Goal: Task Accomplishment & Management: Manage account settings

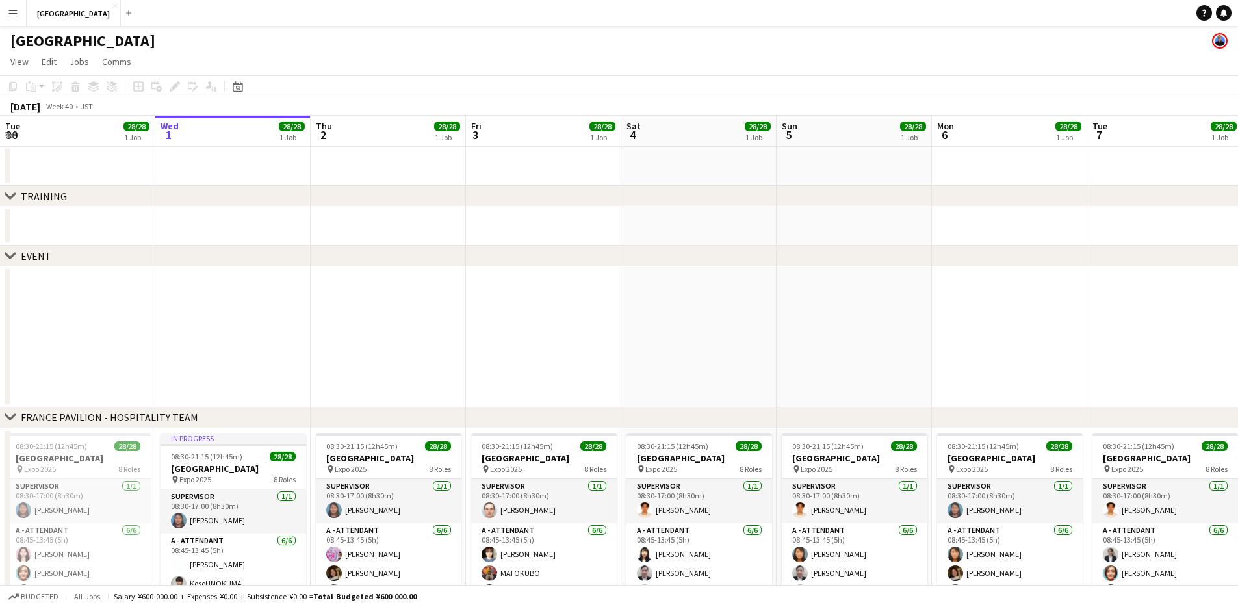
click at [18, 21] on button "Menu" at bounding box center [13, 13] width 26 height 26
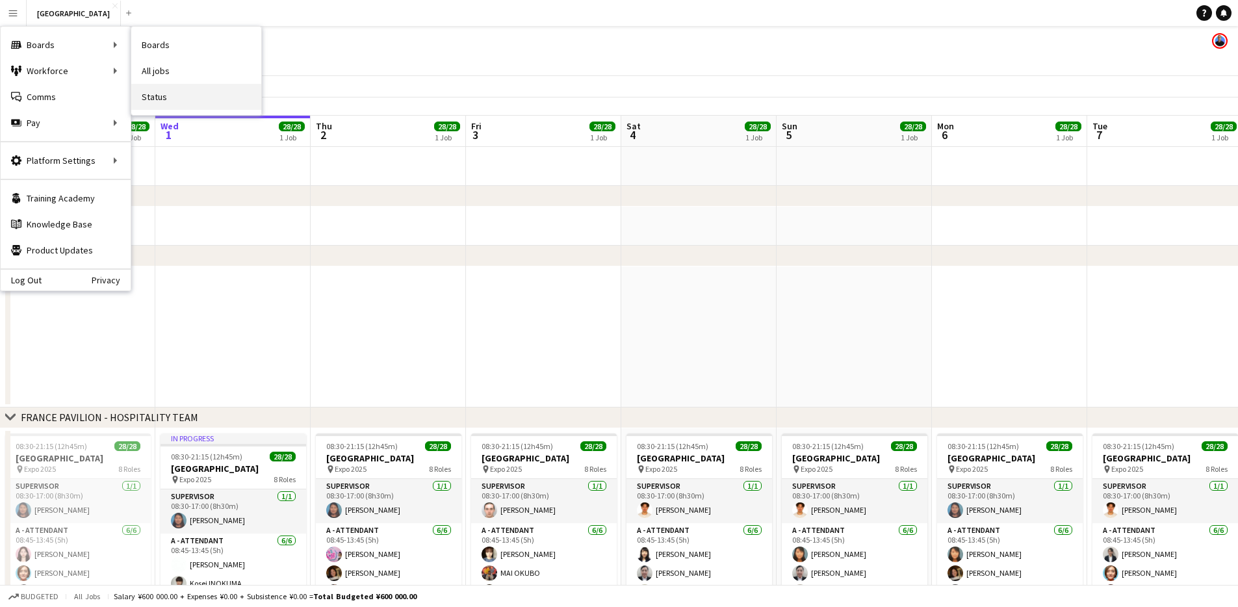
click at [216, 99] on link "Status" at bounding box center [196, 97] width 130 height 26
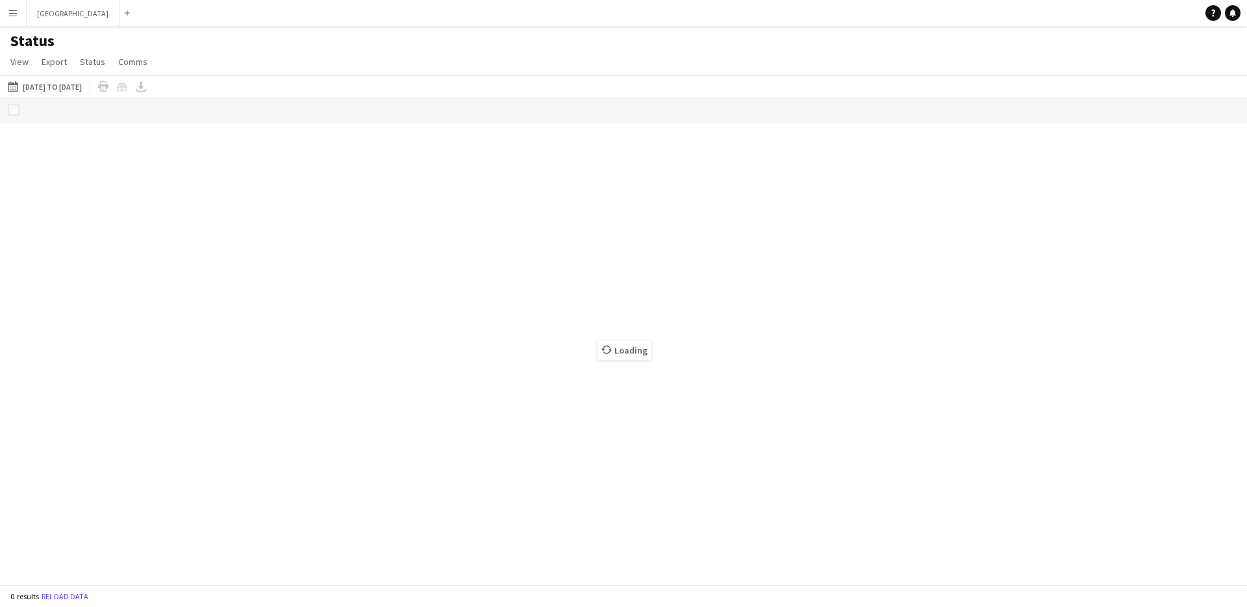
click at [62, 88] on button "[DATE] to [DATE] [DATE] to [DATE]" at bounding box center [44, 87] width 79 height 16
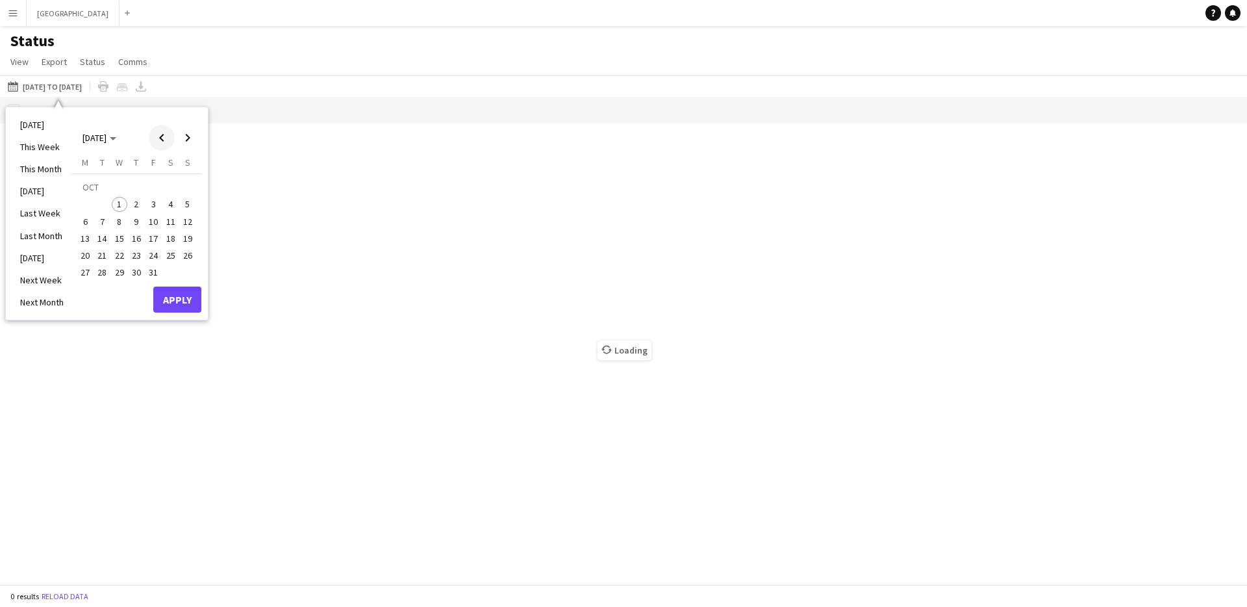
click at [159, 134] on span "Previous month" at bounding box center [162, 138] width 26 height 26
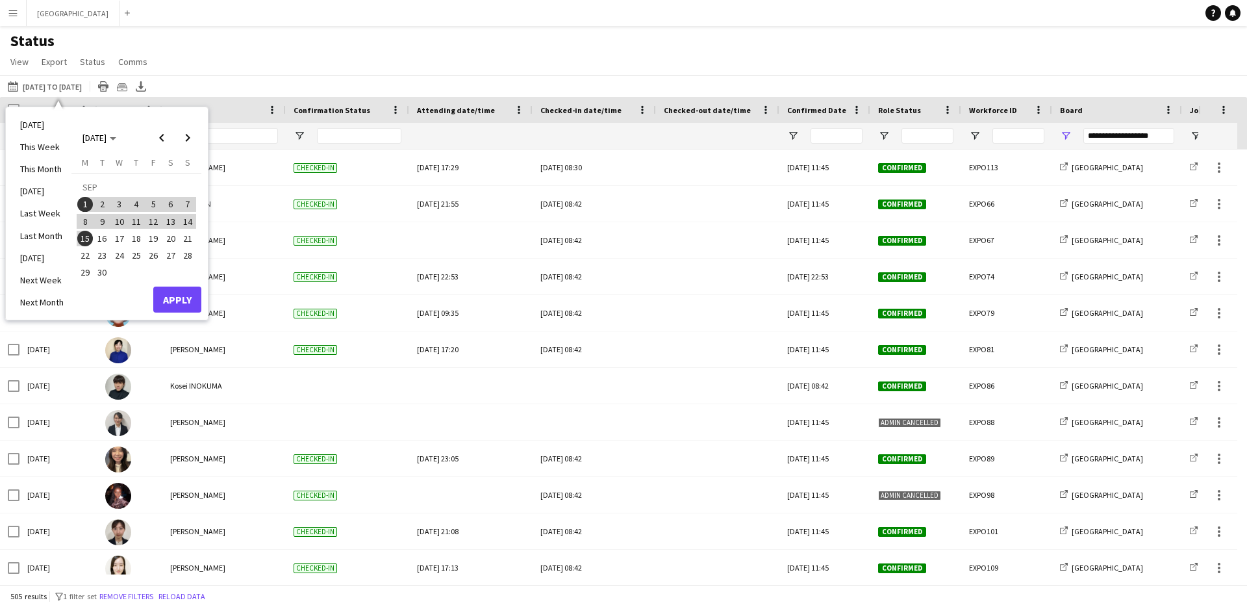
click at [103, 235] on span "16" at bounding box center [103, 239] width 16 height 16
click at [105, 270] on span "30" at bounding box center [103, 273] width 16 height 16
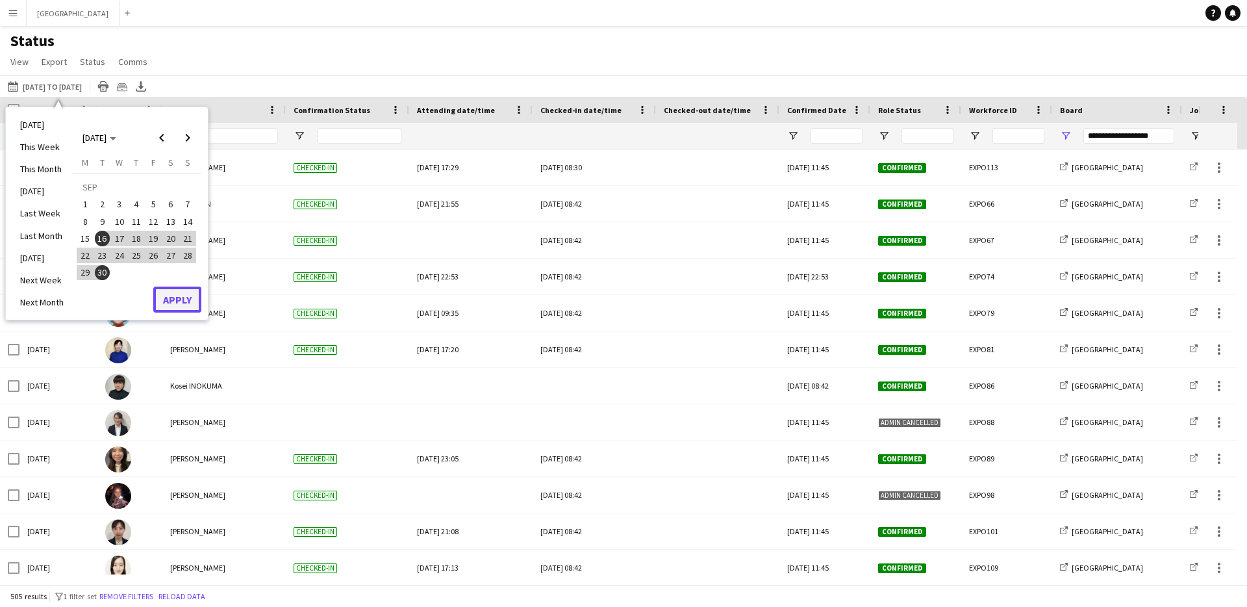
click at [183, 306] on button "Apply" at bounding box center [177, 300] width 48 height 26
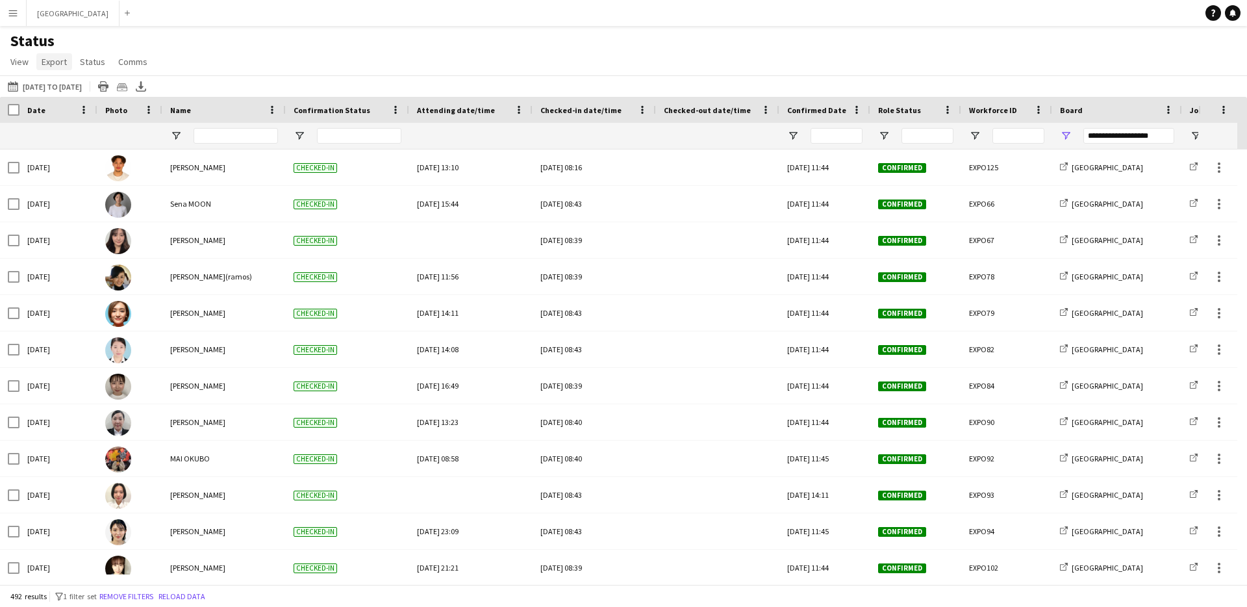
click at [55, 59] on span "Export" at bounding box center [54, 62] width 25 height 12
click at [90, 90] on span "Export as XLSX" at bounding box center [75, 90] width 57 height 12
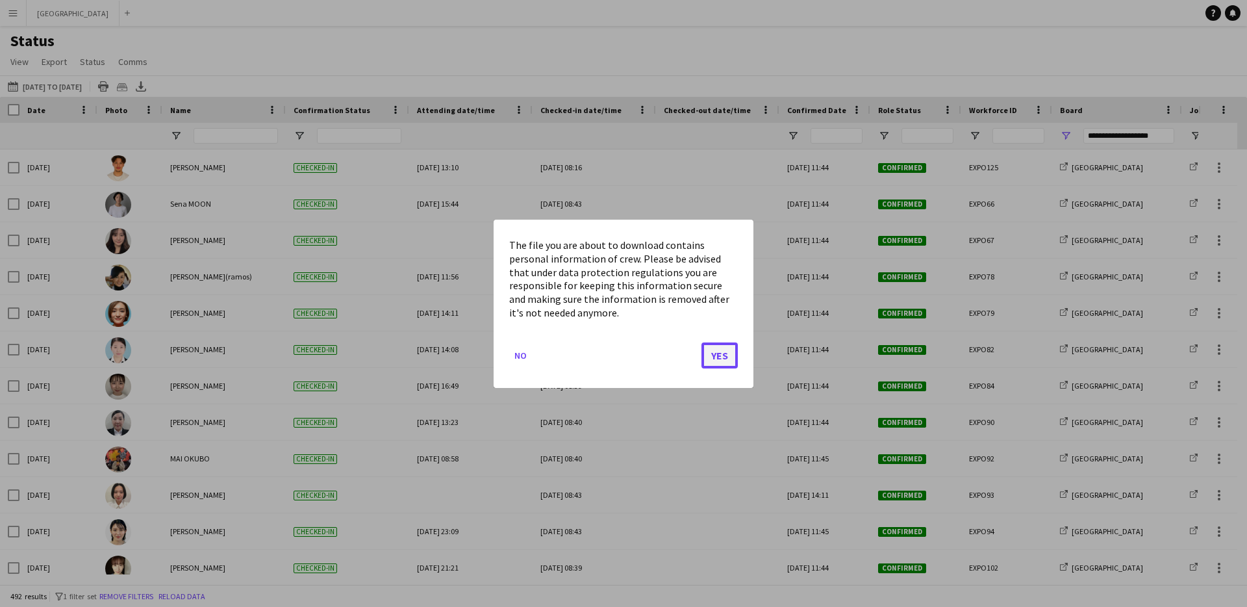
click at [633, 357] on button "Yes" at bounding box center [720, 355] width 36 height 26
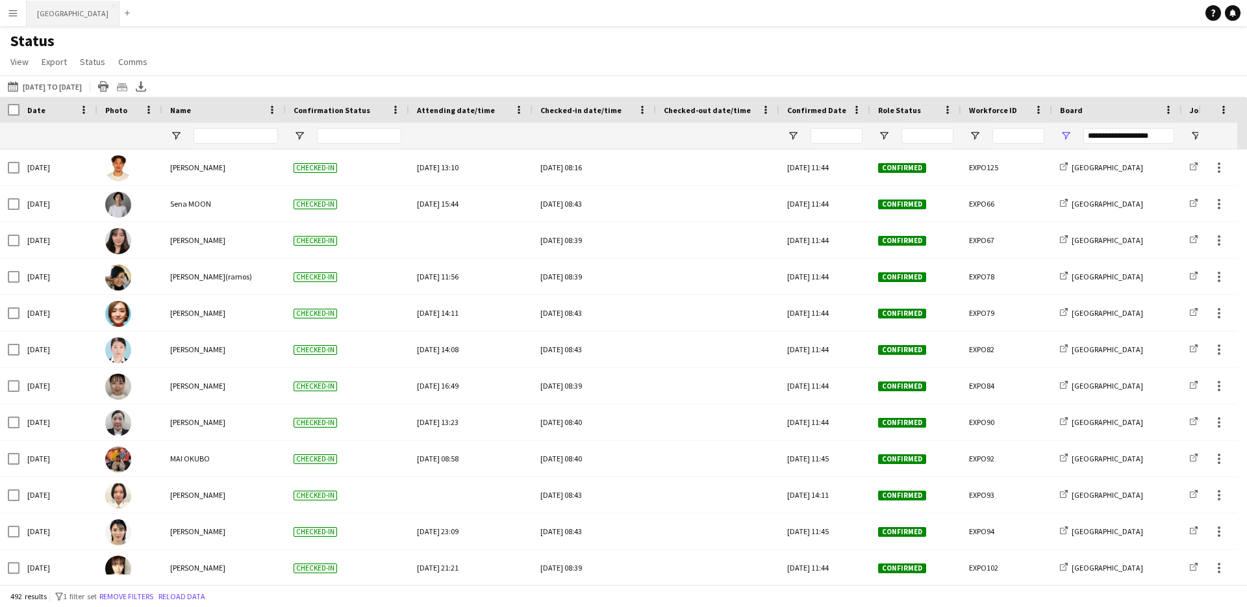
click at [65, 19] on button "[GEOGRAPHIC_DATA] Close" at bounding box center [73, 13] width 93 height 25
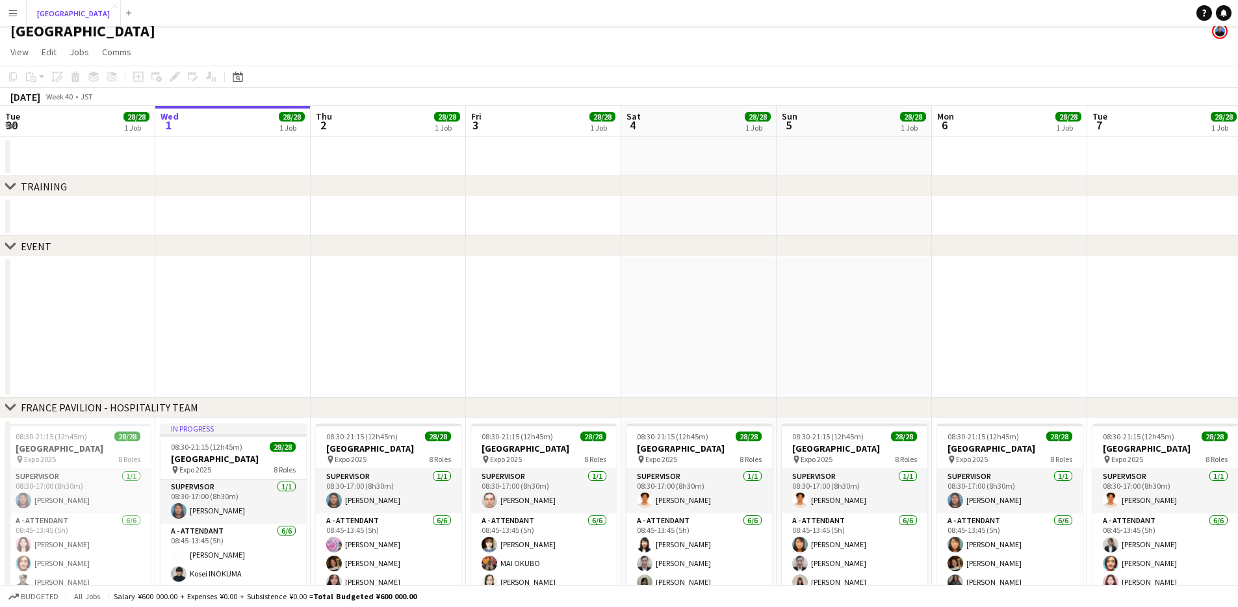
scroll to position [23, 0]
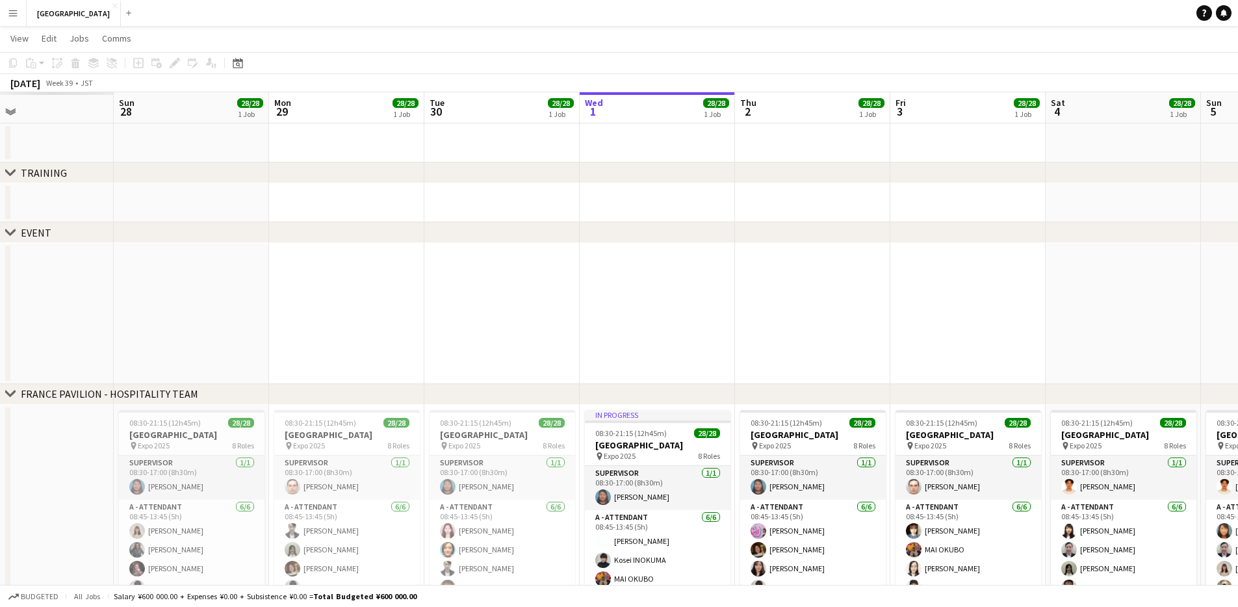
drag, startPoint x: 114, startPoint y: 333, endPoint x: 583, endPoint y: 251, distance: 476.8
click at [606, 249] on app-calendar-viewport "Thu 25 Fri 26 Sat 27 Sun 28 28/28 1 Job Mon 29 28/28 1 Job Tue 30 28/28 1 Job W…" at bounding box center [619, 390] width 1238 height 596
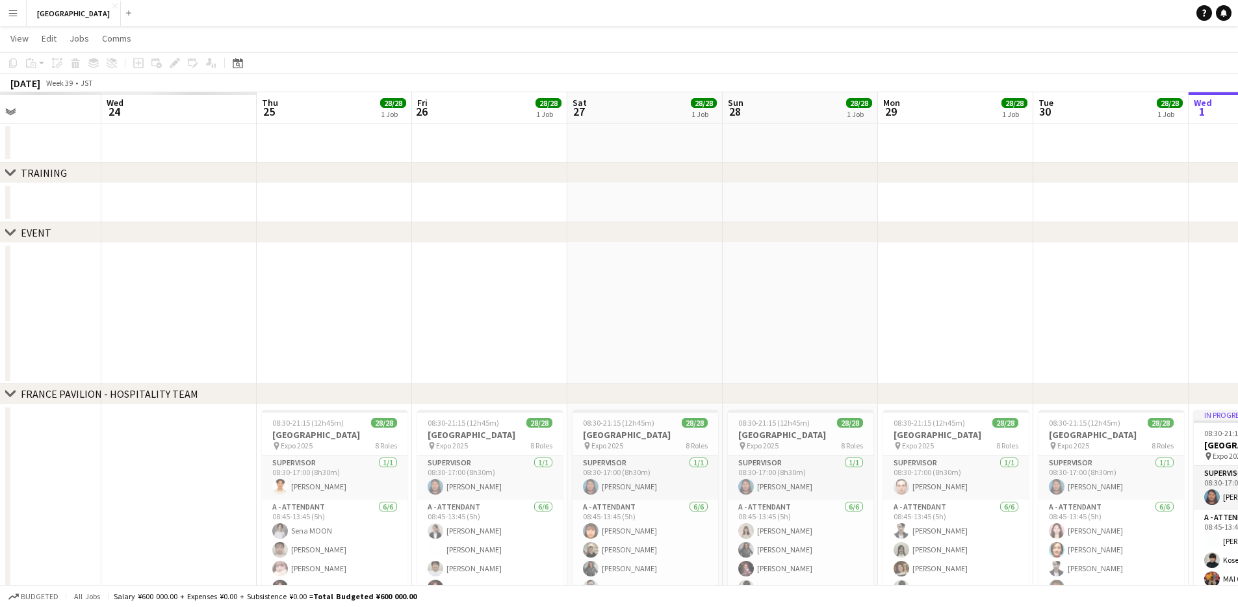
drag, startPoint x: 150, startPoint y: 326, endPoint x: 753, endPoint y: 240, distance: 609.1
click at [633, 242] on div "chevron-right TRAINING chevron-right EVENT chevron-right [GEOGRAPHIC_DATA] - HO…" at bounding box center [619, 390] width 1238 height 596
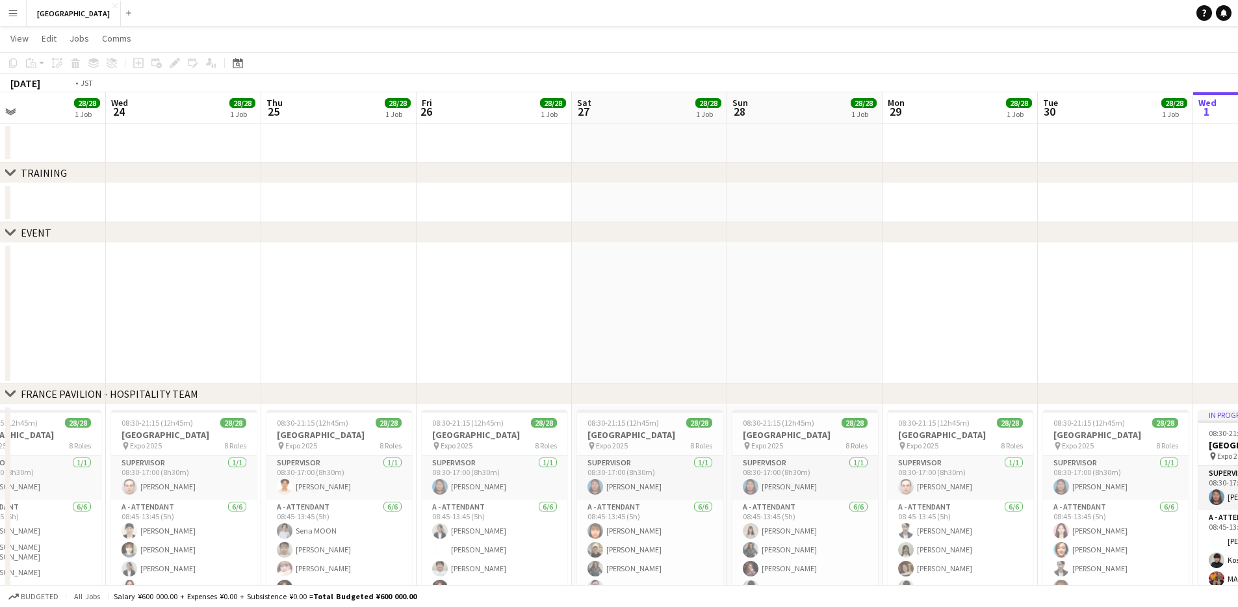
drag, startPoint x: 341, startPoint y: 302, endPoint x: 898, endPoint y: 219, distance: 563.0
click at [633, 220] on app-calendar-viewport "Sun 21 28/28 1 Job Mon 22 28/28 1 Job Tue 23 28/28 1 Job Wed 24 28/28 1 Job Thu…" at bounding box center [619, 390] width 1238 height 596
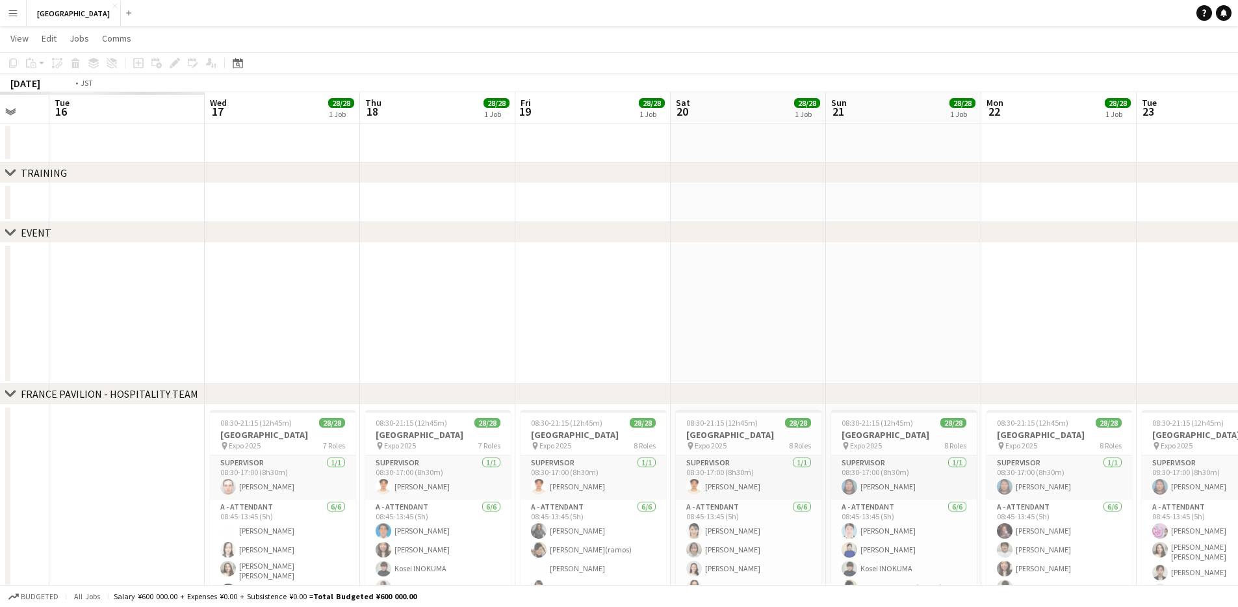
scroll to position [0, 410]
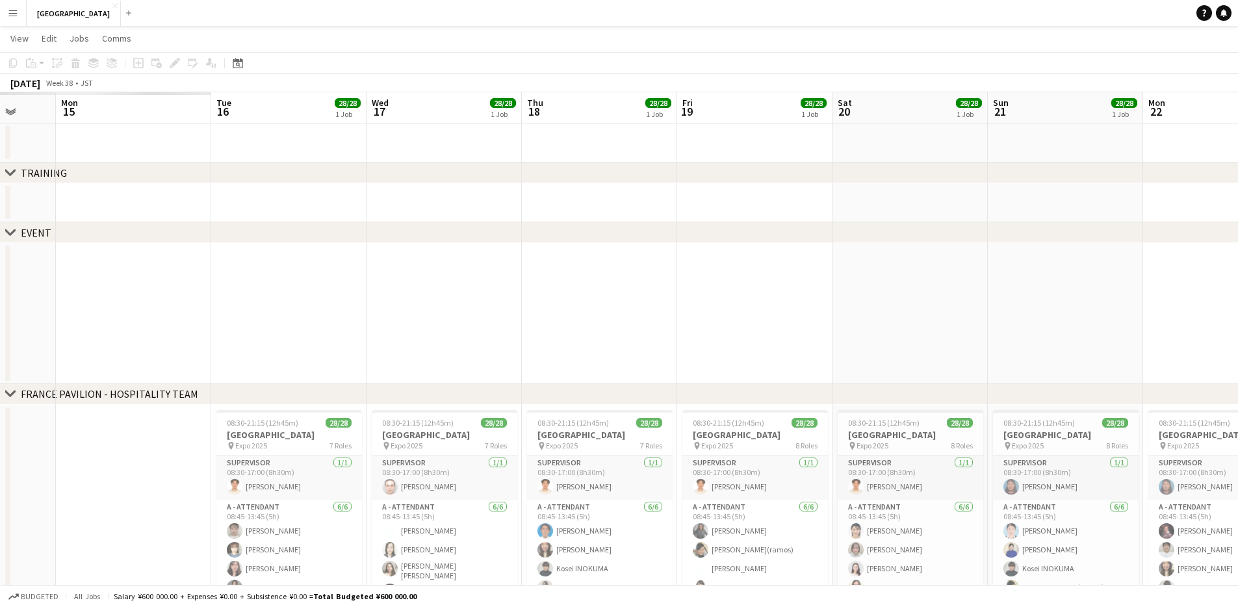
drag, startPoint x: 70, startPoint y: 309, endPoint x: 819, endPoint y: 203, distance: 756.6
click at [633, 203] on app-calendar-viewport "Fri 12 Sat 13 Sun 14 Mon 15 Tue 16 28/28 1 Job Wed 17 28/28 1 Job Thu 18 28/28 …" at bounding box center [619, 390] width 1238 height 596
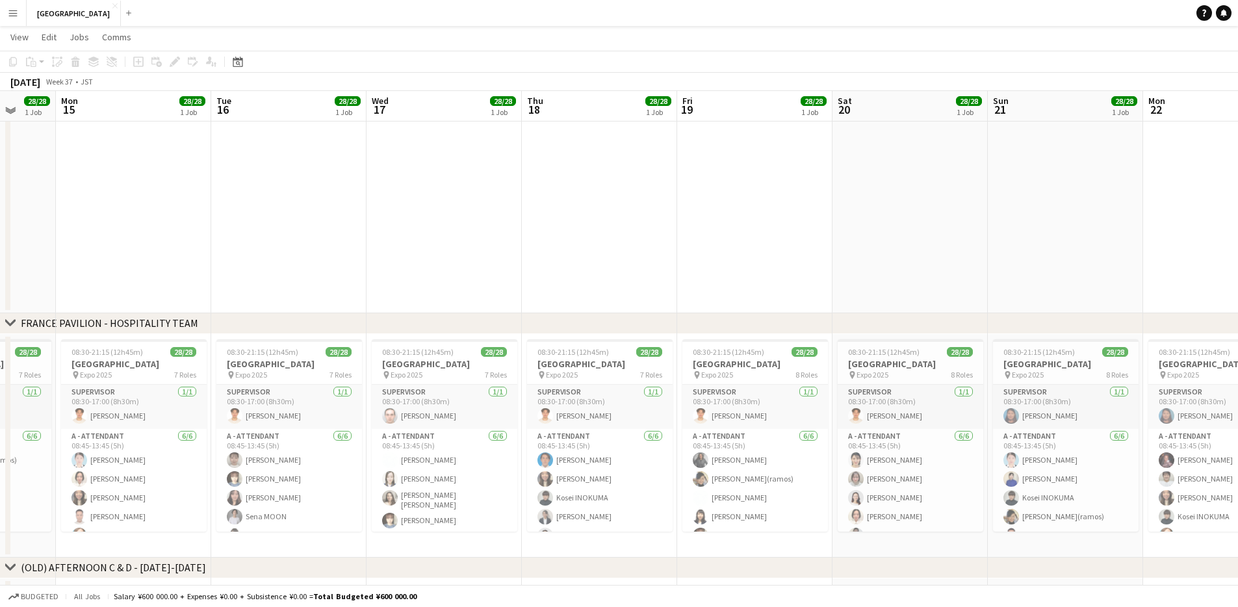
scroll to position [323, 0]
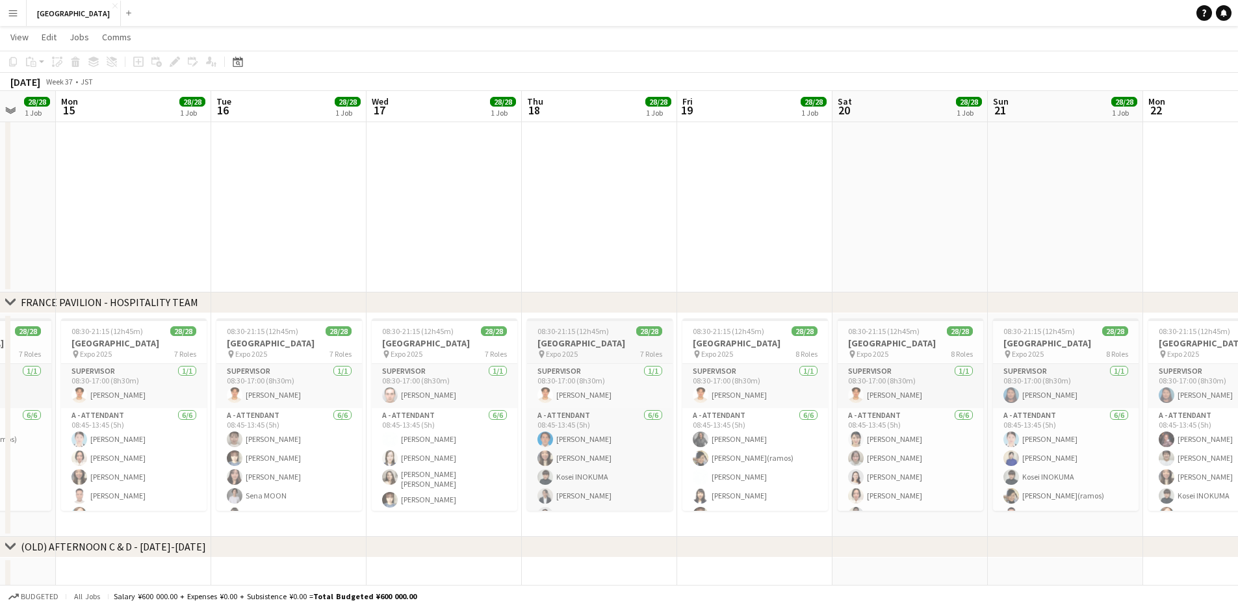
click at [595, 334] on span "08:30-21:15 (12h45m)" at bounding box center [572, 331] width 71 height 10
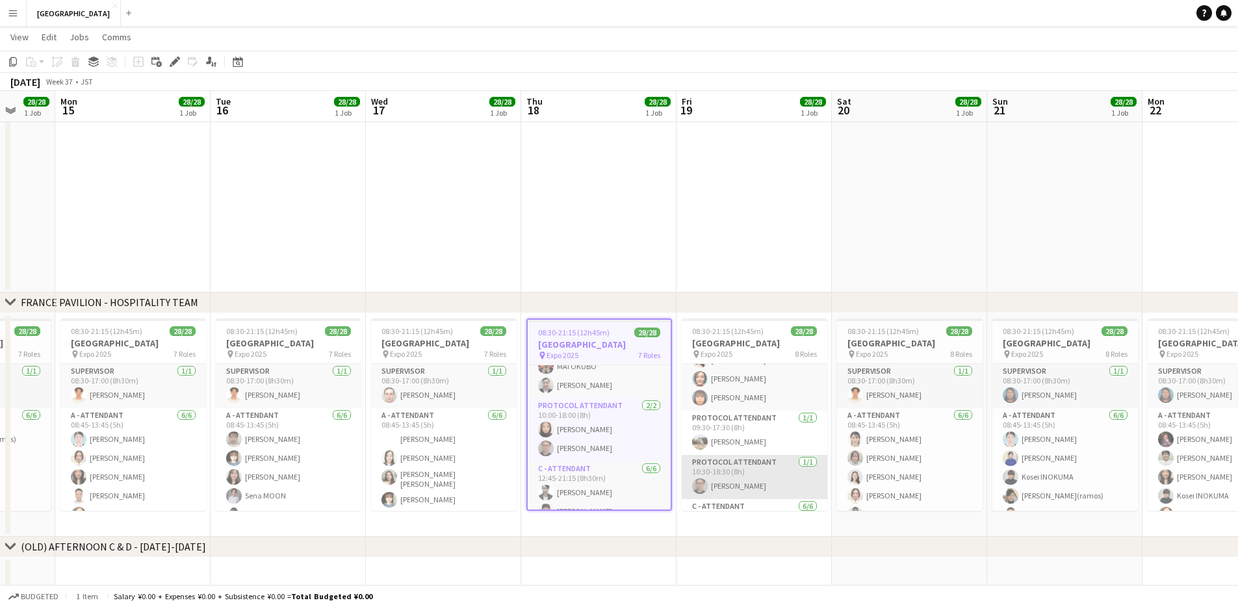
scroll to position [288, 0]
click at [633, 347] on h3 "[GEOGRAPHIC_DATA]" at bounding box center [910, 343] width 146 height 12
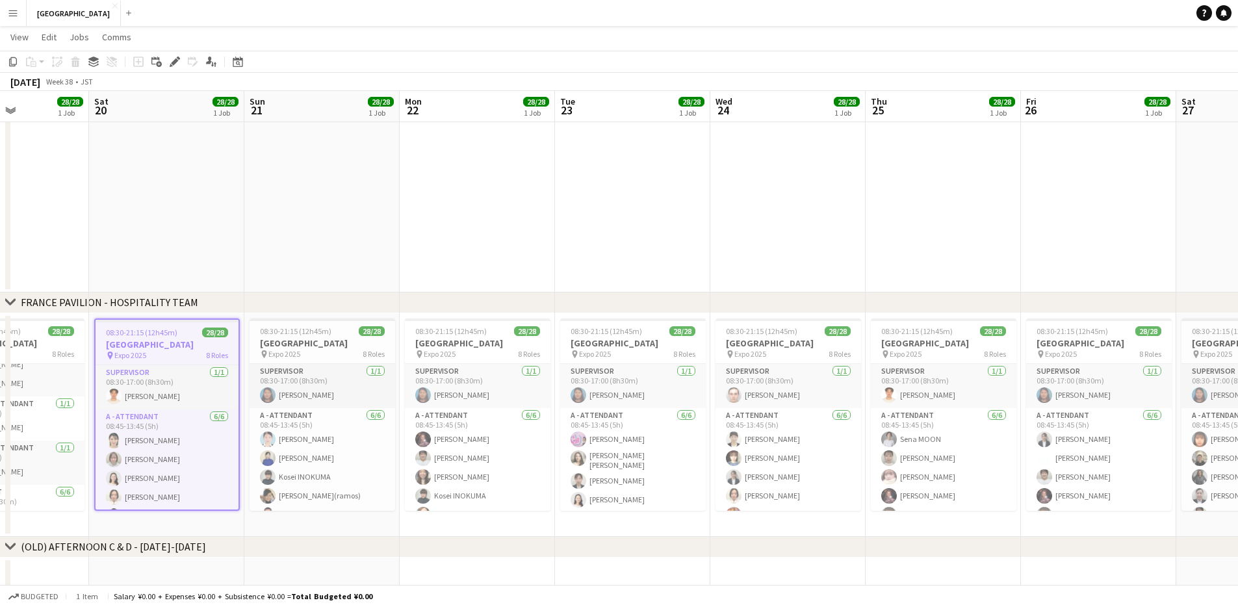
scroll to position [0, 368]
drag, startPoint x: 358, startPoint y: 201, endPoint x: 178, endPoint y: 195, distance: 180.1
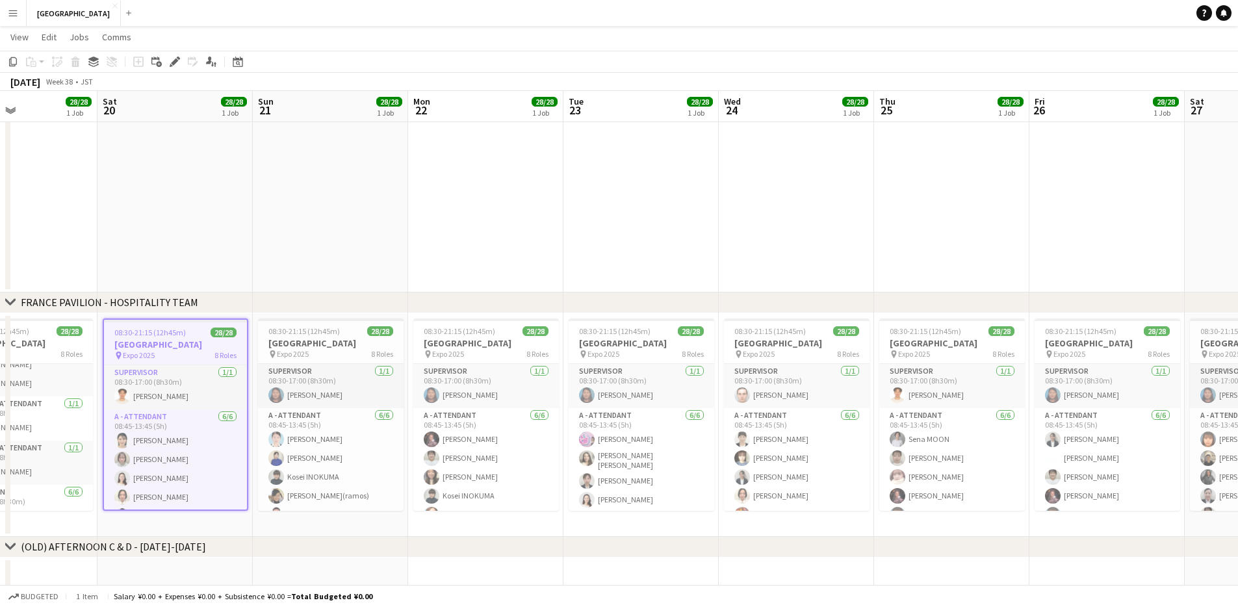
click at [171, 193] on app-calendar-viewport "Wed 17 28/28 1 Job Thu 18 28/28 1 Job Fri 19 28/28 1 Job Sat 20 28/28 1 Job Sun…" at bounding box center [619, 162] width 1238 height 869
click at [467, 355] on div "pin Expo 2025 8 Roles" at bounding box center [486, 354] width 146 height 10
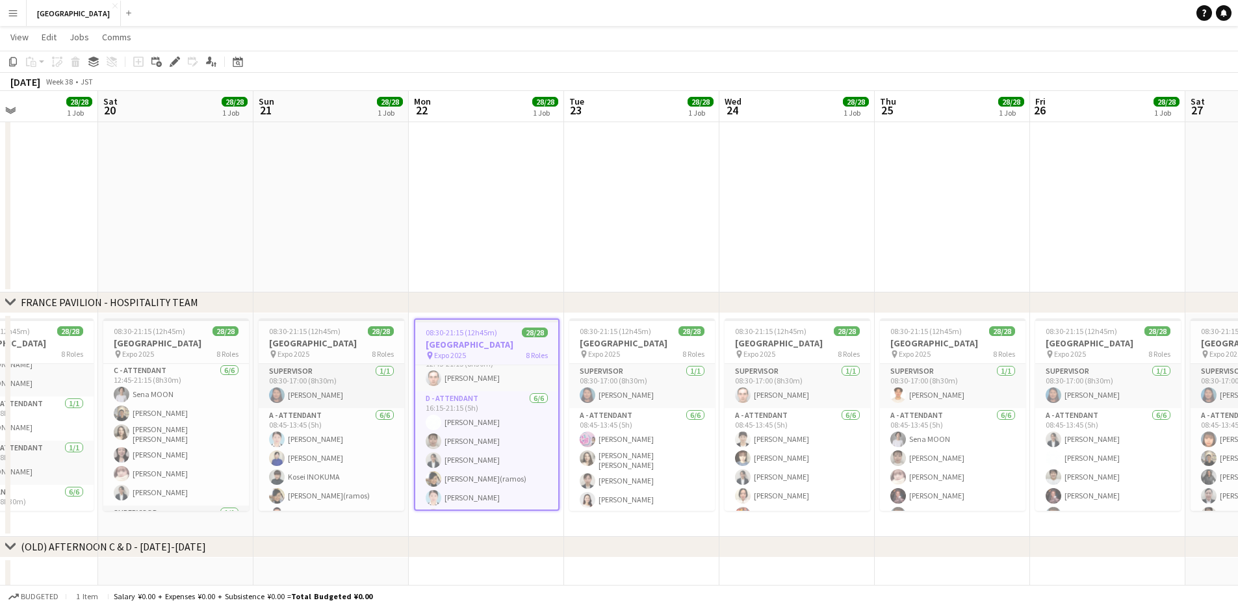
scroll to position [586, 0]
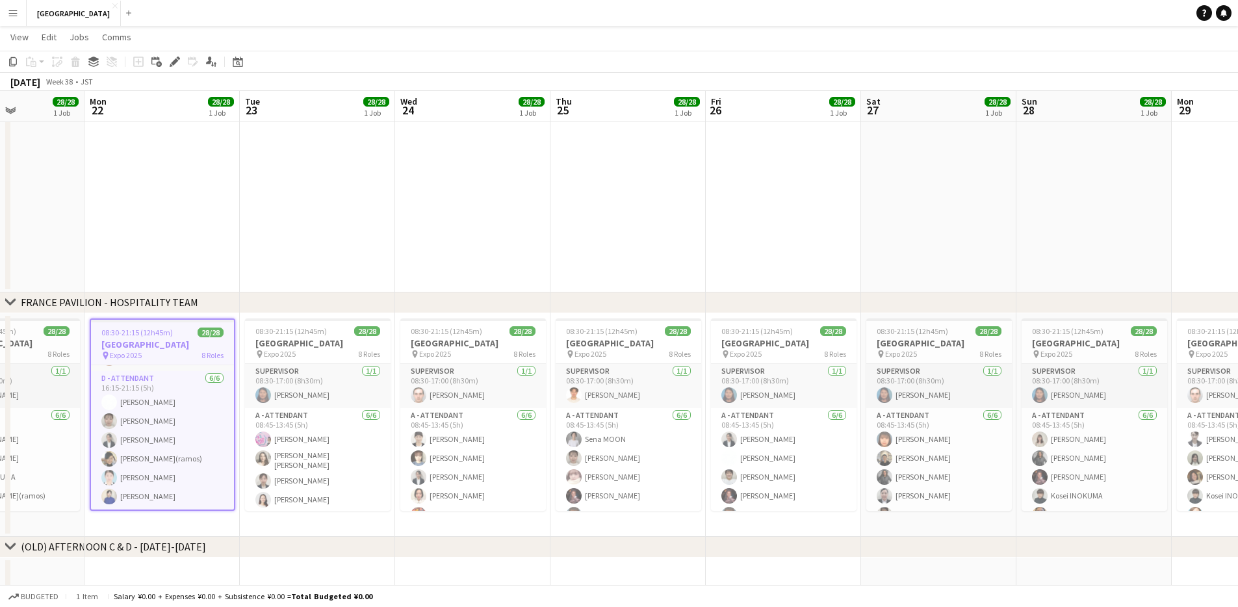
drag, startPoint x: 624, startPoint y: 225, endPoint x: 295, endPoint y: 253, distance: 329.9
click at [295, 251] on app-calendar-viewport "Fri 19 28/28 1 Job Sat 20 28/28 1 Job Sun 21 28/28 1 Job Mon 22 28/28 1 Job Tue…" at bounding box center [619, 162] width 1238 height 869
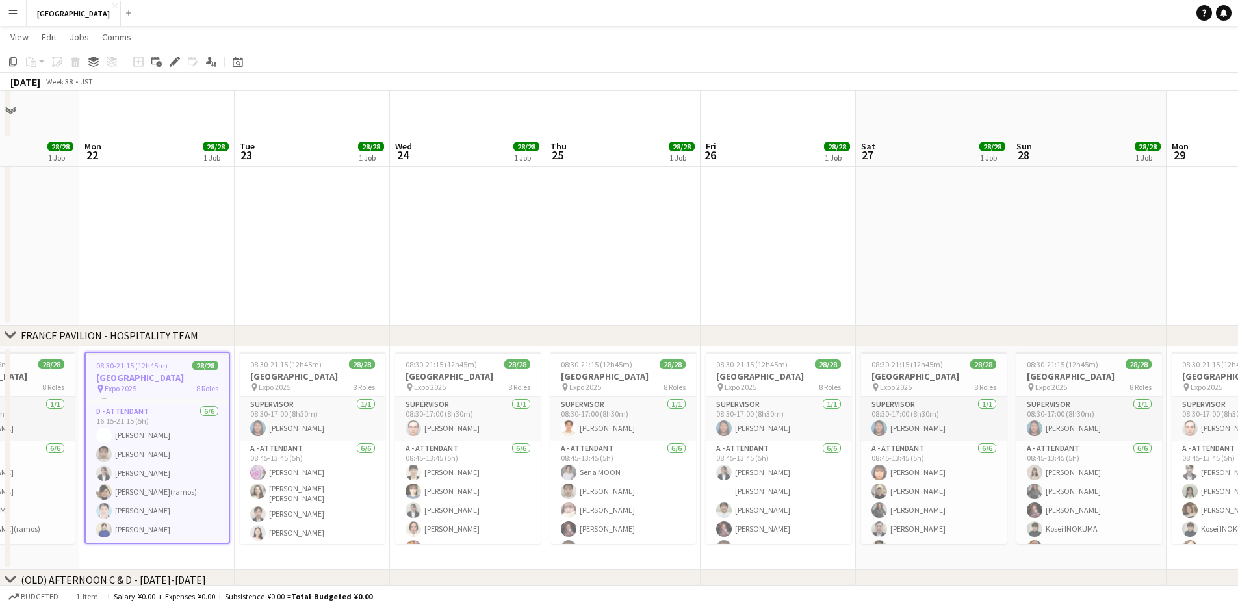
scroll to position [335, 0]
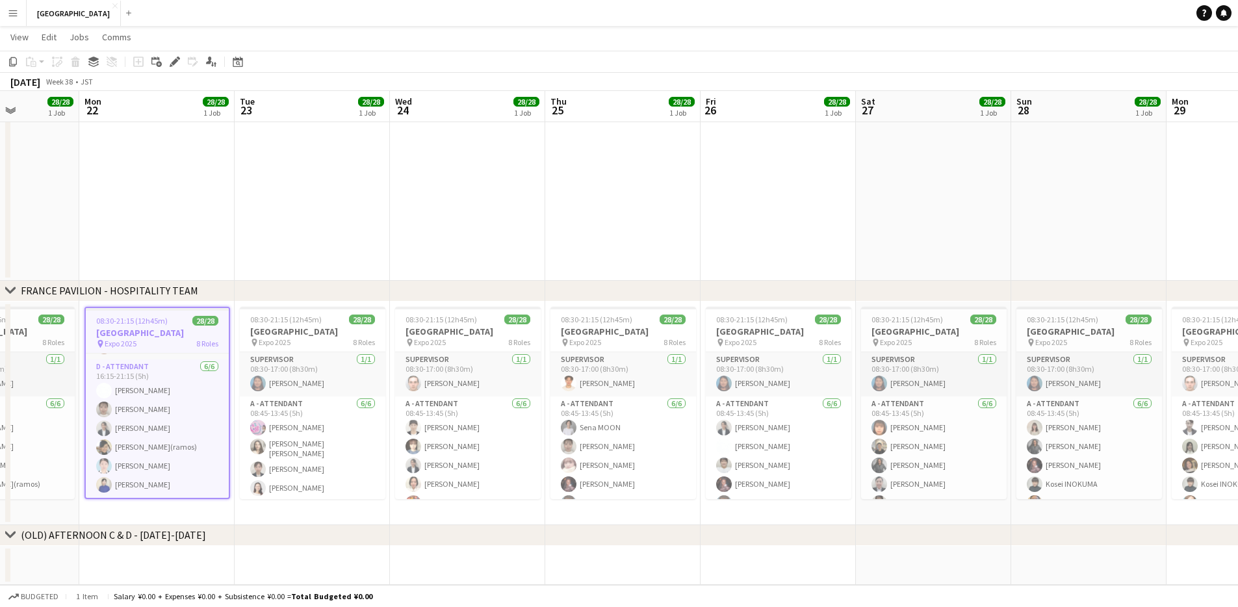
click at [159, 327] on h3 "[GEOGRAPHIC_DATA]" at bounding box center [157, 333] width 143 height 12
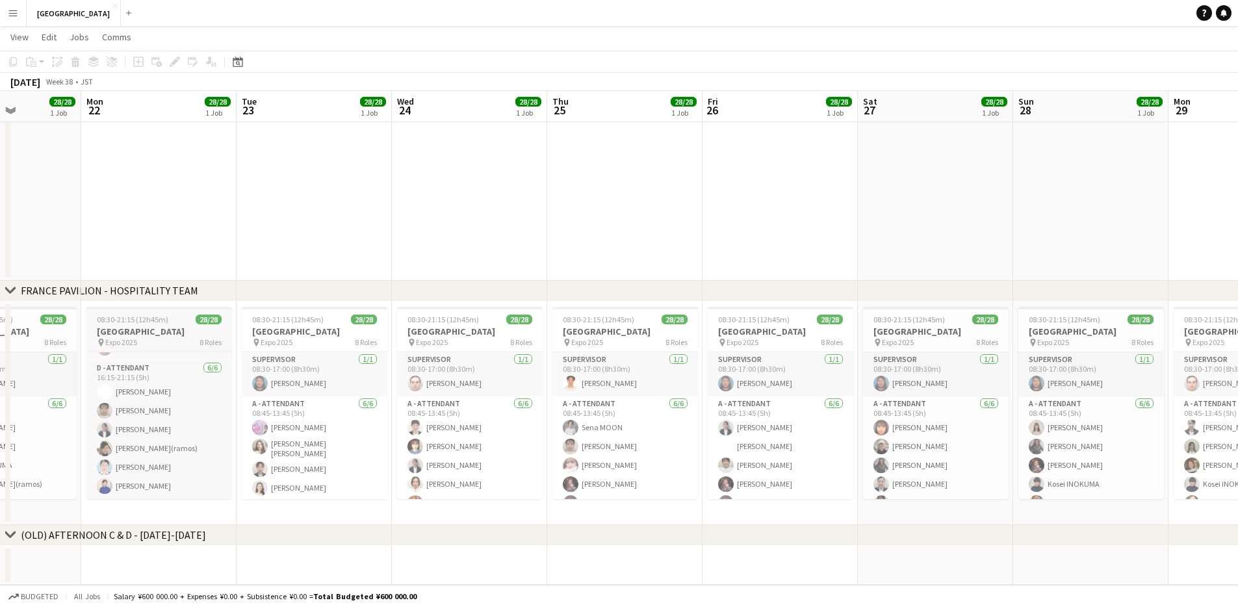
click at [153, 340] on div "pin Expo 2025 8 Roles" at bounding box center [159, 342] width 146 height 10
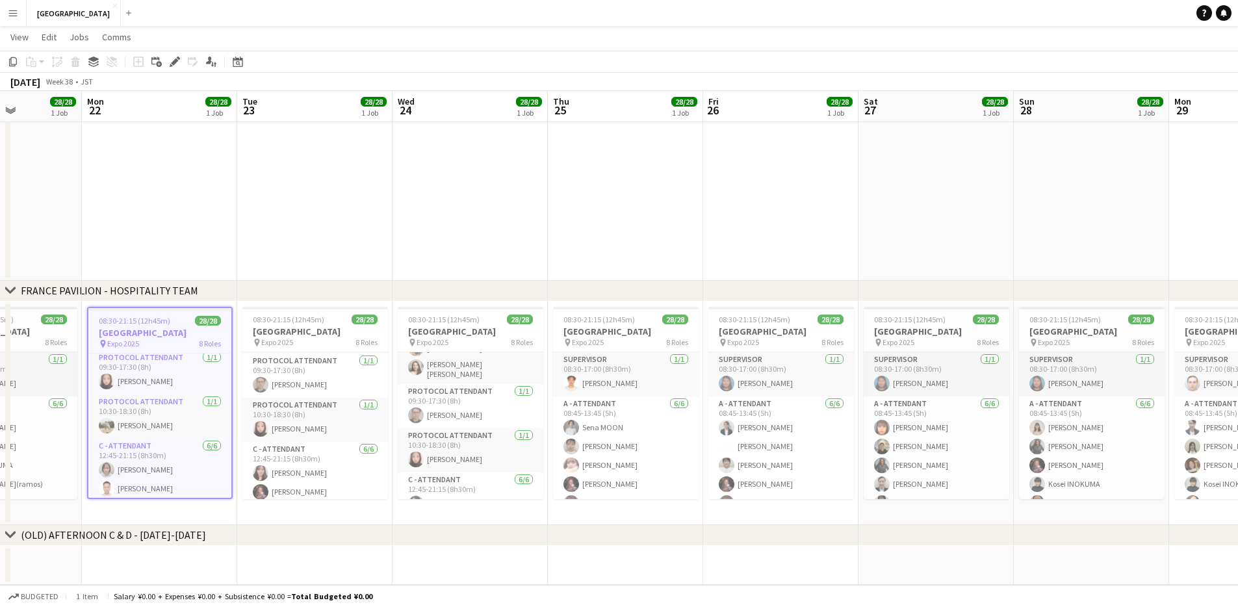
scroll to position [294, 0]
click at [628, 327] on h3 "[GEOGRAPHIC_DATA]" at bounding box center [626, 332] width 146 height 12
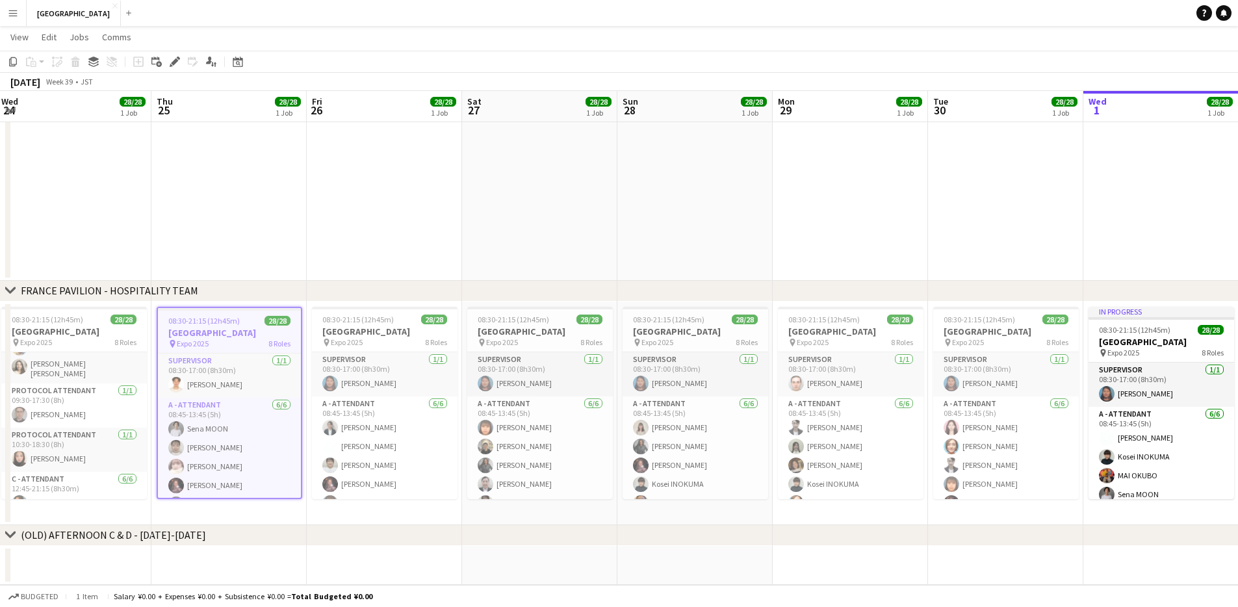
scroll to position [0, 409]
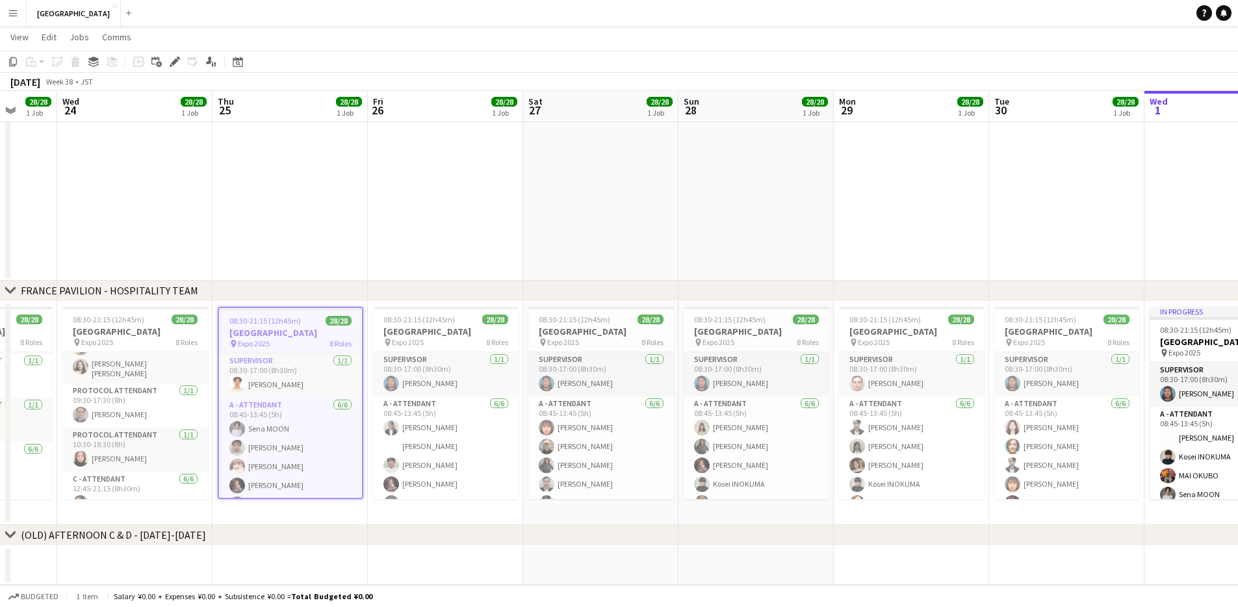
drag, startPoint x: 545, startPoint y: 242, endPoint x: 242, endPoint y: 241, distance: 302.8
click at [242, 241] on app-calendar-viewport "Sun 21 28/28 1 Job Mon 22 28/28 1 Job Tue 23 28/28 1 Job Wed 24 28/28 1 Job Thu…" at bounding box center [619, 150] width 1238 height 869
click at [582, 337] on div "pin Expo 2025 8 Roles" at bounding box center [601, 342] width 146 height 10
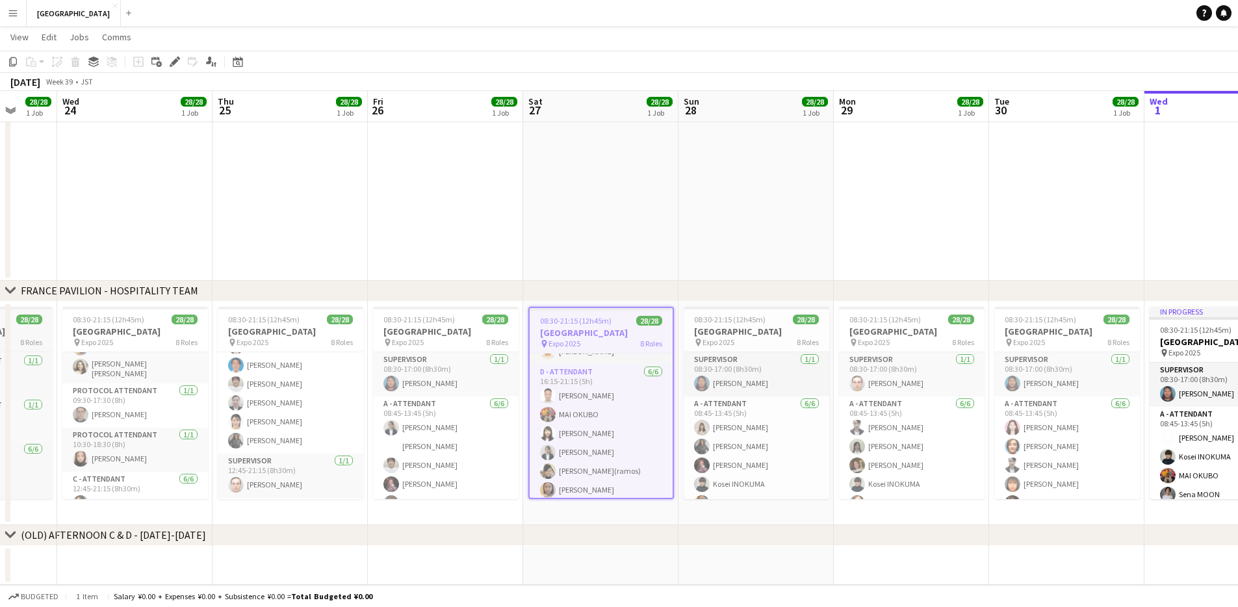
scroll to position [586, 0]
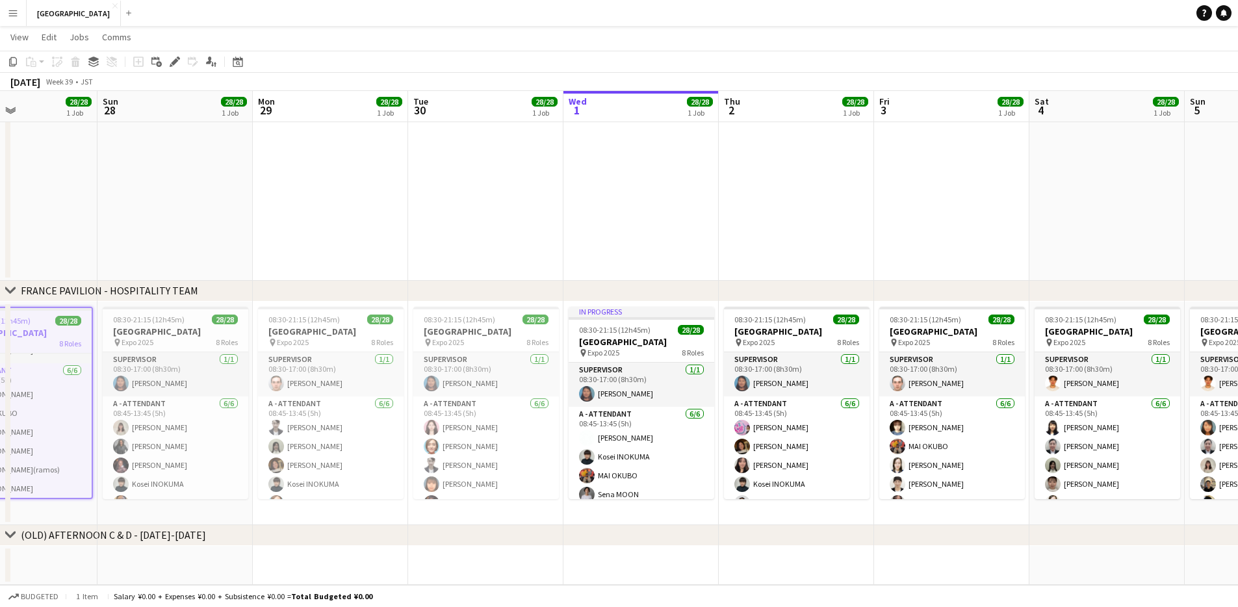
drag, startPoint x: 756, startPoint y: 222, endPoint x: 175, endPoint y: 247, distance: 582.0
click at [166, 246] on app-calendar-viewport "Wed 24 28/28 1 Job Thu 25 28/28 1 Job Fri 26 28/28 1 Job Sat 27 28/28 1 Job Sun…" at bounding box center [619, 150] width 1238 height 869
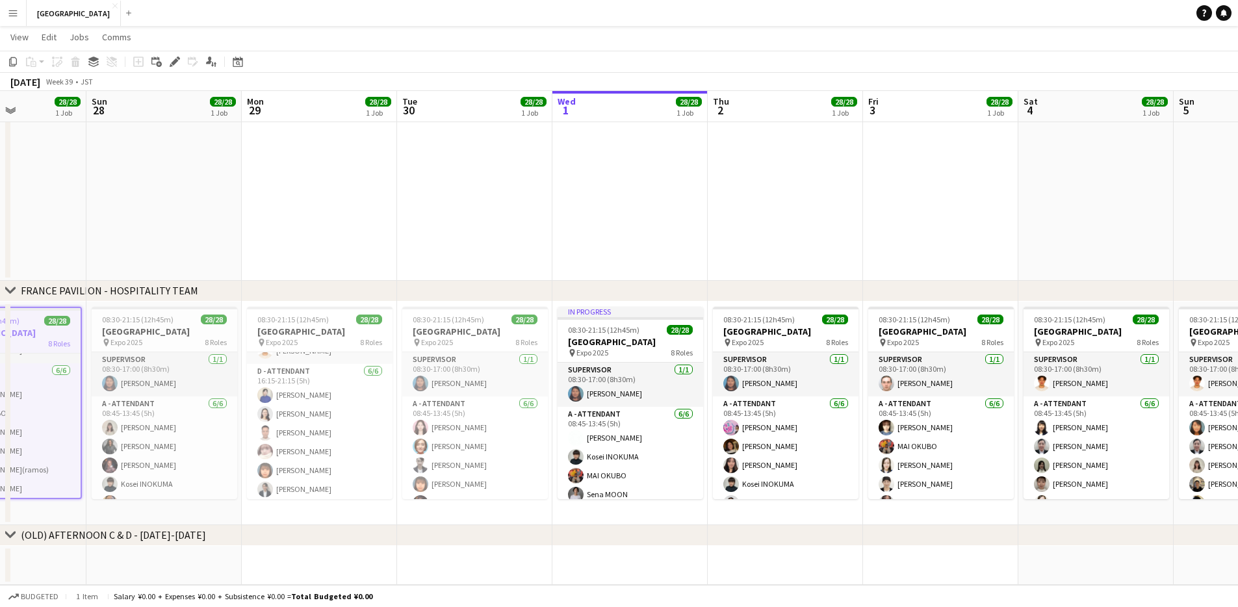
scroll to position [583, 0]
click at [465, 340] on div "pin Expo 2025 8 Roles" at bounding box center [475, 342] width 146 height 10
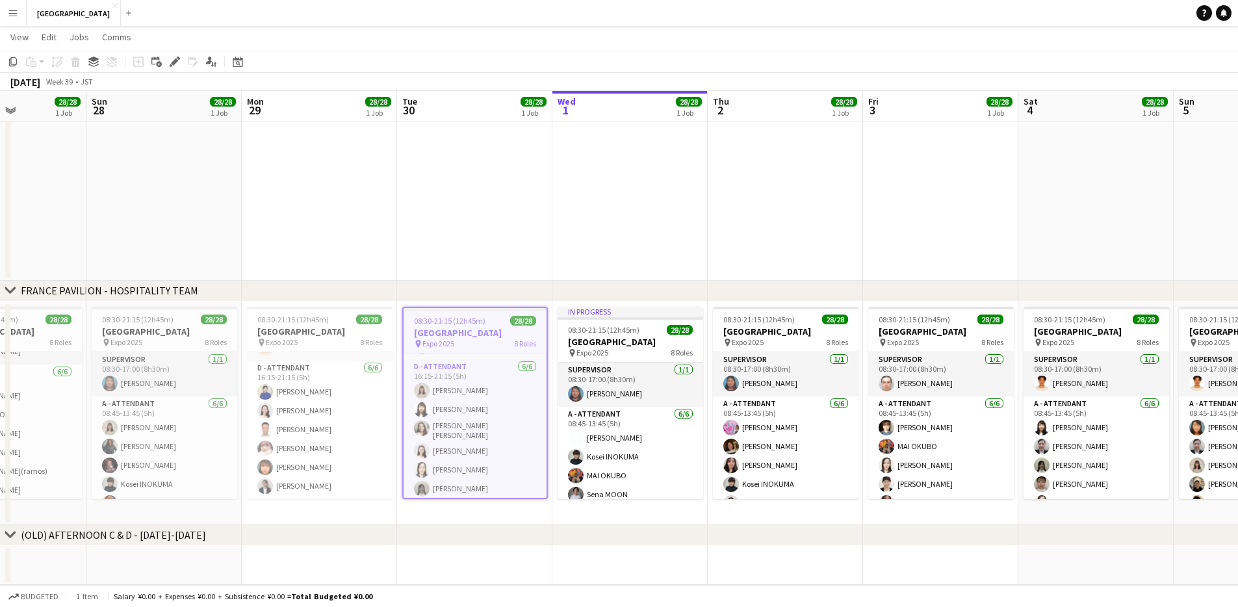
scroll to position [586, 0]
click at [474, 316] on span "08:30-21:15 (12h45m)" at bounding box center [449, 321] width 71 height 10
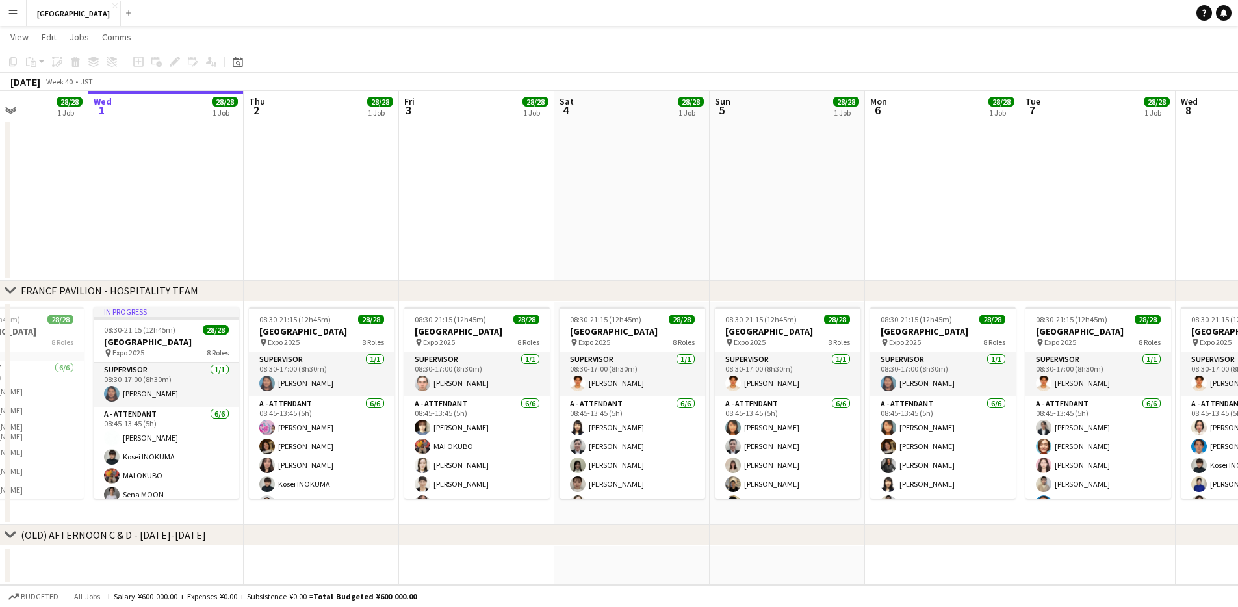
scroll to position [0, 400]
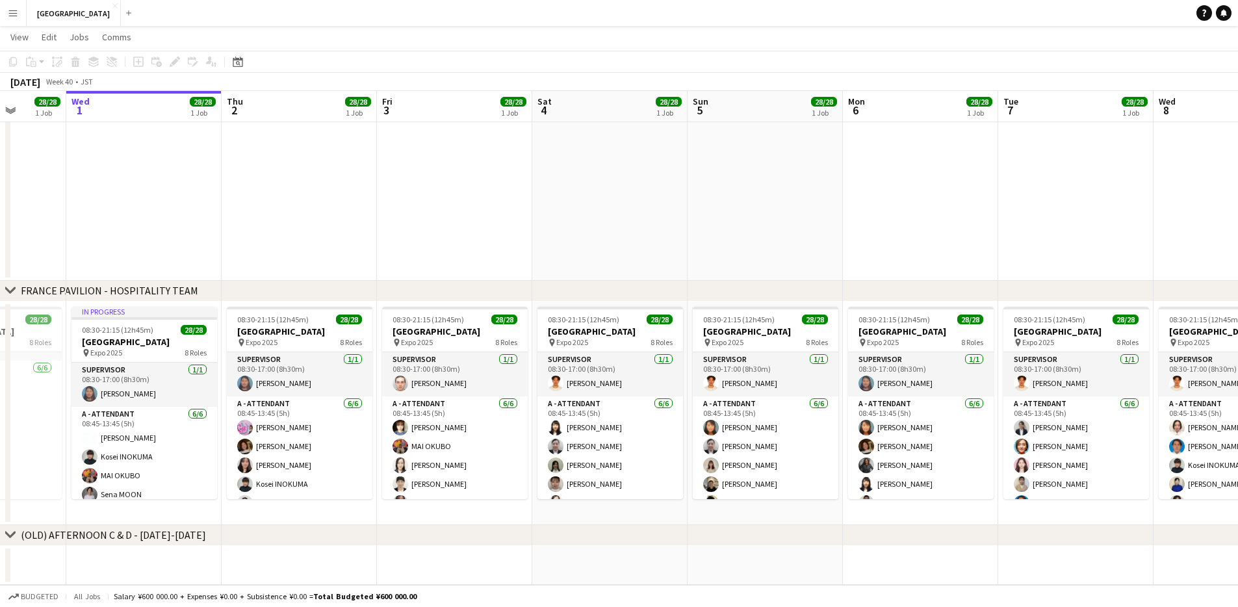
drag, startPoint x: 628, startPoint y: 203, endPoint x: 142, endPoint y: 231, distance: 486.8
click at [142, 231] on app-calendar-viewport "Sun 28 28/28 1 Job Mon 29 28/28 1 Job Tue 30 28/28 1 Job Wed 1 28/28 1 Job Thu …" at bounding box center [619, 150] width 1238 height 869
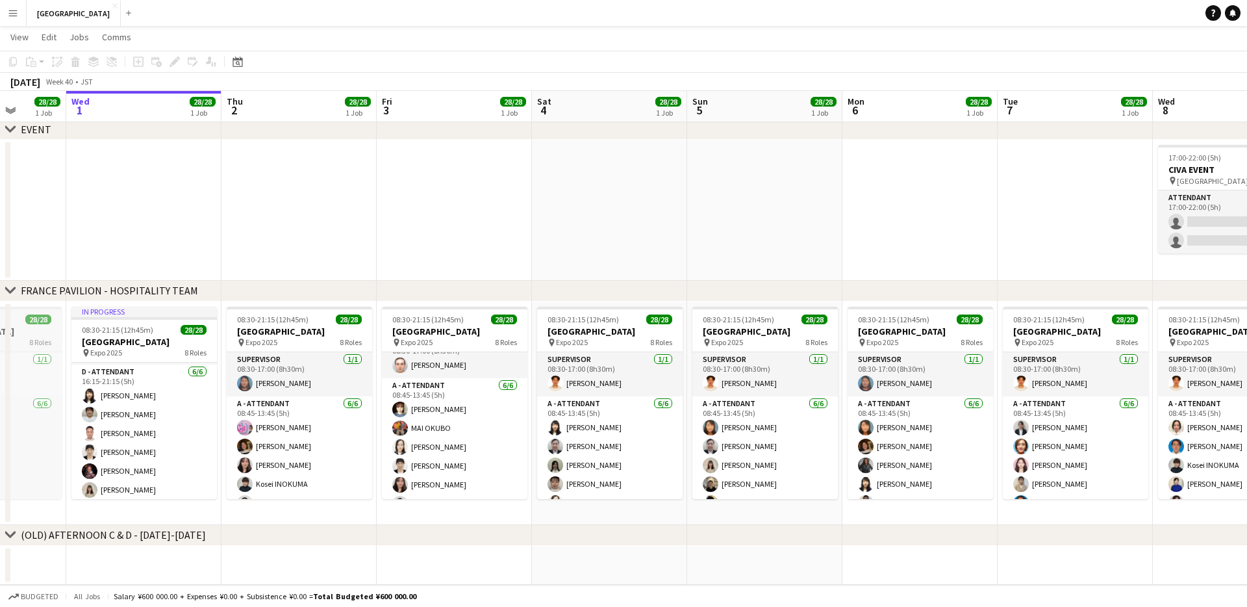
scroll to position [583, 0]
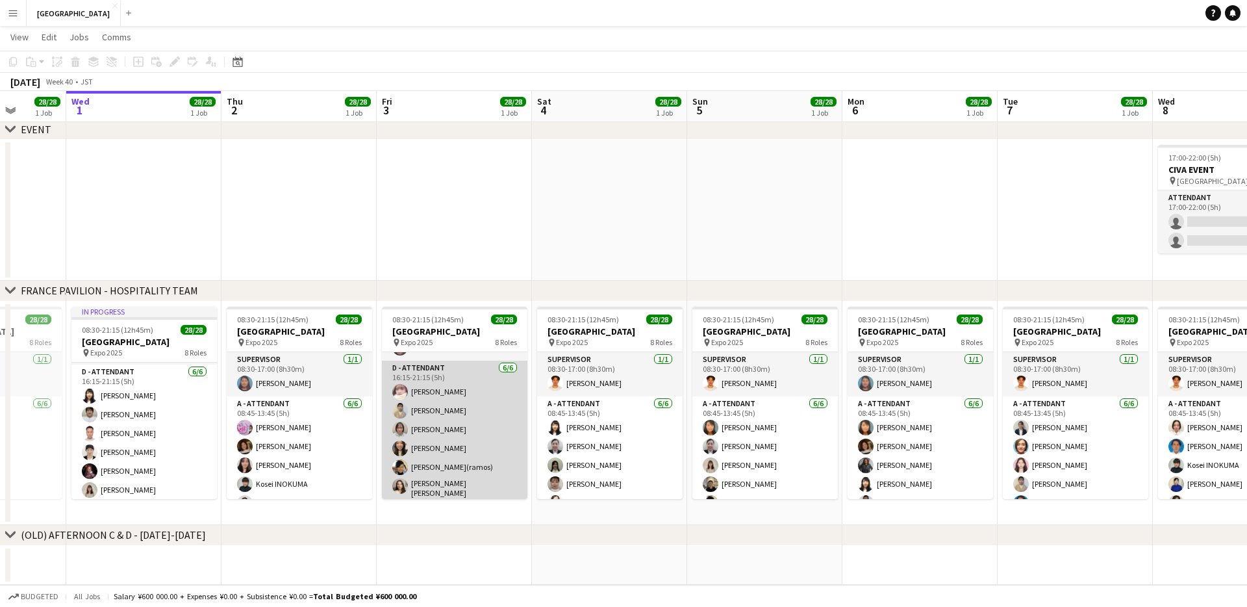
click at [427, 372] on app-card-role "D - ATTENDANT [DATE] 16:15-21:15 (5h) [PERSON_NAME] [PERSON_NAME] Yume [PERSON_…" at bounding box center [455, 432] width 146 height 142
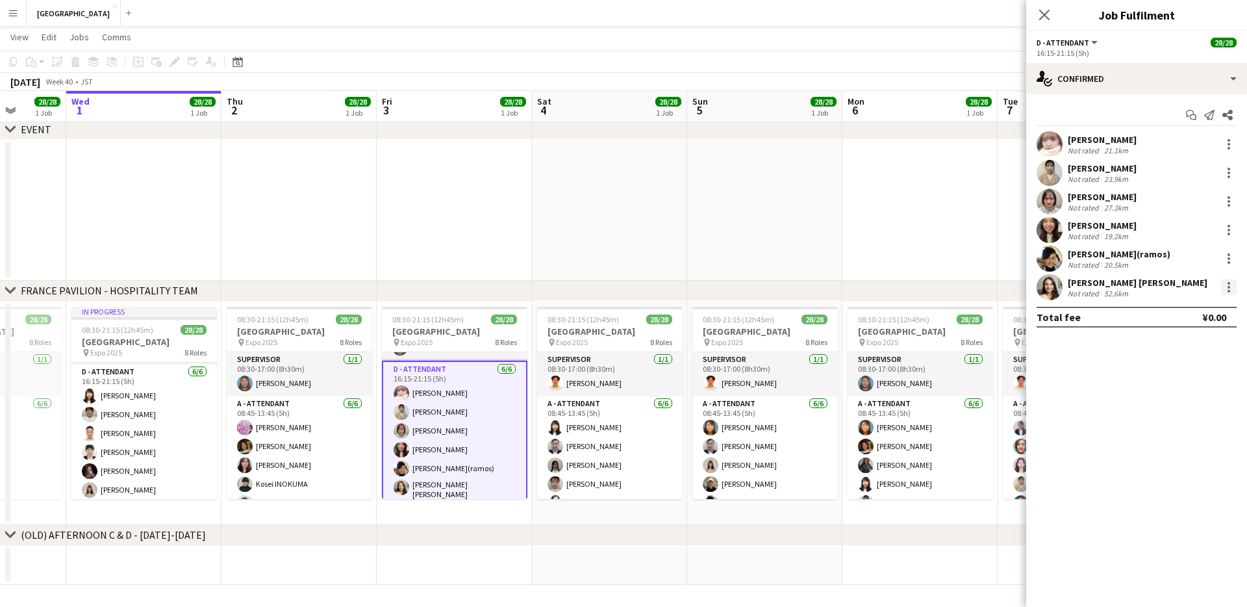
click at [633, 290] on div at bounding box center [1229, 291] width 3 height 3
click at [633, 341] on span "Switch crew" at bounding box center [1186, 343] width 81 height 12
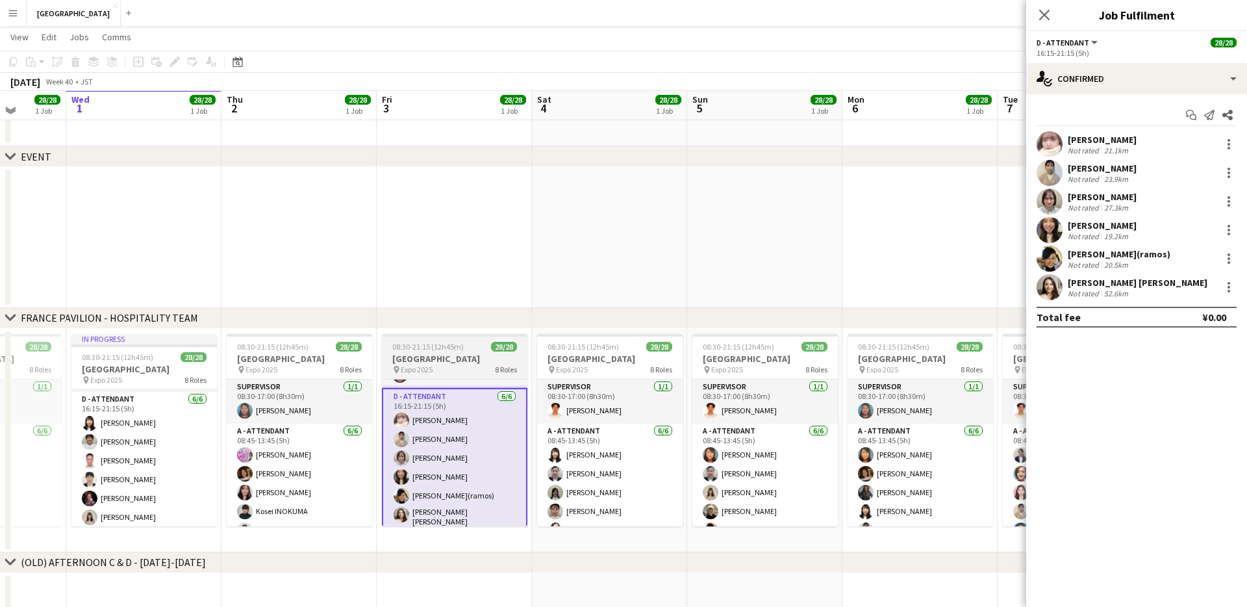
click at [462, 364] on div "pin Expo 2025 8 Roles" at bounding box center [455, 369] width 146 height 10
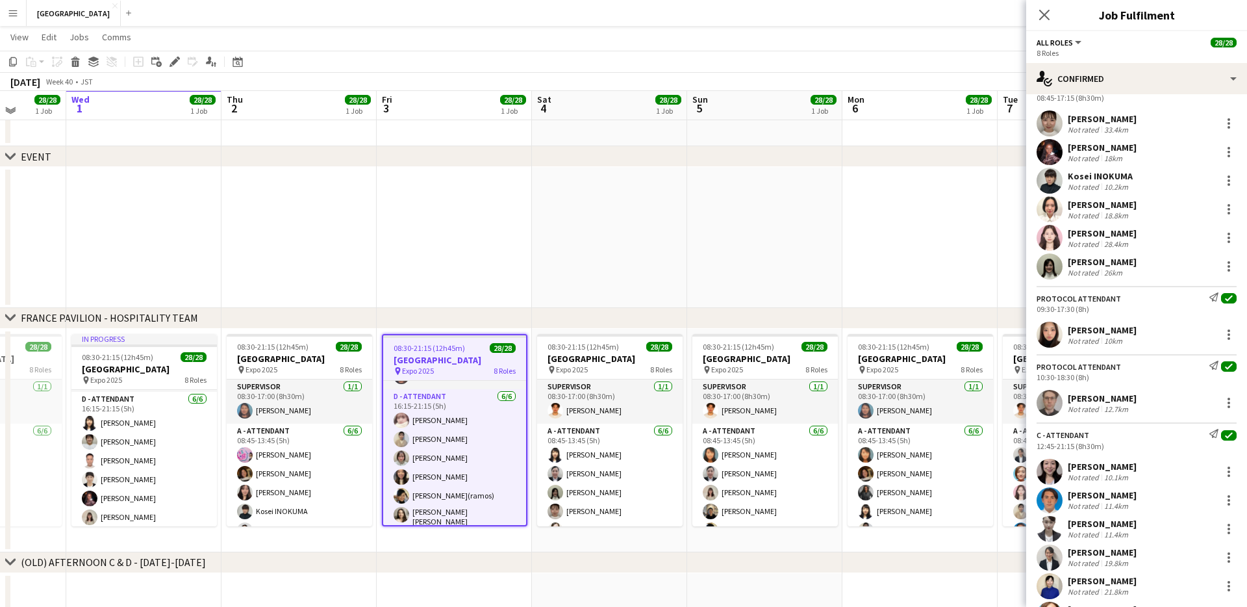
scroll to position [390, 0]
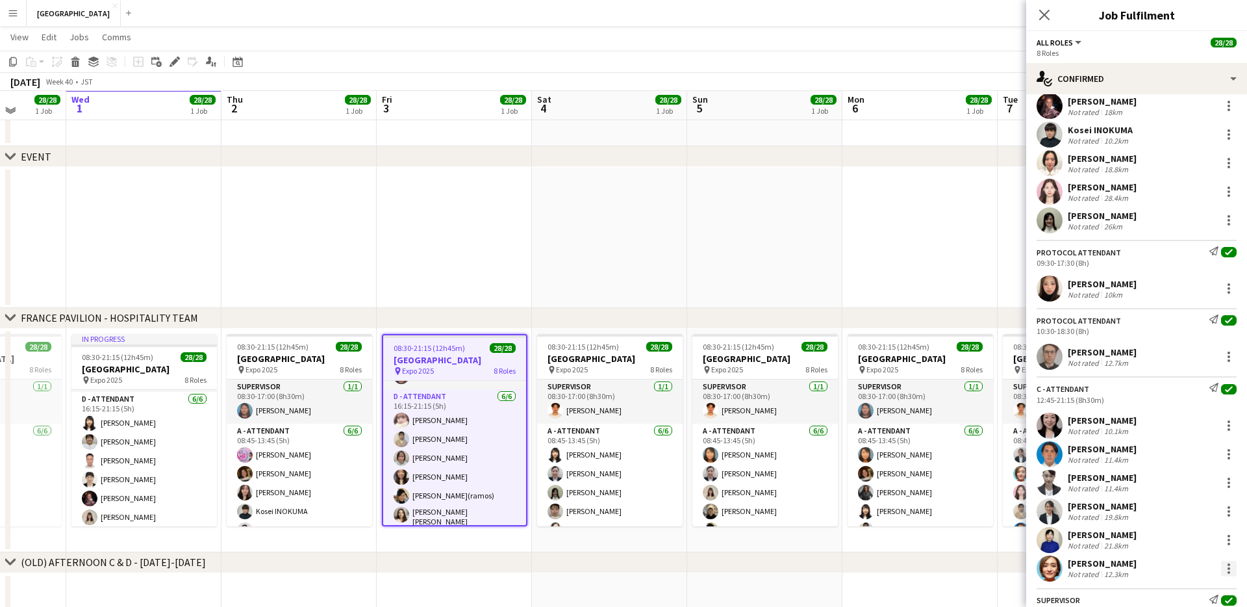
click at [633, 372] on div at bounding box center [1229, 569] width 16 height 16
click at [633, 372] on span "Switch with" at bounding box center [1172, 418] width 52 height 11
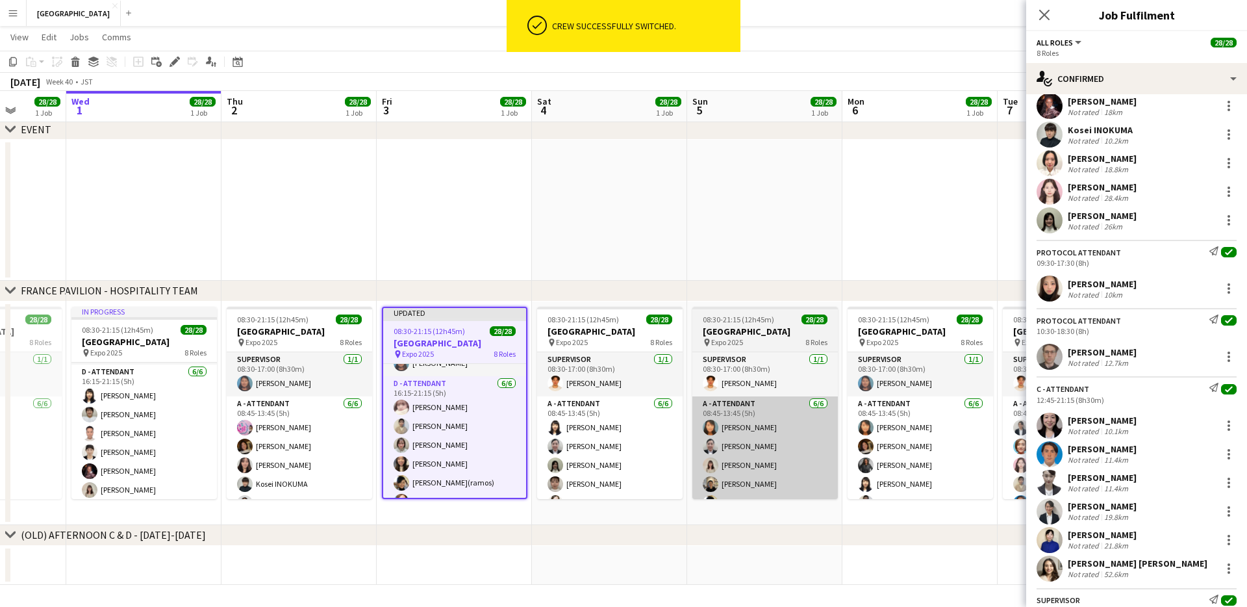
scroll to position [125, 0]
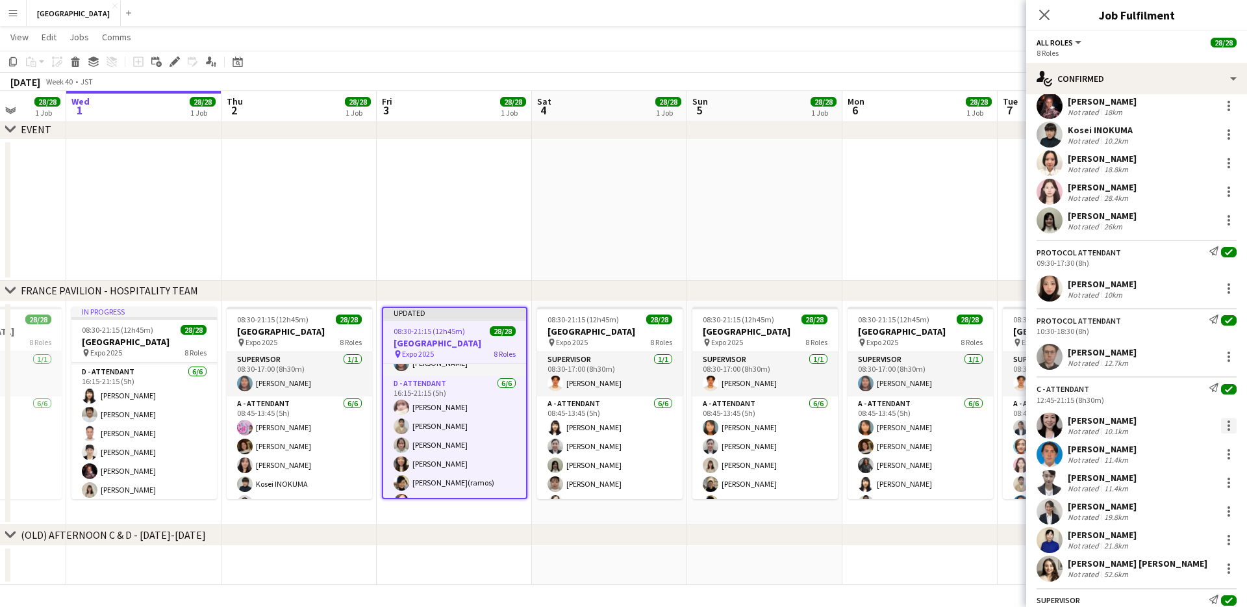
click at [633, 372] on div at bounding box center [1229, 426] width 16 height 16
click at [633, 372] on button "Remove" at bounding box center [1186, 370] width 101 height 31
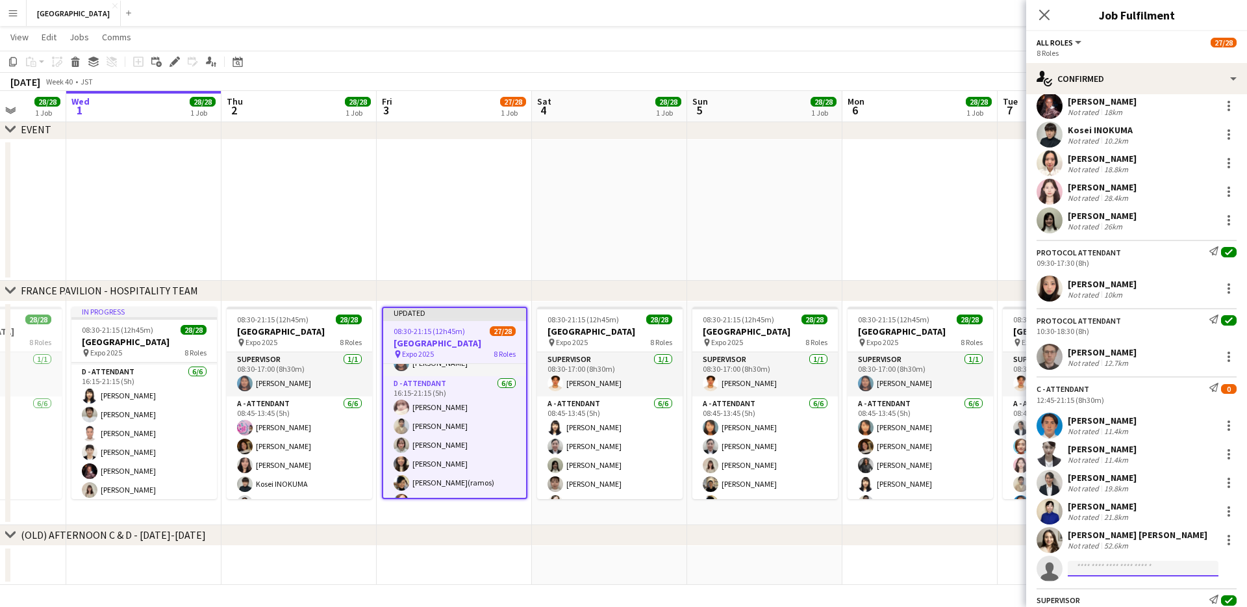
click at [633, 372] on input at bounding box center [1143, 569] width 151 height 16
type input "****"
click at [633, 372] on span "[EMAIL_ADDRESS][DOMAIN_NAME]" at bounding box center [1144, 540] width 130 height 10
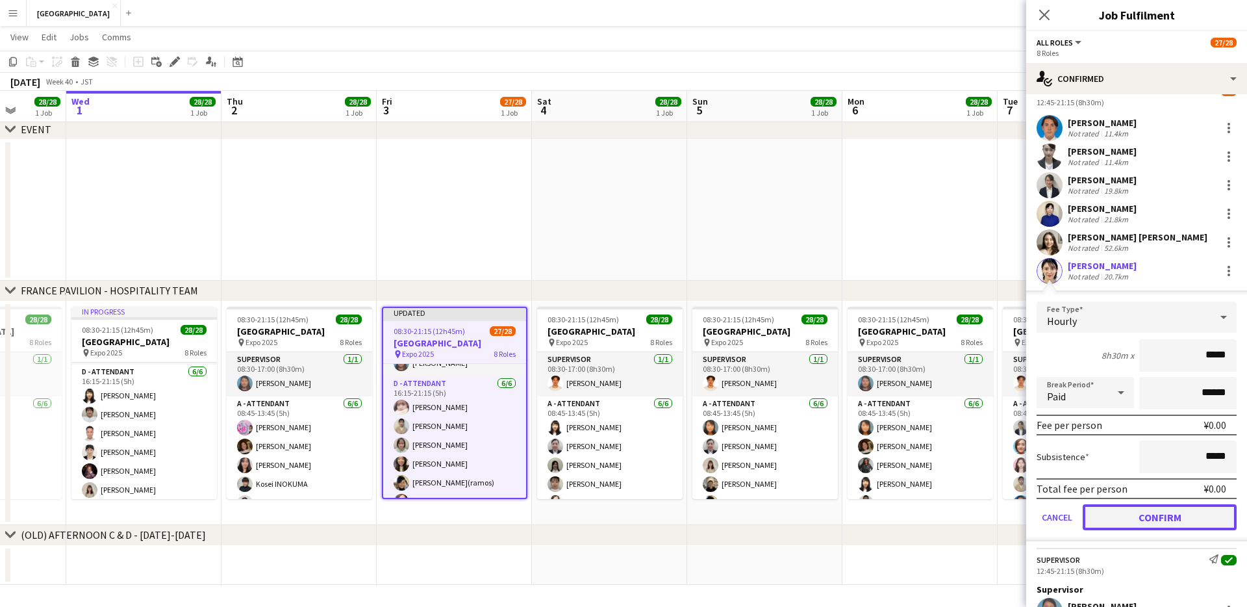
click at [633, 372] on button "Confirm" at bounding box center [1160, 517] width 154 height 26
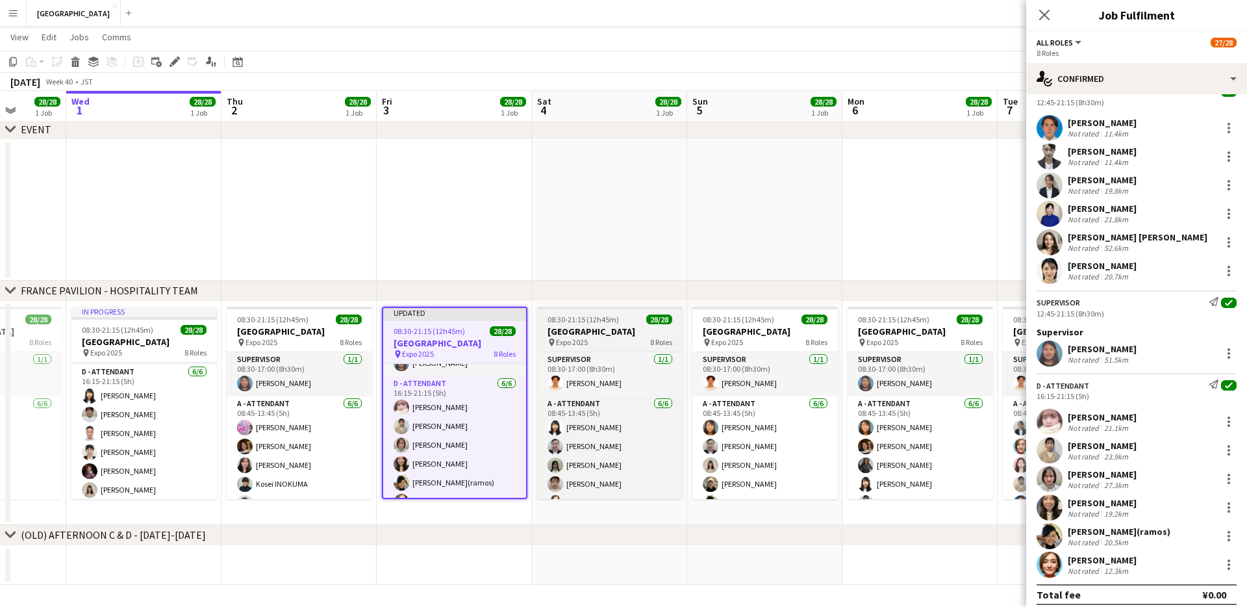
click at [589, 321] on span "08:30-21:15 (12h45m)" at bounding box center [583, 319] width 71 height 10
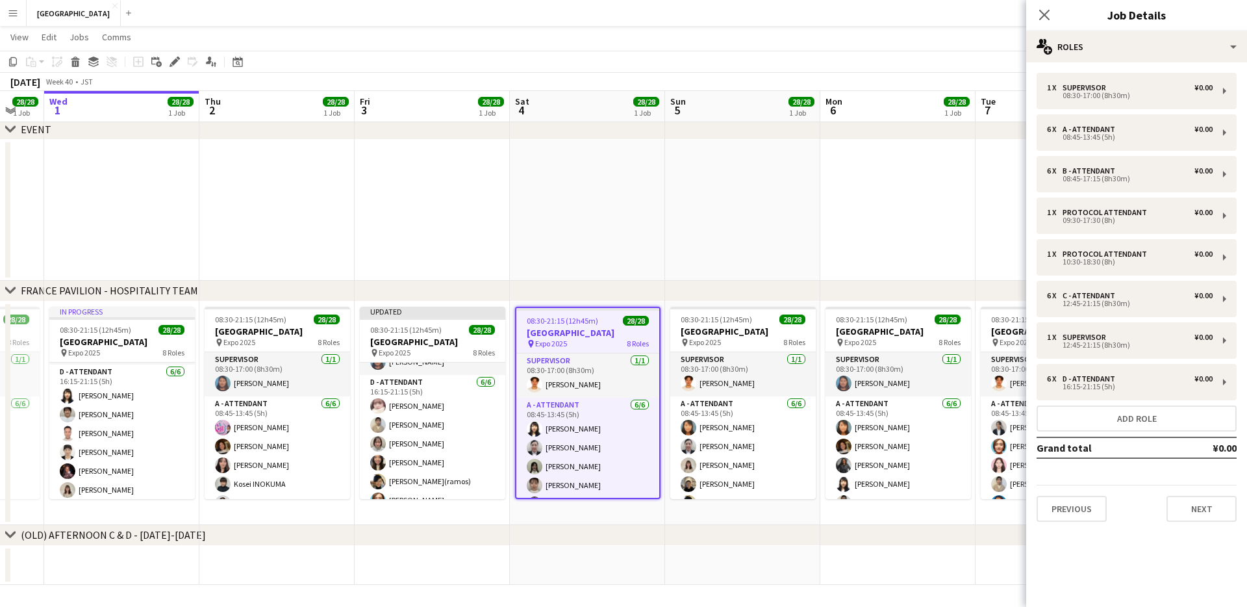
drag, startPoint x: 595, startPoint y: 253, endPoint x: 521, endPoint y: 259, distance: 74.3
click at [541, 255] on app-calendar-viewport "Sun 28 28/28 1 Job Mon 29 28/28 1 Job Tue 30 28/28 1 Job Wed 1 28/28 1 Job Thu …" at bounding box center [623, 254] width 1247 height 659
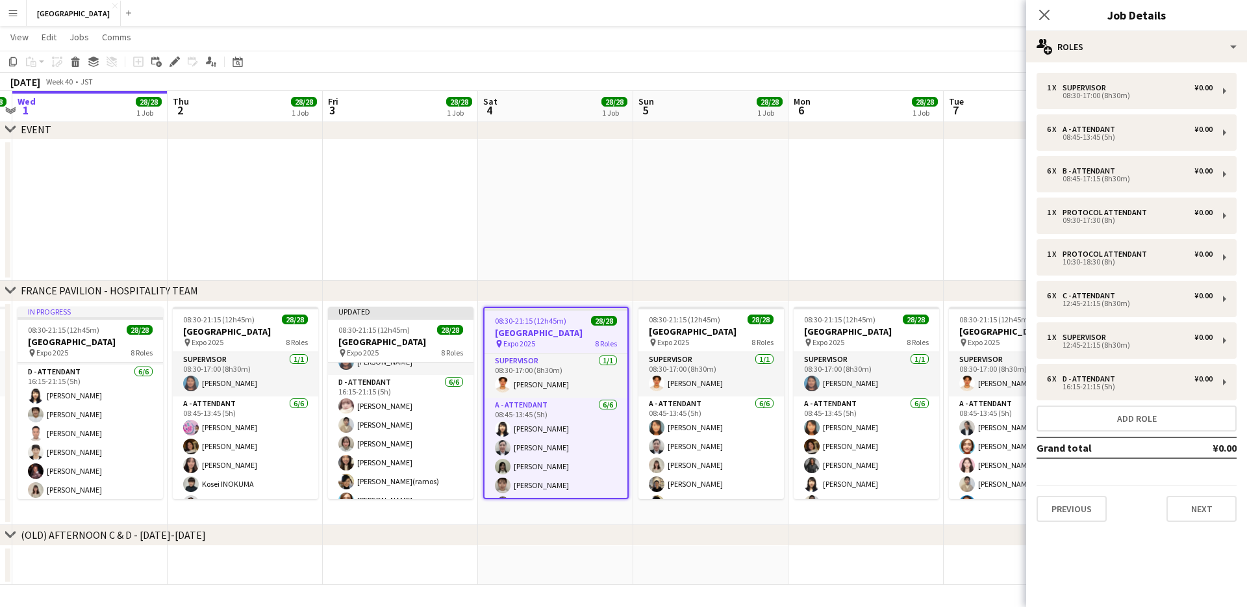
scroll to position [0, 371]
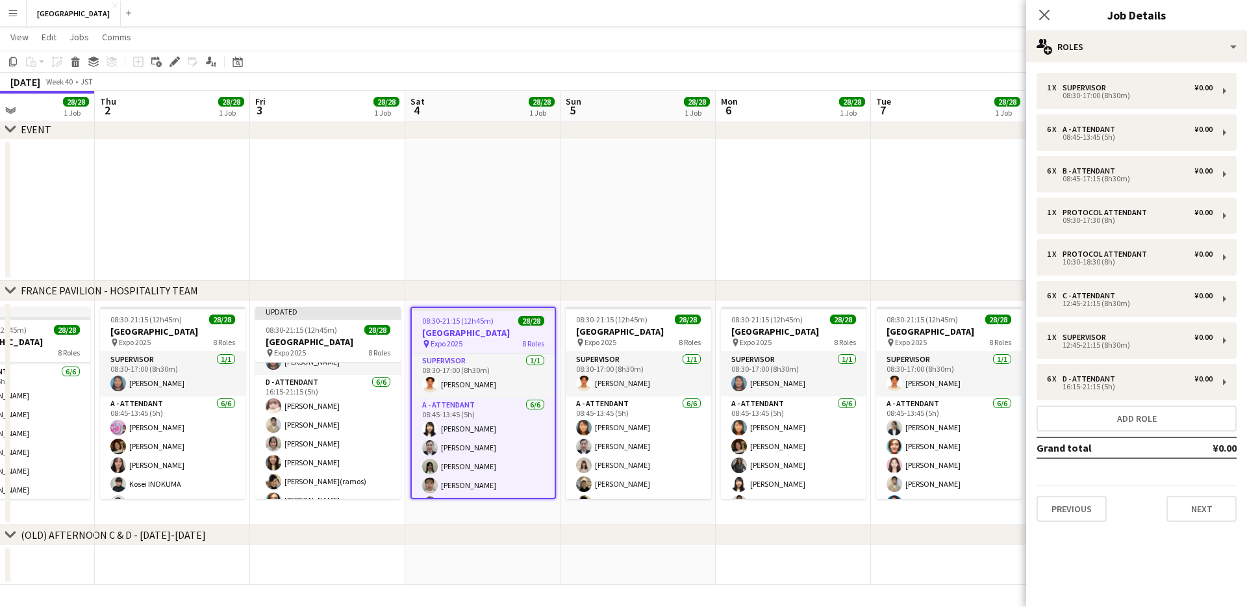
drag, startPoint x: 411, startPoint y: 279, endPoint x: 206, endPoint y: 285, distance: 204.8
click at [220, 285] on div "chevron-right TRAINING chevron-right EVENT chevron-right [GEOGRAPHIC_DATA] - HO…" at bounding box center [623, 254] width 1247 height 659
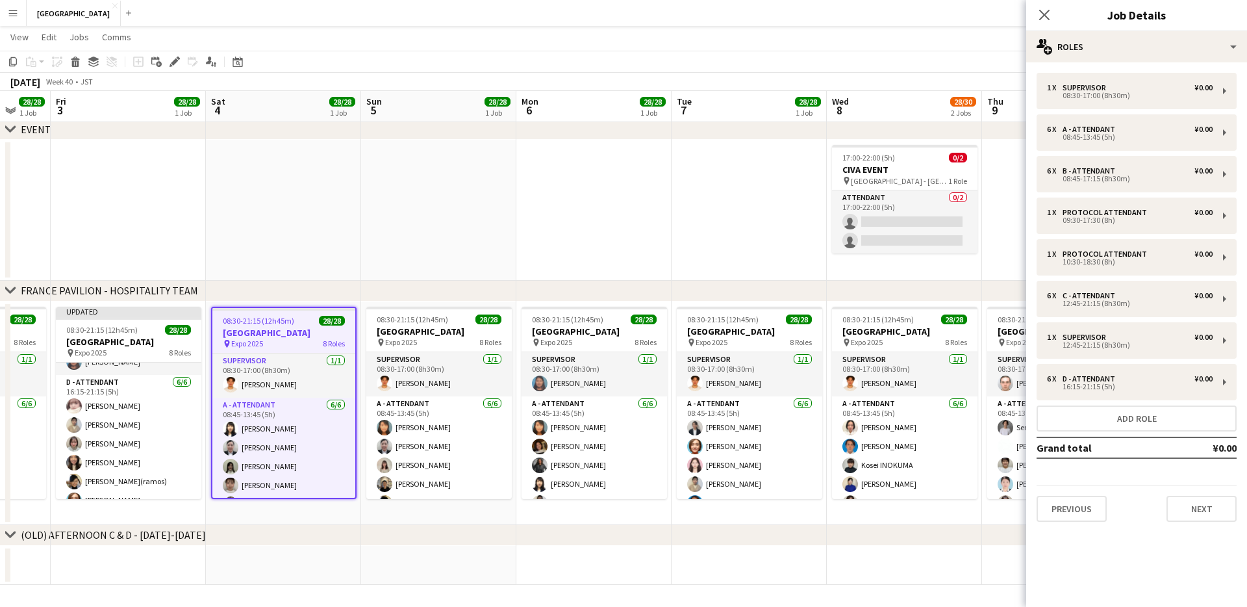
scroll to position [0, 427]
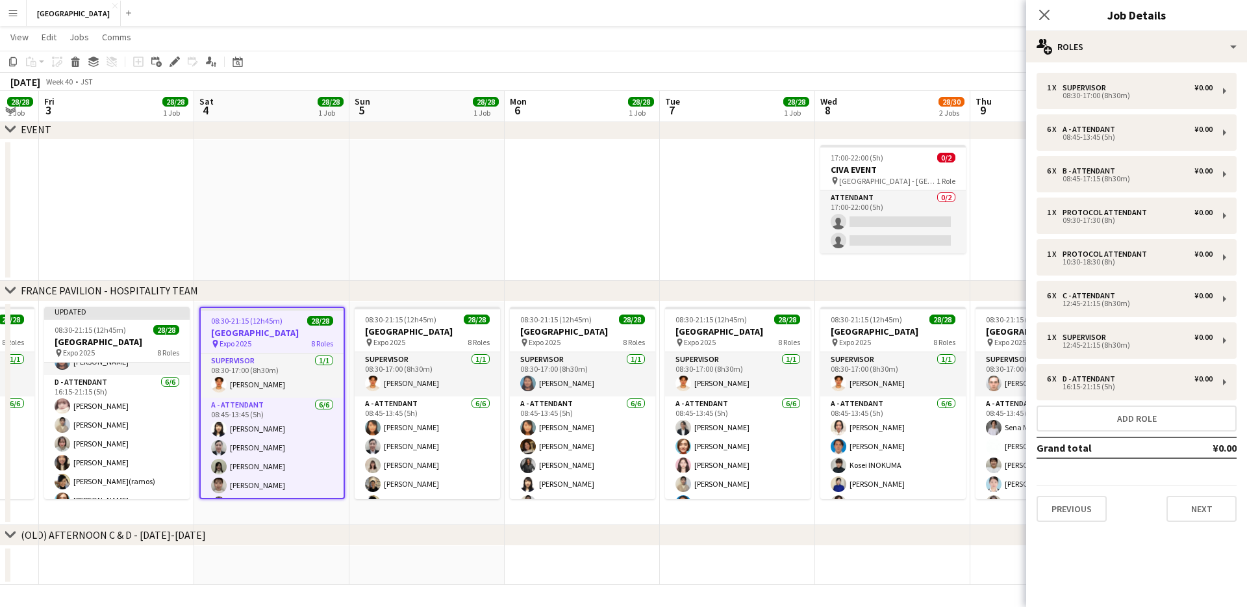
drag, startPoint x: 459, startPoint y: 253, endPoint x: 260, endPoint y: 249, distance: 199.5
click at [260, 249] on app-calendar-viewport "Tue 30 28/28 1 Job Wed 1 28/28 1 Job Thu 2 28/28 1 Job Fri 3 28/28 1 Job Sat 4 …" at bounding box center [623, 254] width 1247 height 659
click at [276, 372] on app-card-role "SUPERVISOR [DATE] 08:30-17:00 (8h30m) [PERSON_NAME]" at bounding box center [272, 375] width 143 height 44
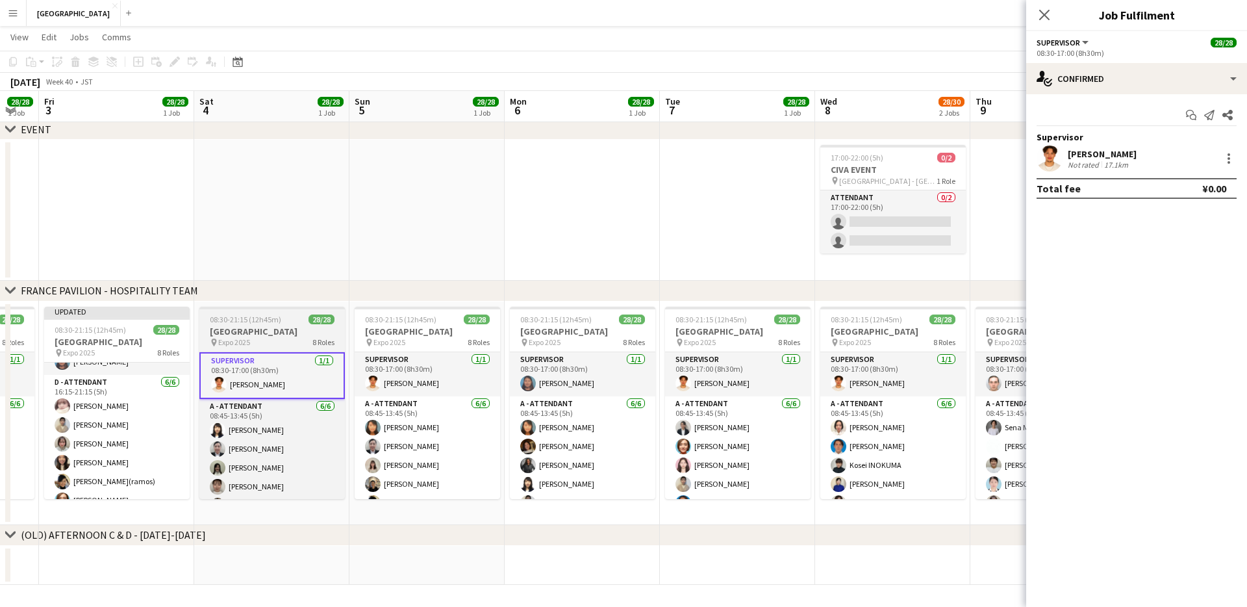
click at [281, 333] on h3 "[GEOGRAPHIC_DATA]" at bounding box center [272, 332] width 146 height 12
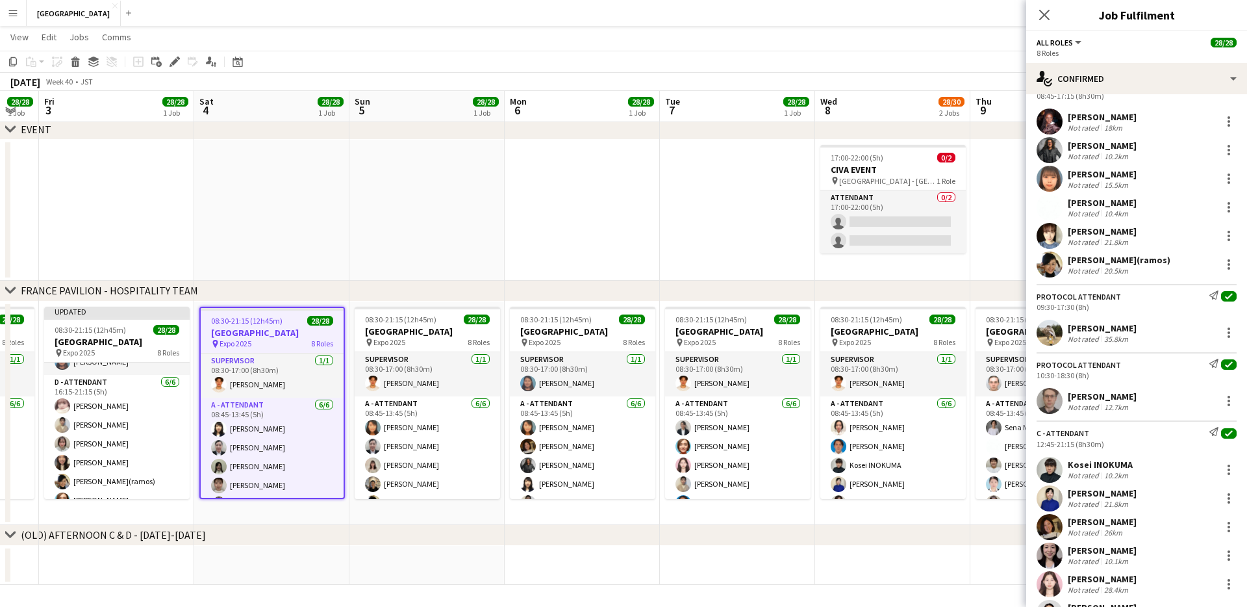
scroll to position [697, 0]
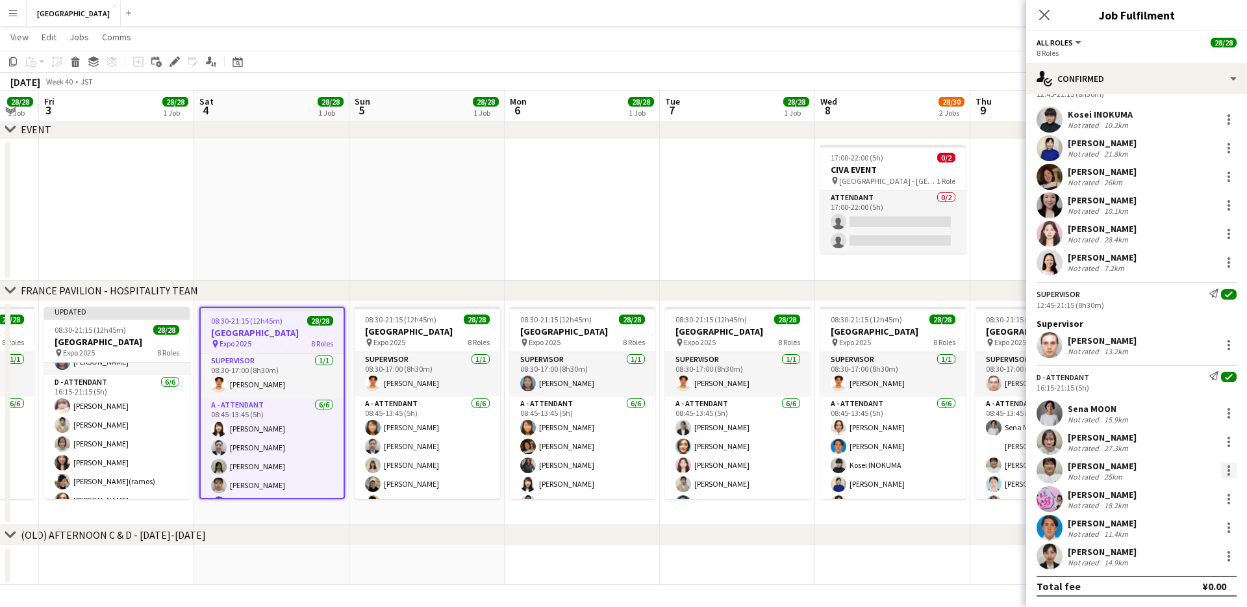
click at [633, 372] on div at bounding box center [1229, 466] width 3 height 3
click at [633, 327] on button "Switch crew" at bounding box center [1186, 321] width 101 height 31
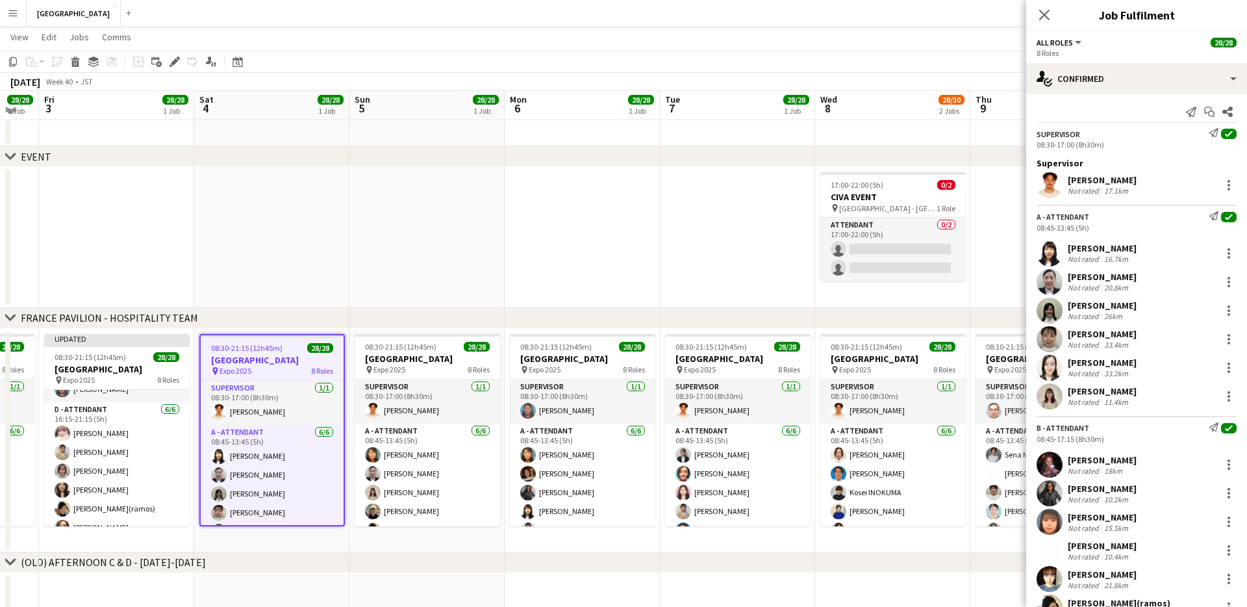
scroll to position [0, 0]
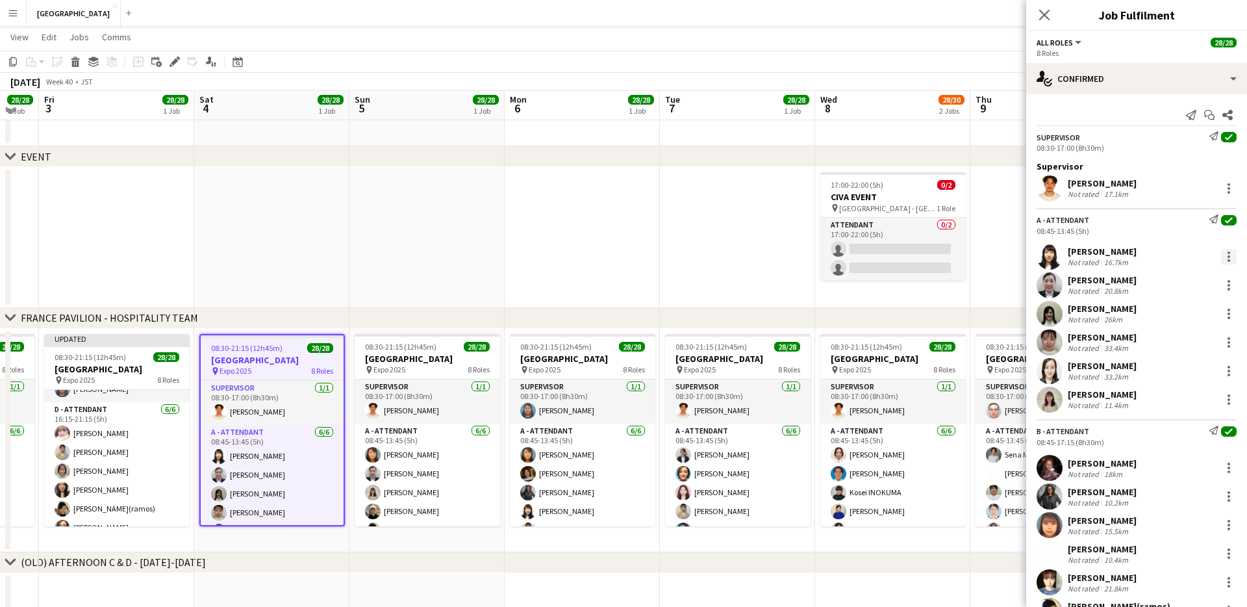
click at [633, 260] on div at bounding box center [1229, 257] width 16 height 16
click at [633, 311] on span "Switch with" at bounding box center [1186, 312] width 81 height 12
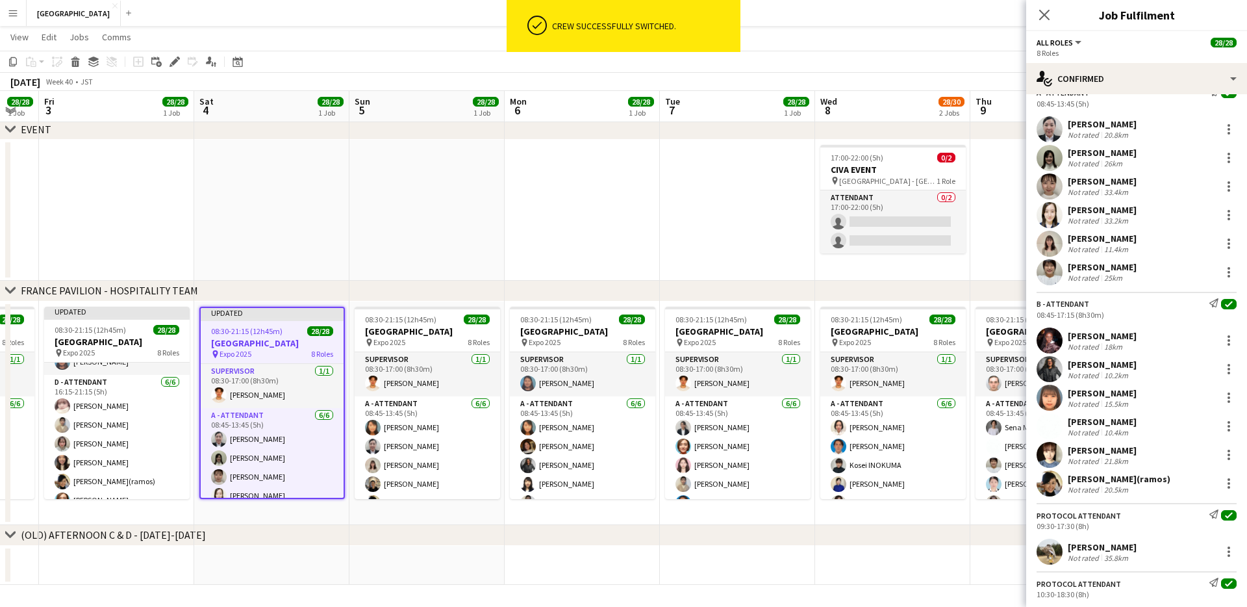
scroll to position [415, 0]
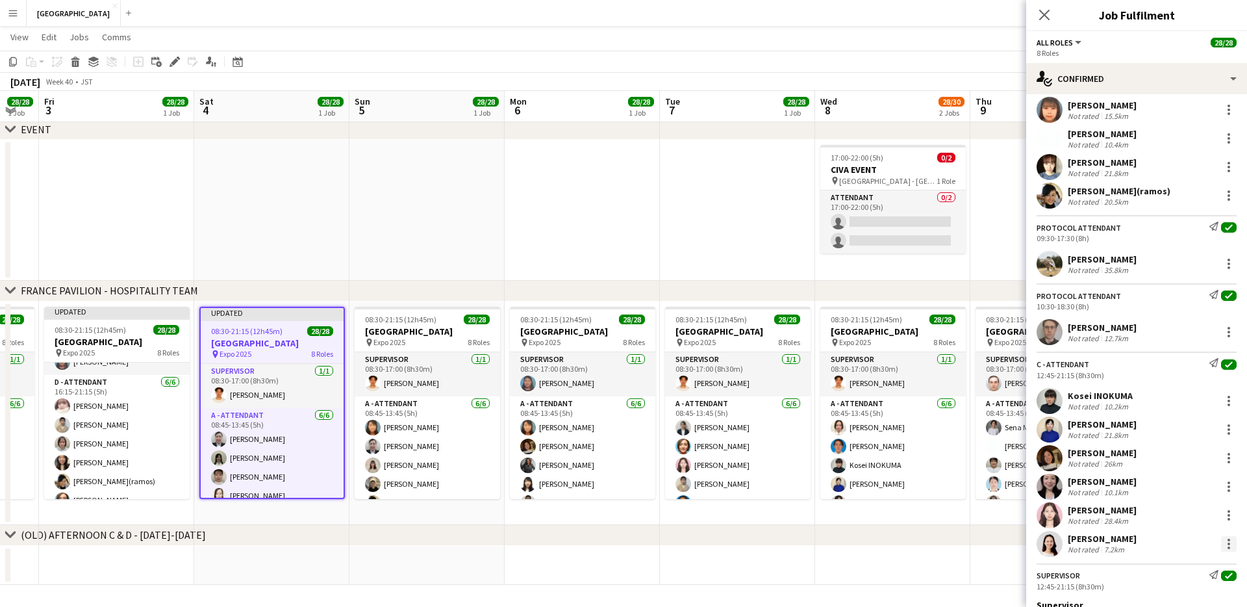
click at [633, 372] on div at bounding box center [1229, 544] width 16 height 16
click at [633, 372] on span "Remove" at bounding box center [1186, 488] width 81 height 12
click at [633, 372] on input at bounding box center [1143, 544] width 151 height 16
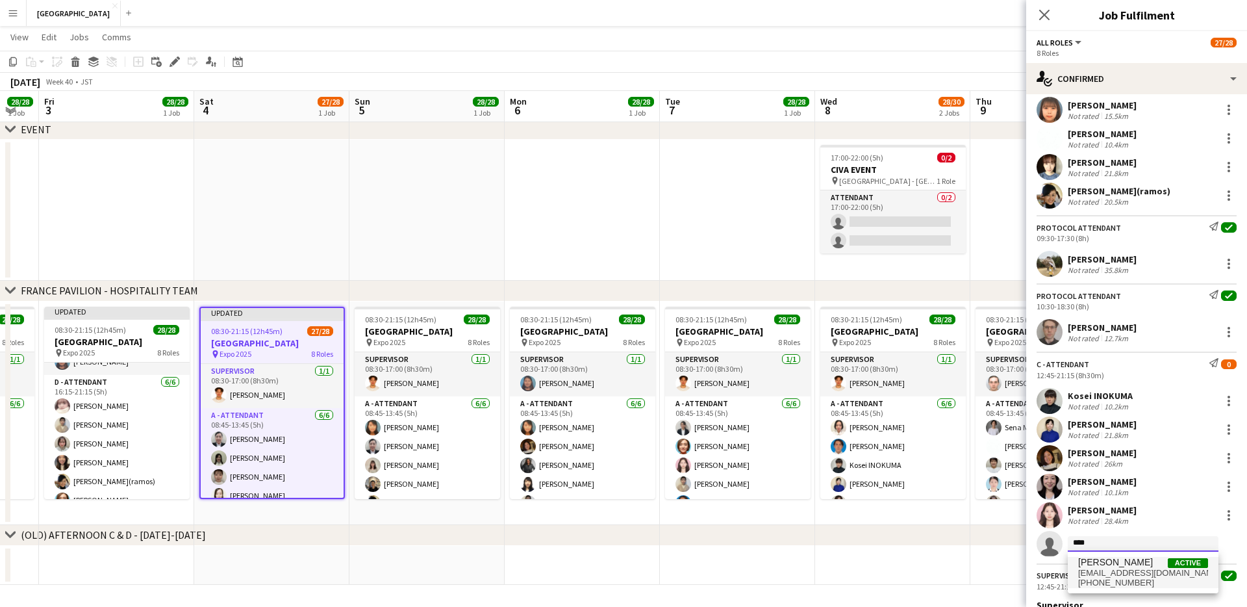
type input "****"
click at [633, 372] on span "[EMAIL_ADDRESS][DOMAIN_NAME]" at bounding box center [1144, 573] width 130 height 10
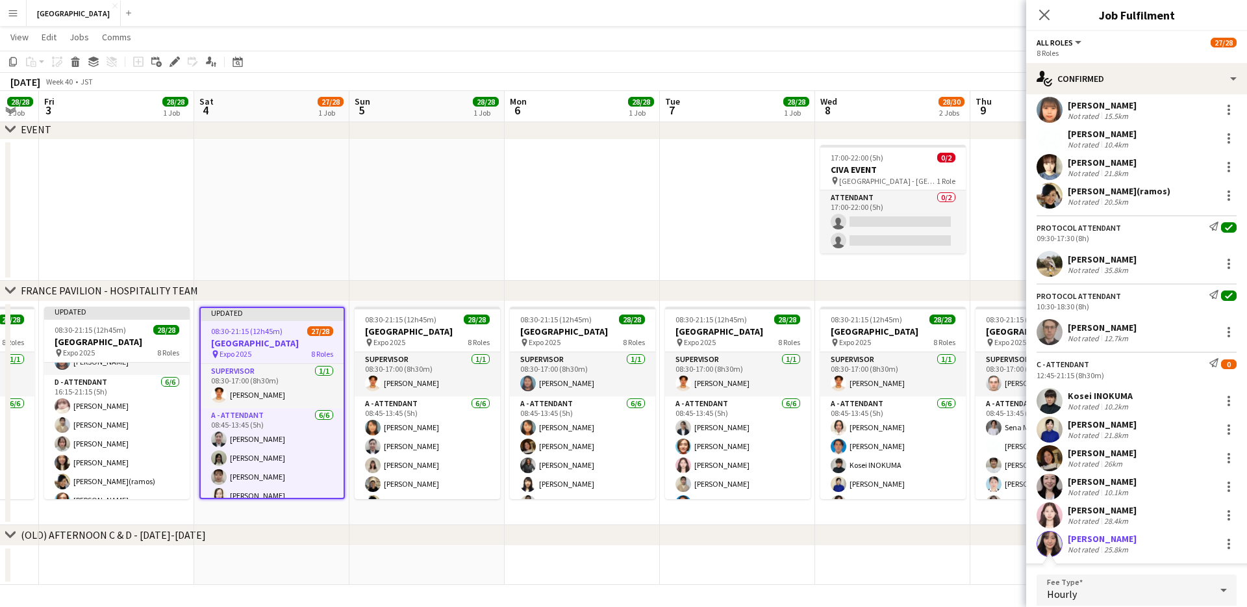
scroll to position [688, 0]
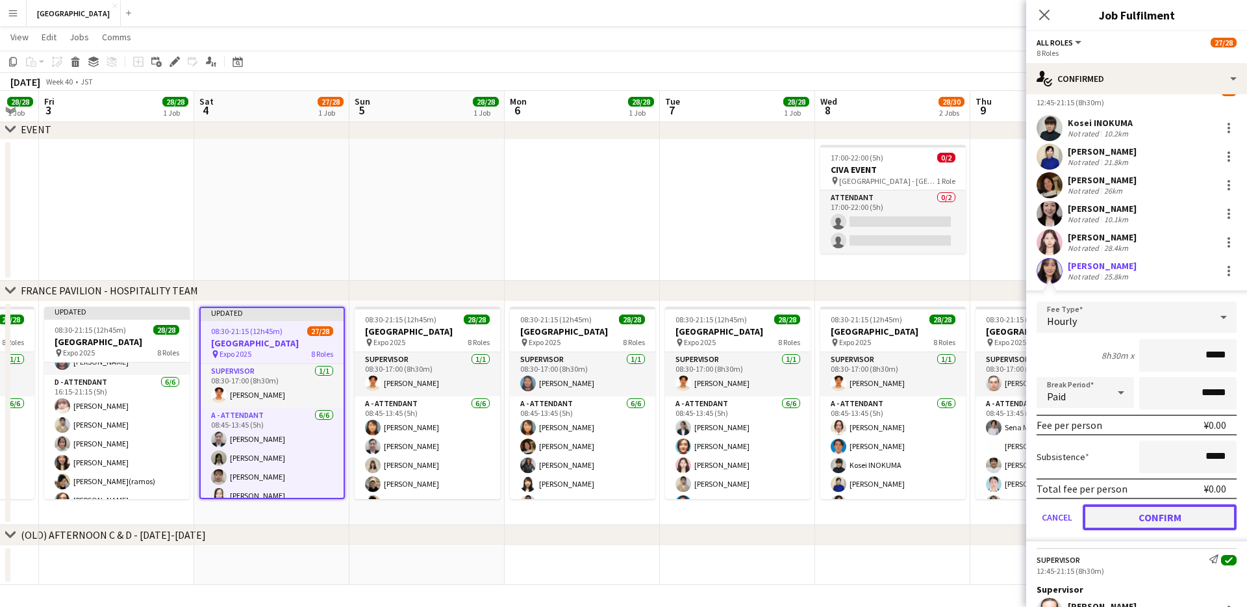
click at [633, 372] on button "Confirm" at bounding box center [1160, 517] width 154 height 26
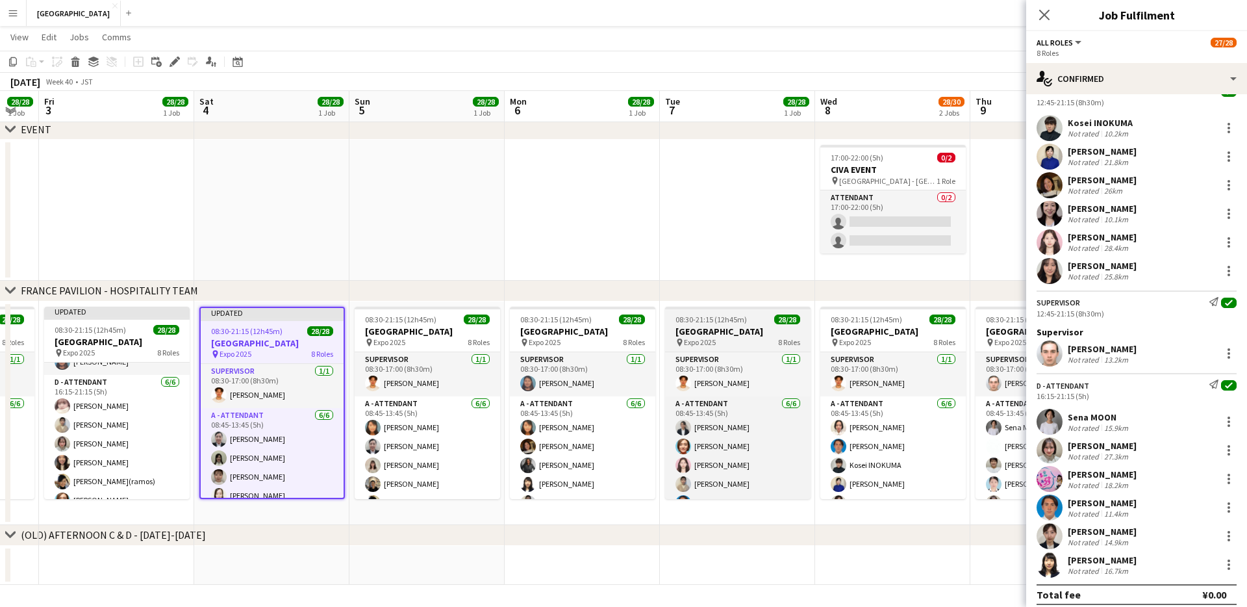
click at [633, 330] on h3 "[GEOGRAPHIC_DATA]" at bounding box center [738, 332] width 146 height 12
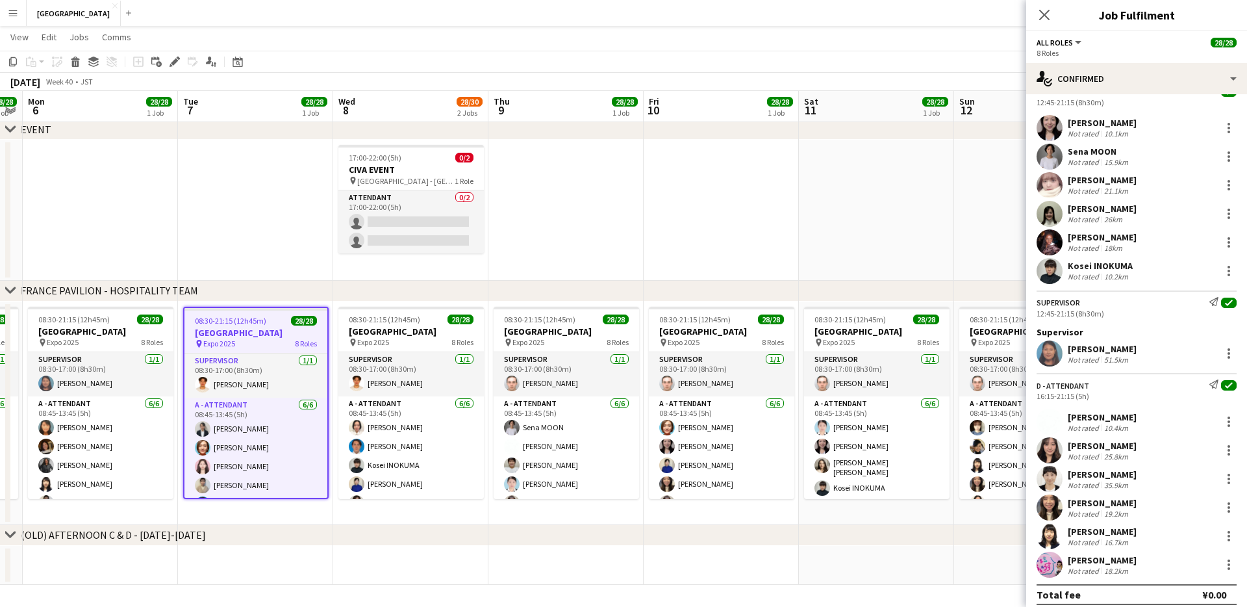
scroll to position [0, 452]
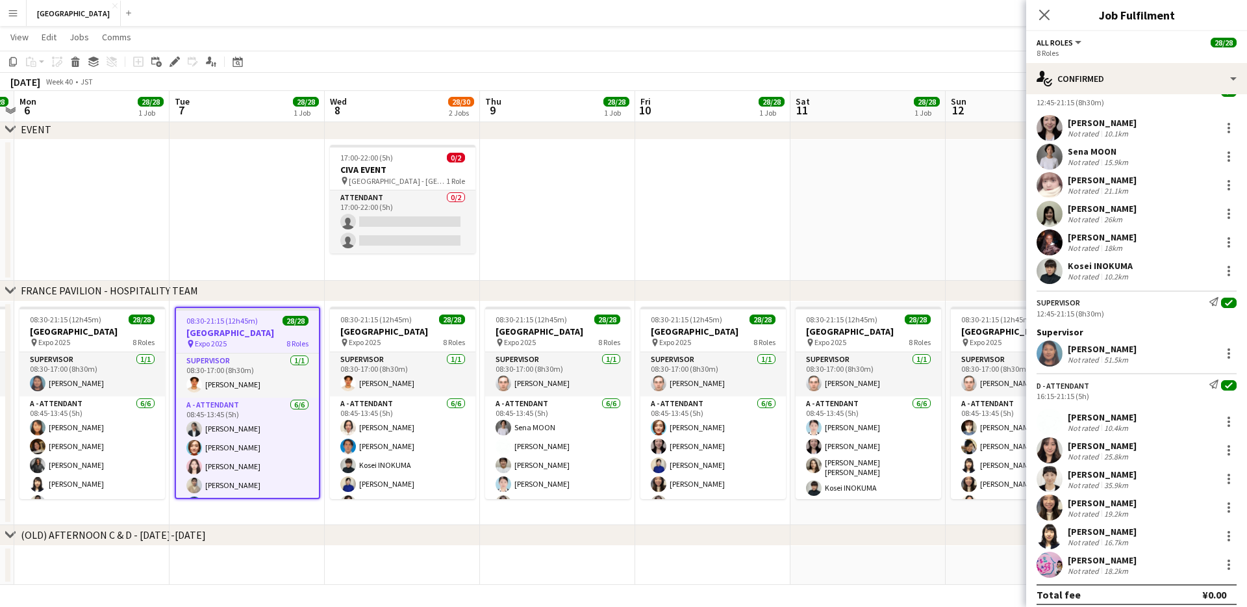
drag, startPoint x: 543, startPoint y: 241, endPoint x: 162, endPoint y: 278, distance: 382.5
click at [162, 278] on app-calendar-viewport "Fri 3 28/28 1 Job Sat 4 28/28 1 Job Sun 5 28/28 1 Job Mon 6 28/28 1 Job Tue 7 2…" at bounding box center [623, 254] width 1247 height 659
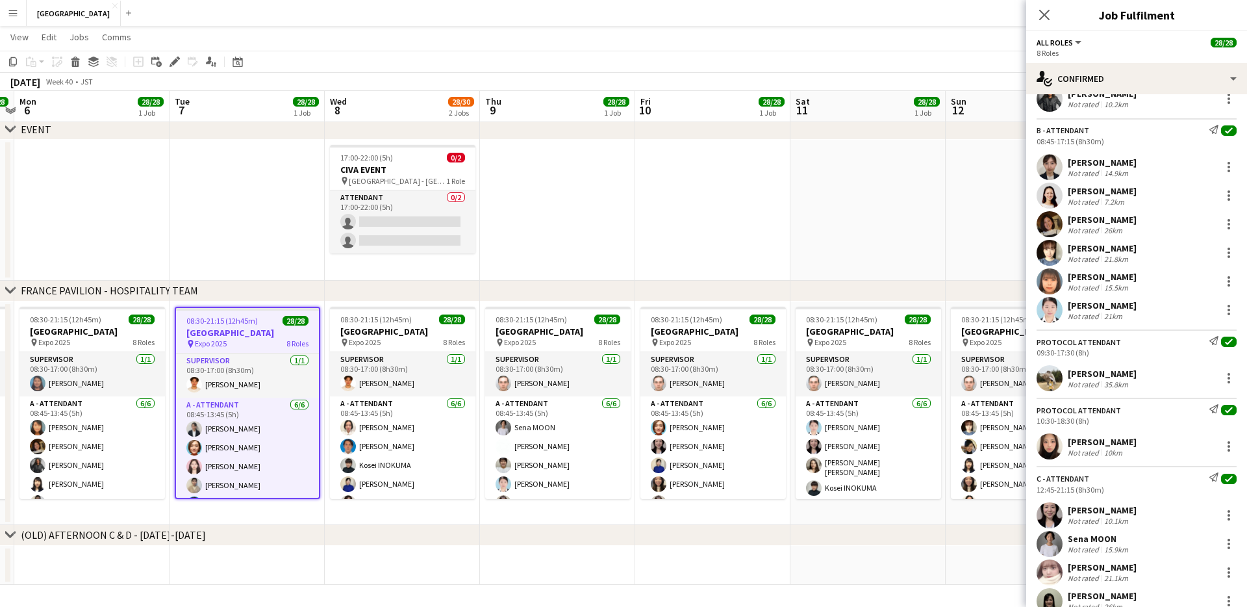
scroll to position [299, 0]
click at [633, 203] on div at bounding box center [1229, 198] width 16 height 16
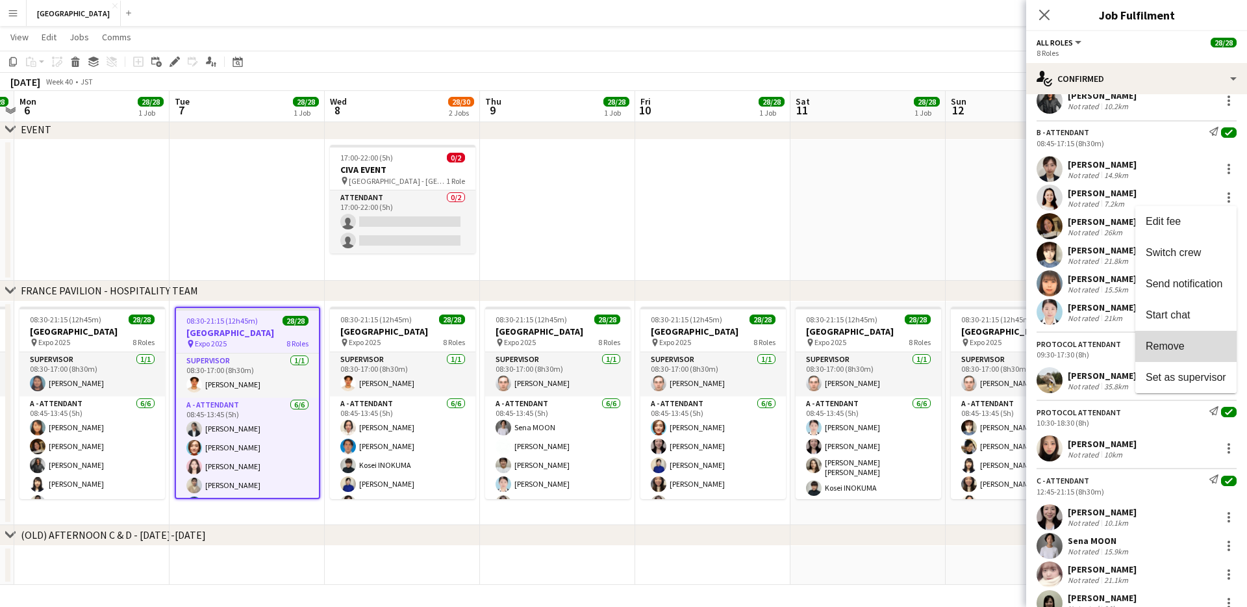
click at [633, 340] on span "Remove" at bounding box center [1186, 346] width 81 height 12
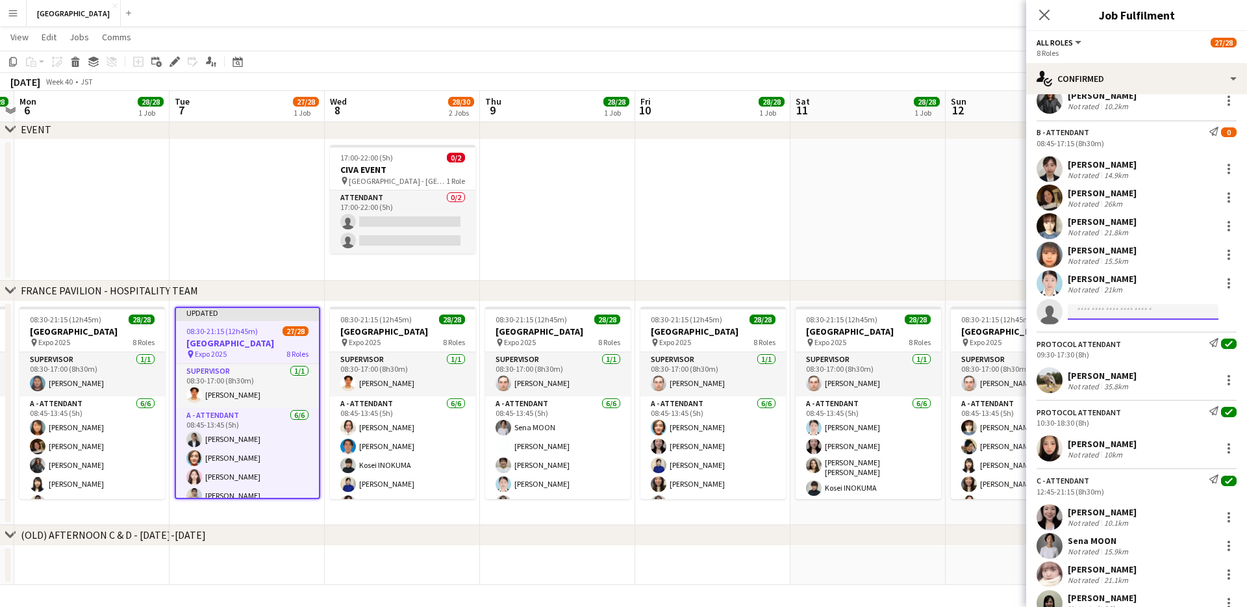
click at [633, 307] on input at bounding box center [1143, 312] width 151 height 16
type input "*****"
click at [633, 339] on span "[EMAIL_ADDRESS][DOMAIN_NAME]" at bounding box center [1144, 341] width 130 height 10
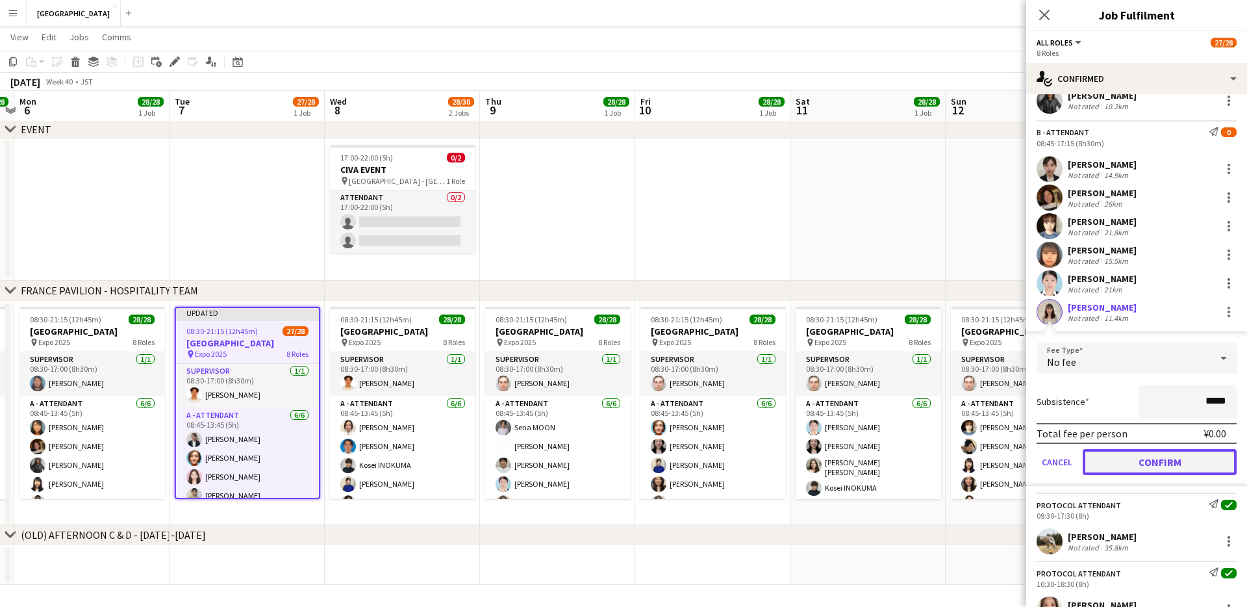
click at [633, 372] on button "Confirm" at bounding box center [1160, 462] width 154 height 26
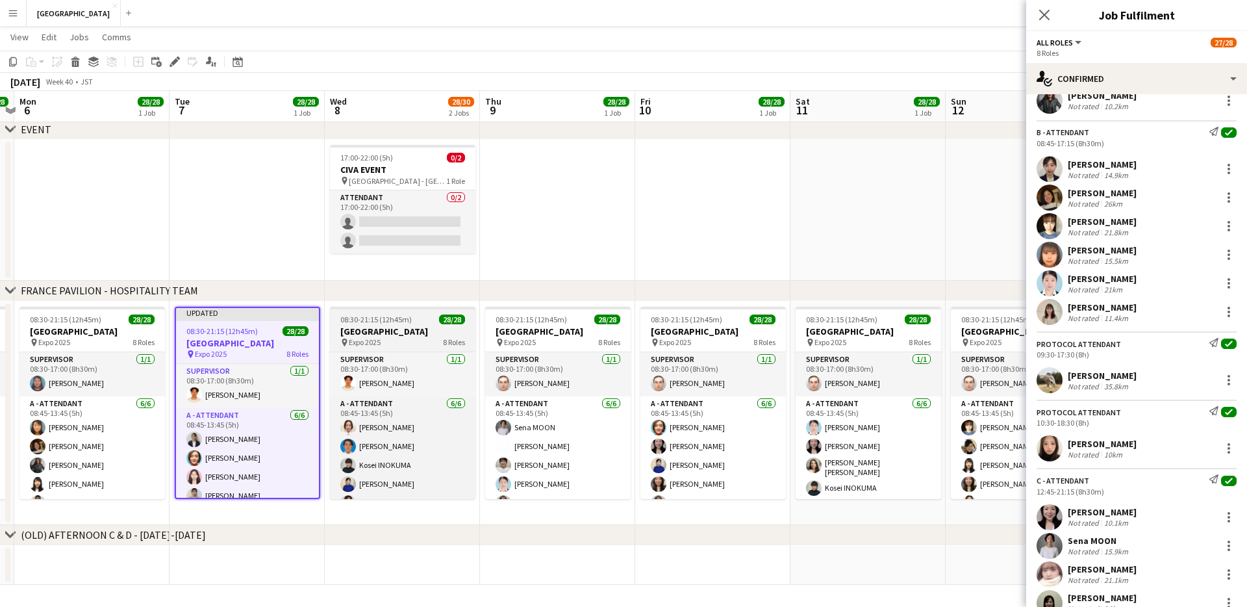
click at [402, 320] on span "08:30-21:15 (12h45m)" at bounding box center [375, 319] width 71 height 10
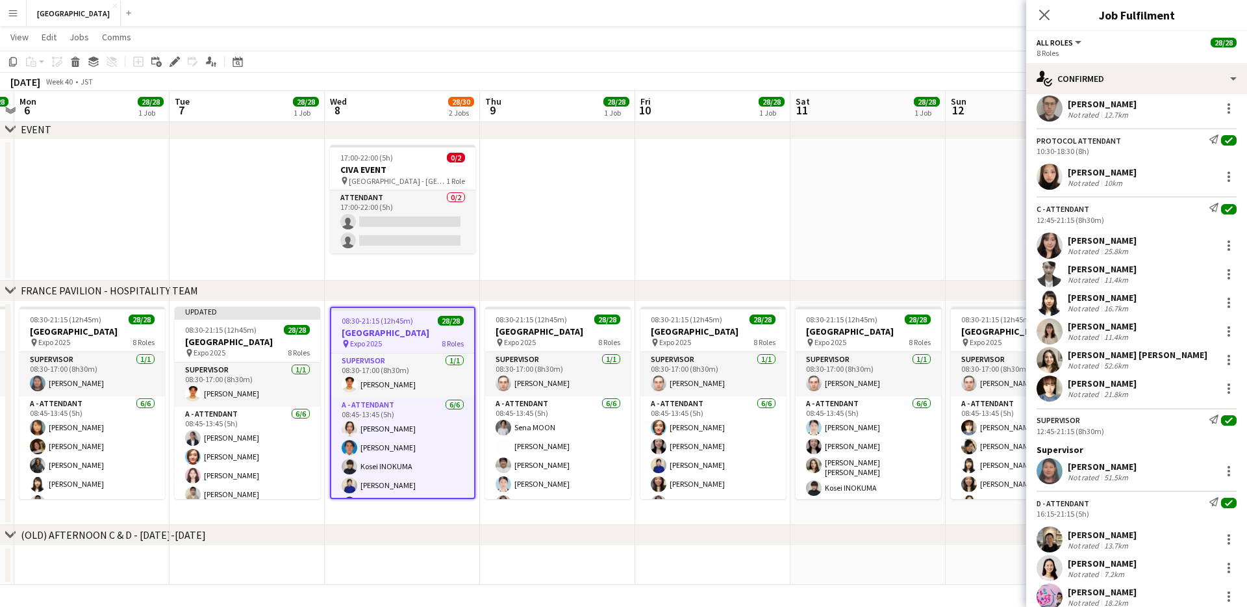
scroll to position [697, 0]
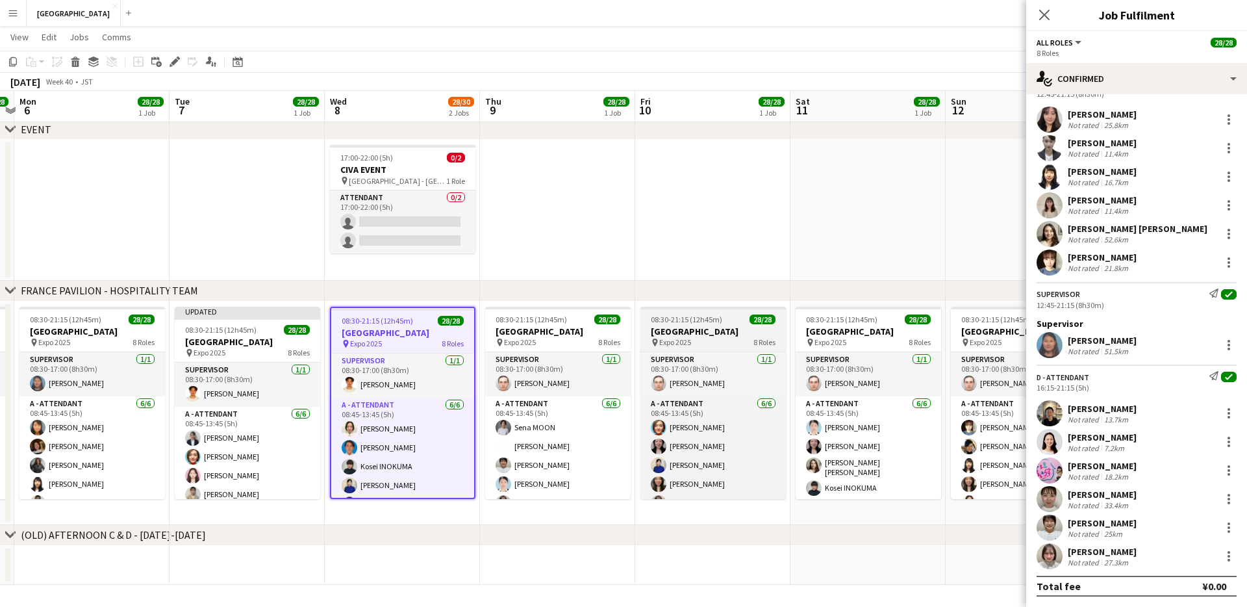
click at [633, 341] on div "pin Expo 2025 8 Roles" at bounding box center [714, 342] width 146 height 10
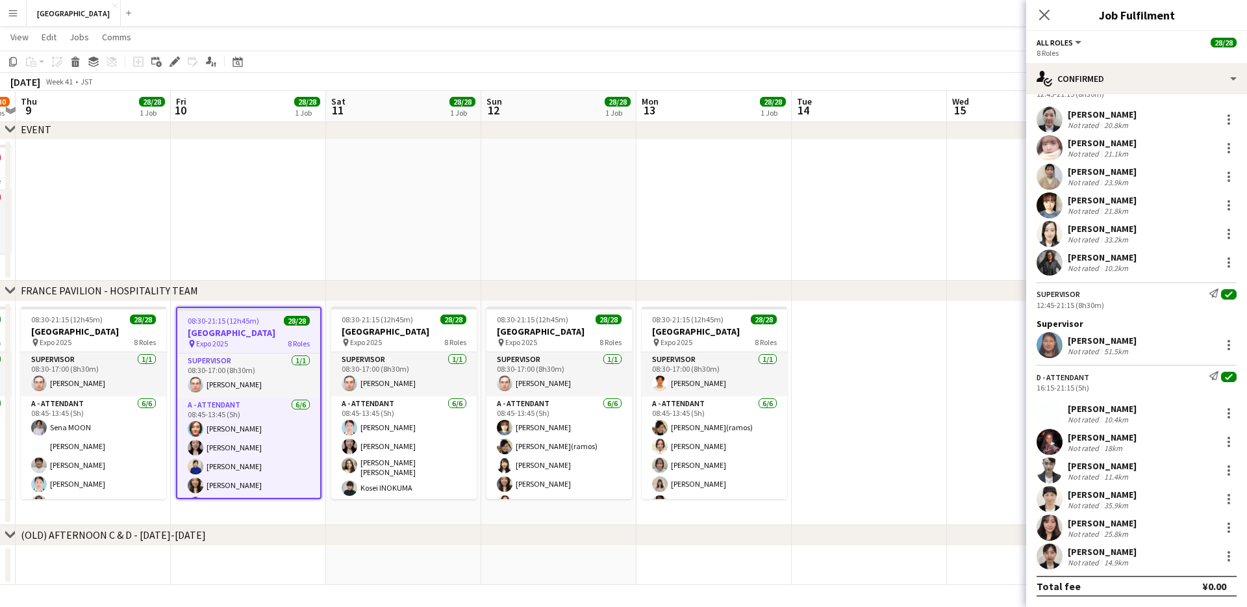
drag, startPoint x: 684, startPoint y: 253, endPoint x: 255, endPoint y: 270, distance: 429.2
click at [255, 270] on app-calendar-viewport "Mon 6 28/28 1 Job Tue 7 28/28 1 Job Wed 8 28/30 2 Jobs Thu 9 28/28 1 Job Fri 10…" at bounding box center [623, 254] width 1247 height 659
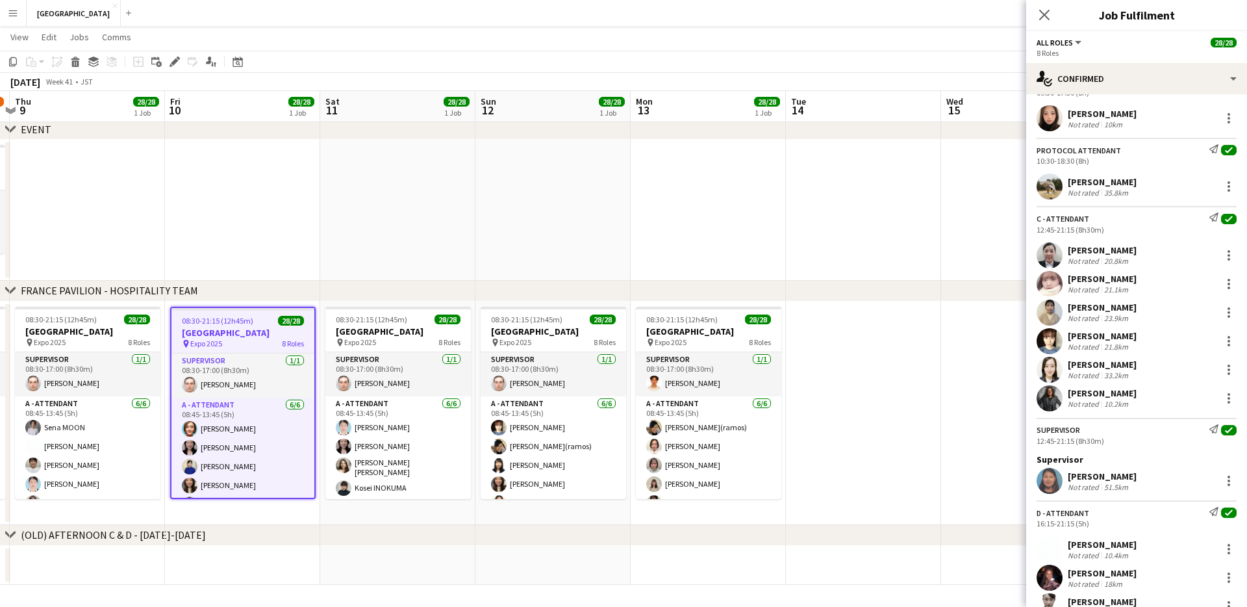
scroll to position [528, 0]
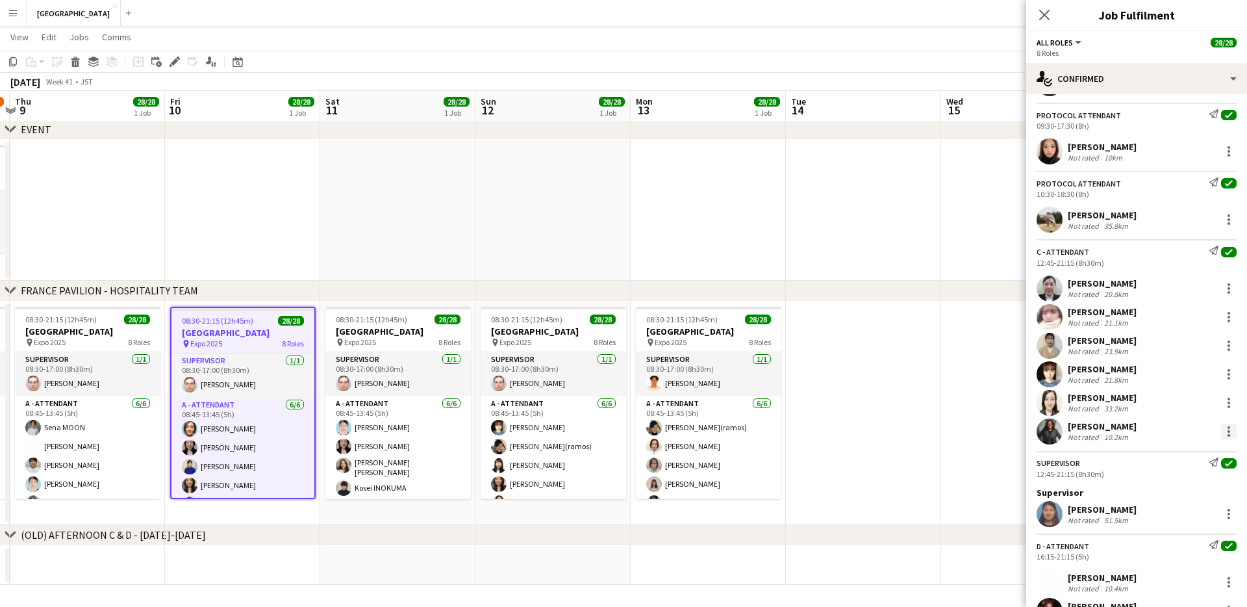
click at [633, 372] on div at bounding box center [1229, 432] width 16 height 16
click at [633, 372] on button "Remove" at bounding box center [1186, 376] width 101 height 31
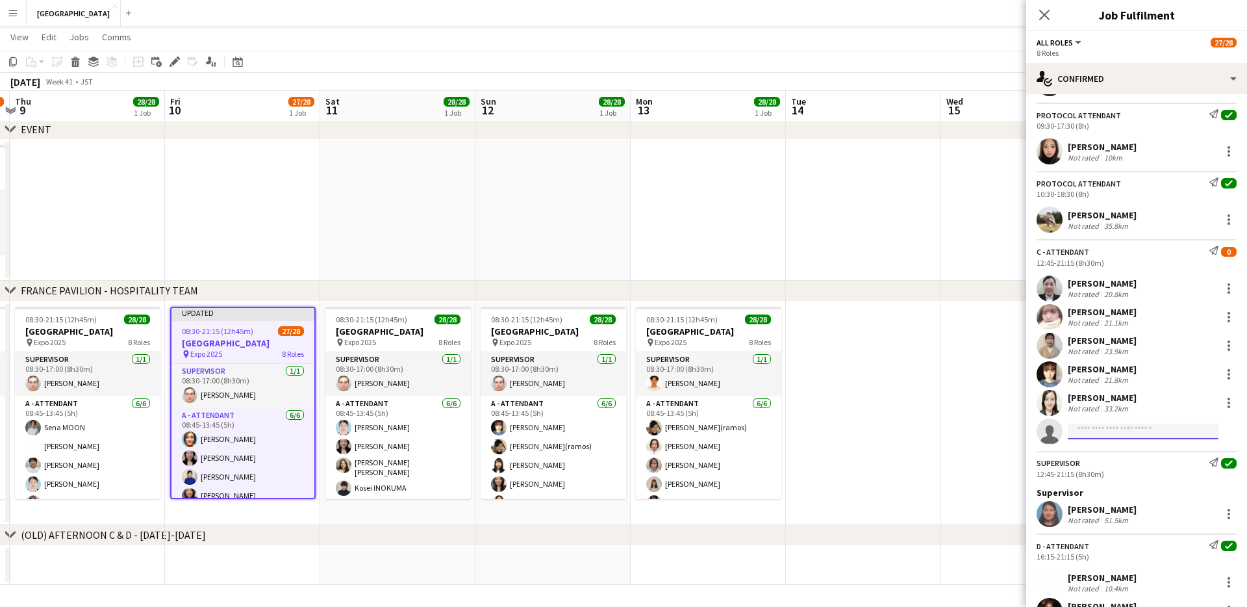
click at [633, 372] on input at bounding box center [1143, 432] width 151 height 16
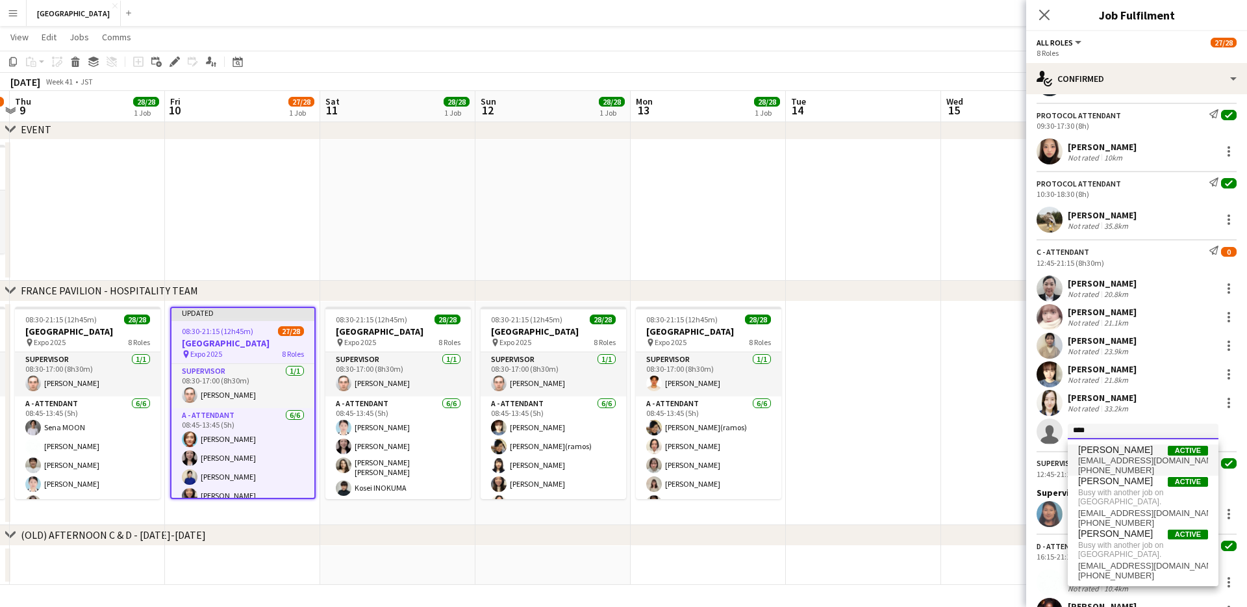
type input "****"
click at [633, 372] on span "[EMAIL_ADDRESS][DOMAIN_NAME]" at bounding box center [1144, 460] width 130 height 10
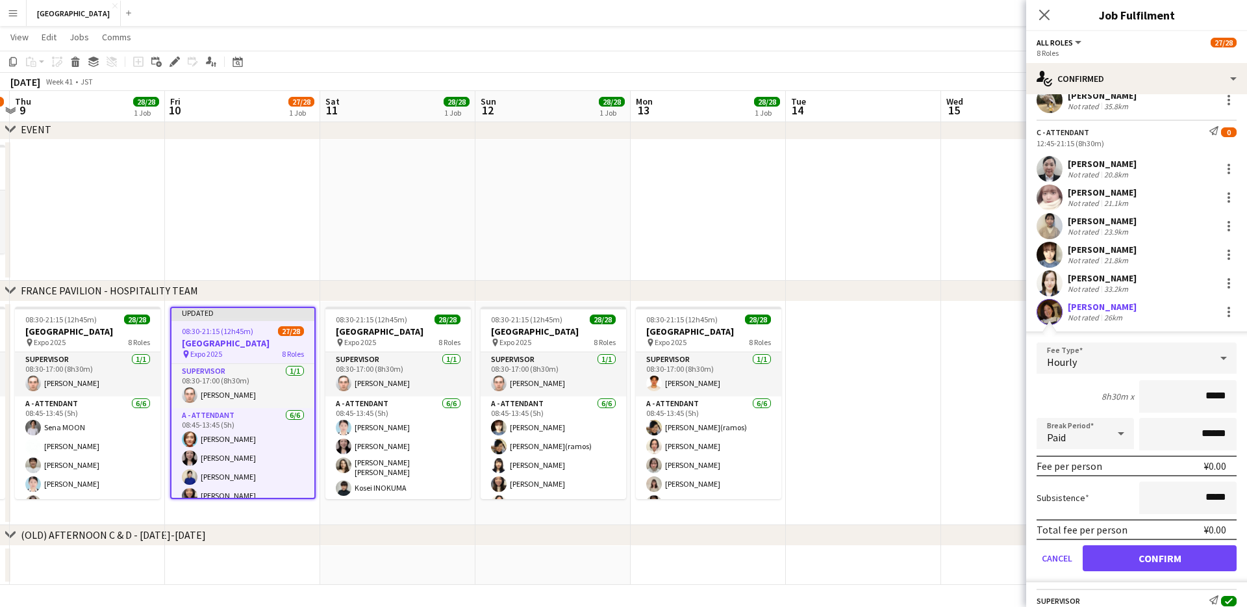
scroll to position [773, 0]
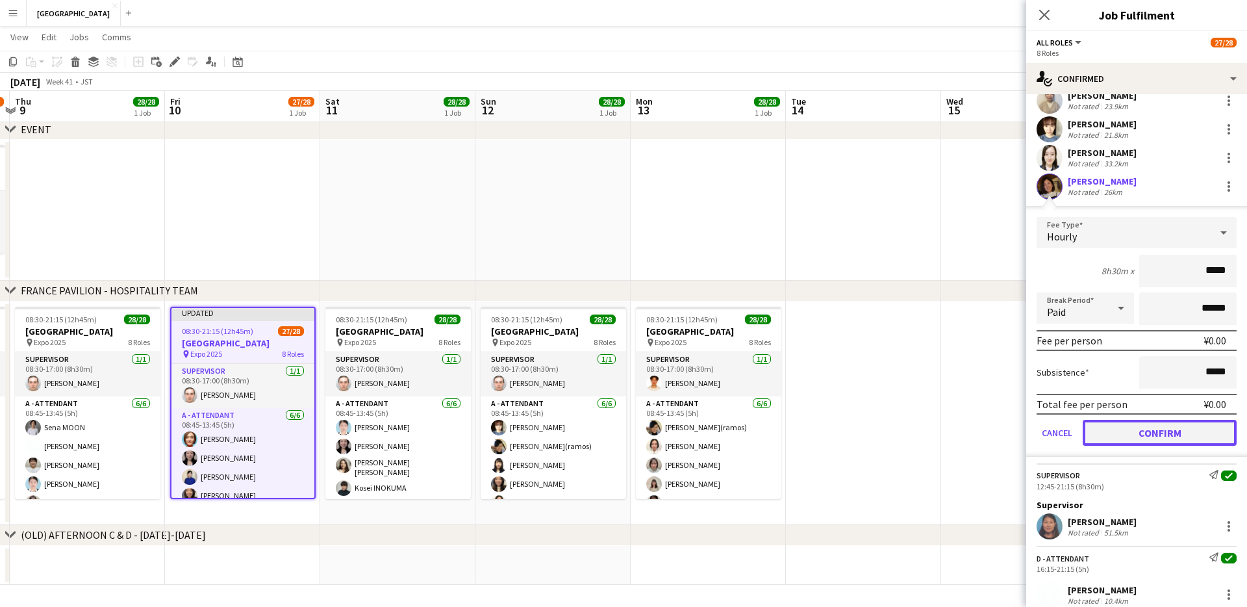
click at [633, 372] on button "Confirm" at bounding box center [1160, 433] width 154 height 26
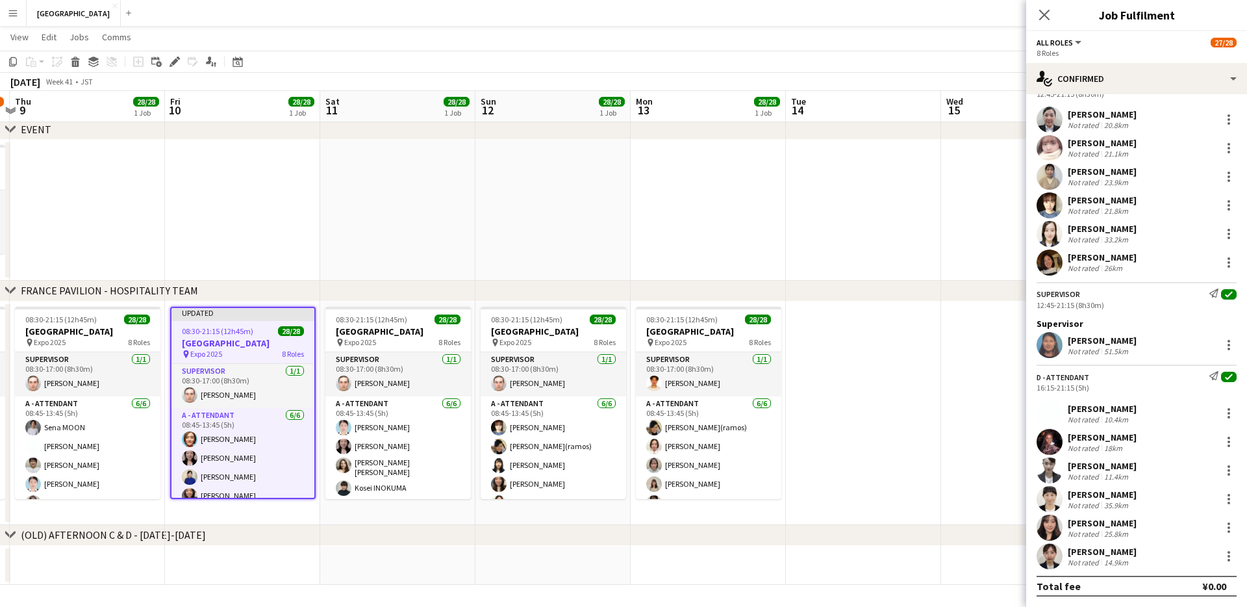
scroll to position [697, 0]
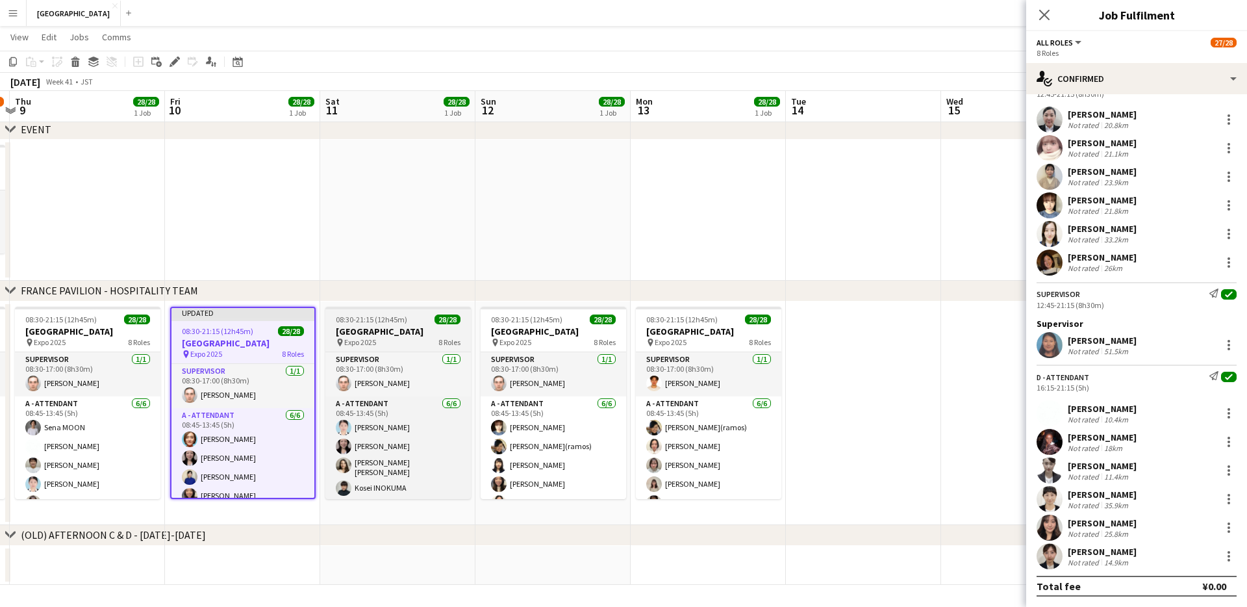
click at [415, 324] on app-job-card "08:30-21:15 (12h45m) 28/28 [GEOGRAPHIC_DATA] pin Expo [DATE] 8 Roles SUPERVISOR…" at bounding box center [399, 403] width 146 height 192
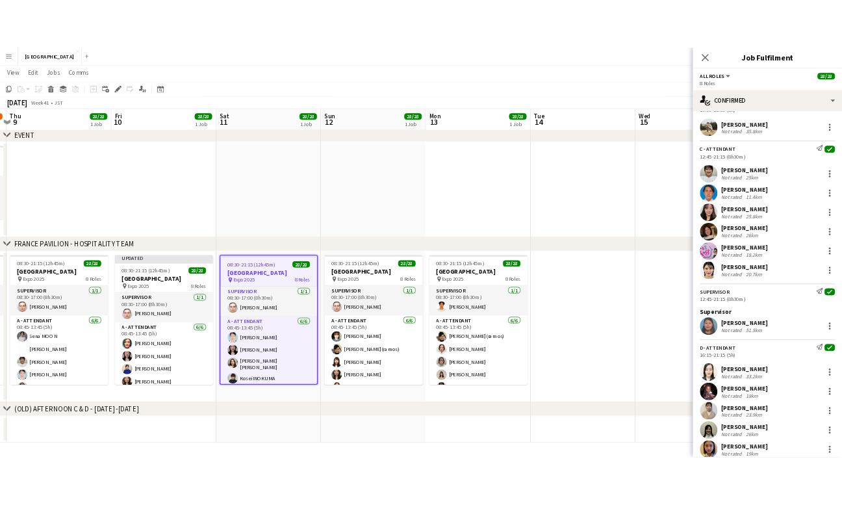
scroll to position [617, 0]
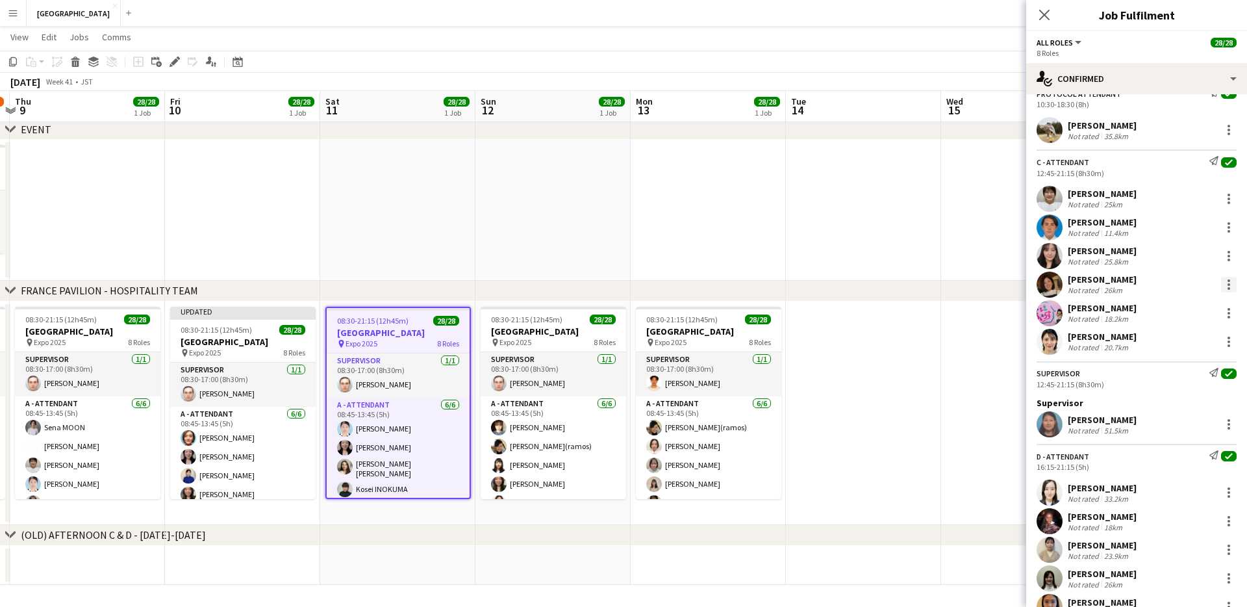
click at [633, 286] on div at bounding box center [1229, 285] width 16 height 16
click at [633, 372] on button "Remove" at bounding box center [1186, 433] width 101 height 31
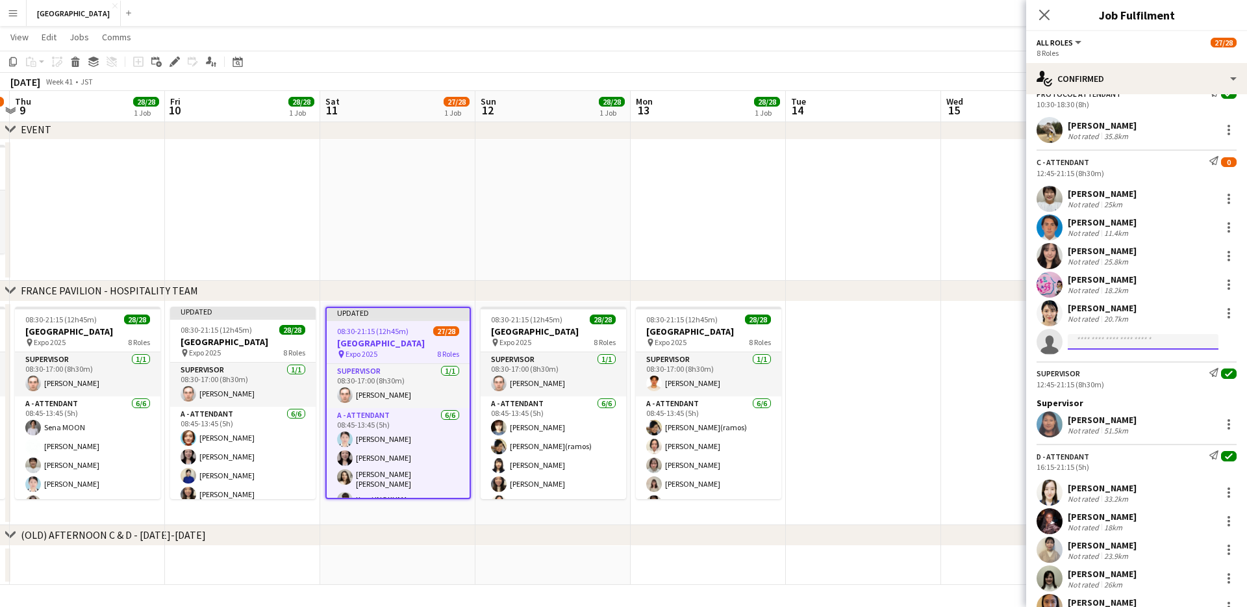
click at [633, 346] on input at bounding box center [1143, 342] width 151 height 16
type input "*******"
click at [633, 362] on span "[PERSON_NAME]" at bounding box center [1116, 360] width 75 height 11
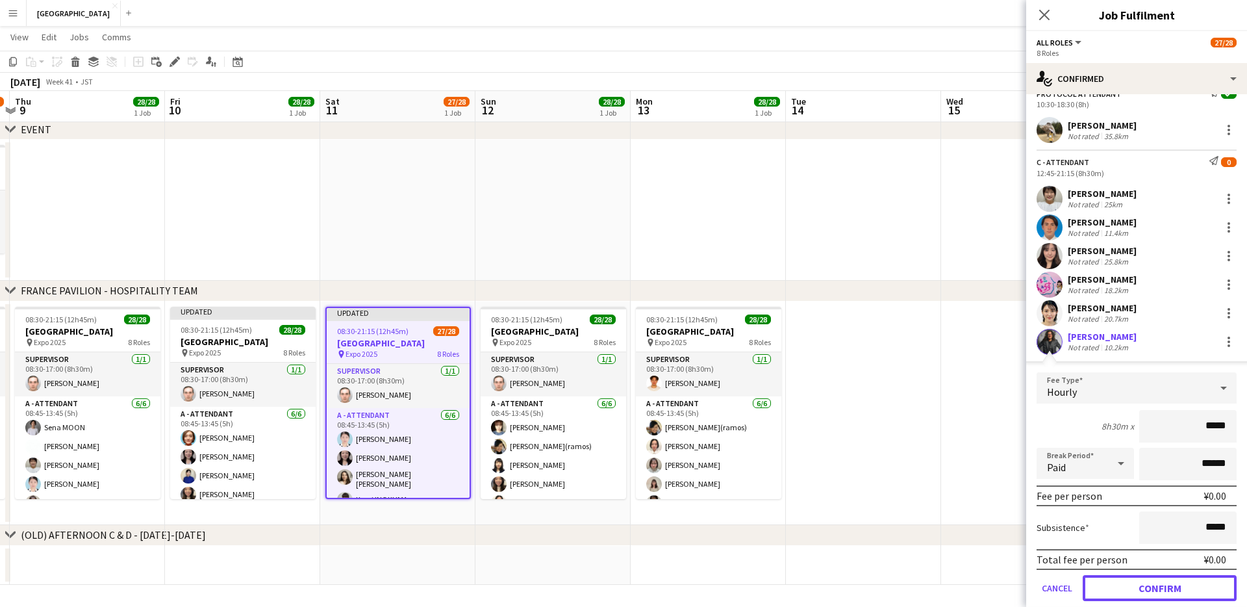
click at [633, 372] on button "Confirm" at bounding box center [1160, 588] width 154 height 26
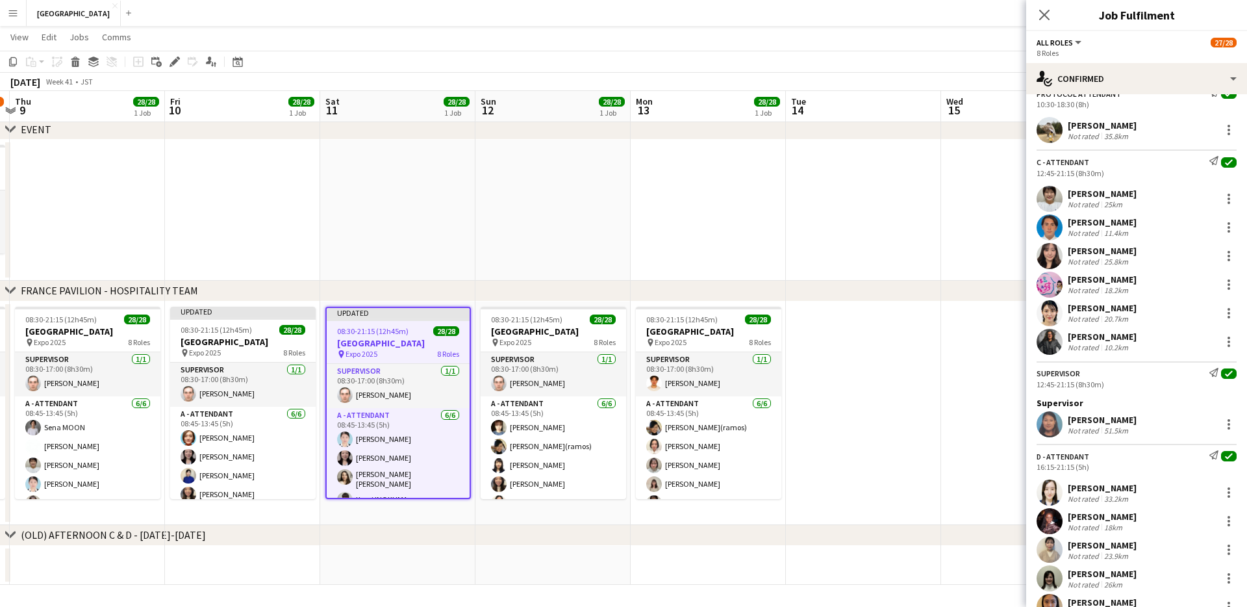
click at [439, 209] on app-date-cell at bounding box center [397, 210] width 155 height 141
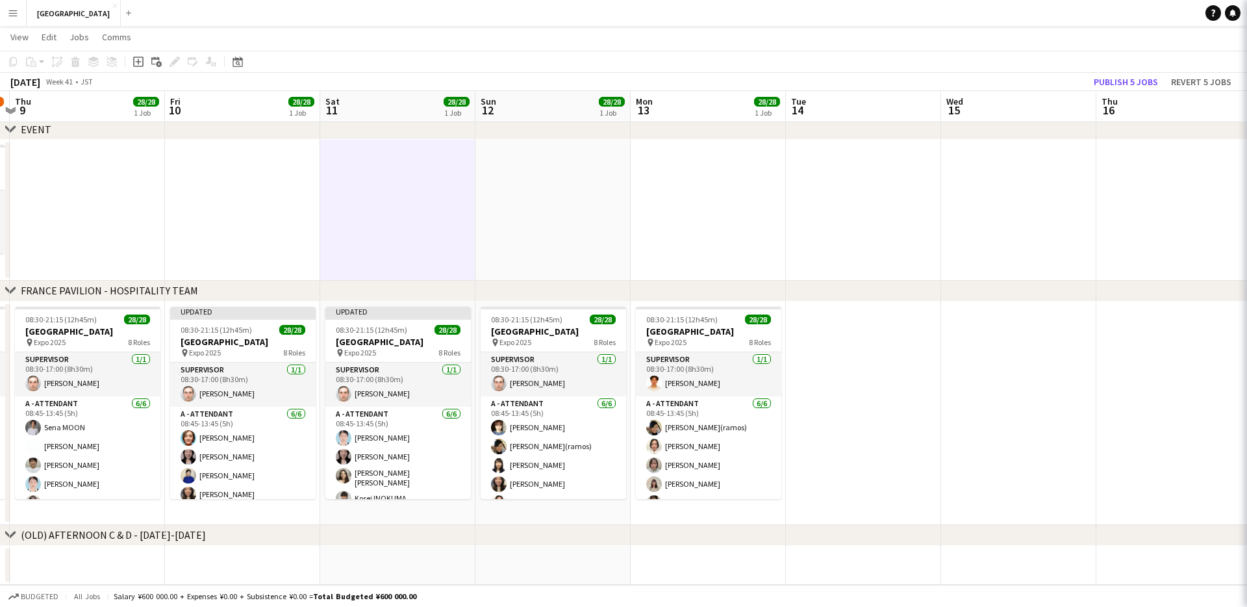
click at [439, 209] on app-date-cell at bounding box center [397, 210] width 155 height 141
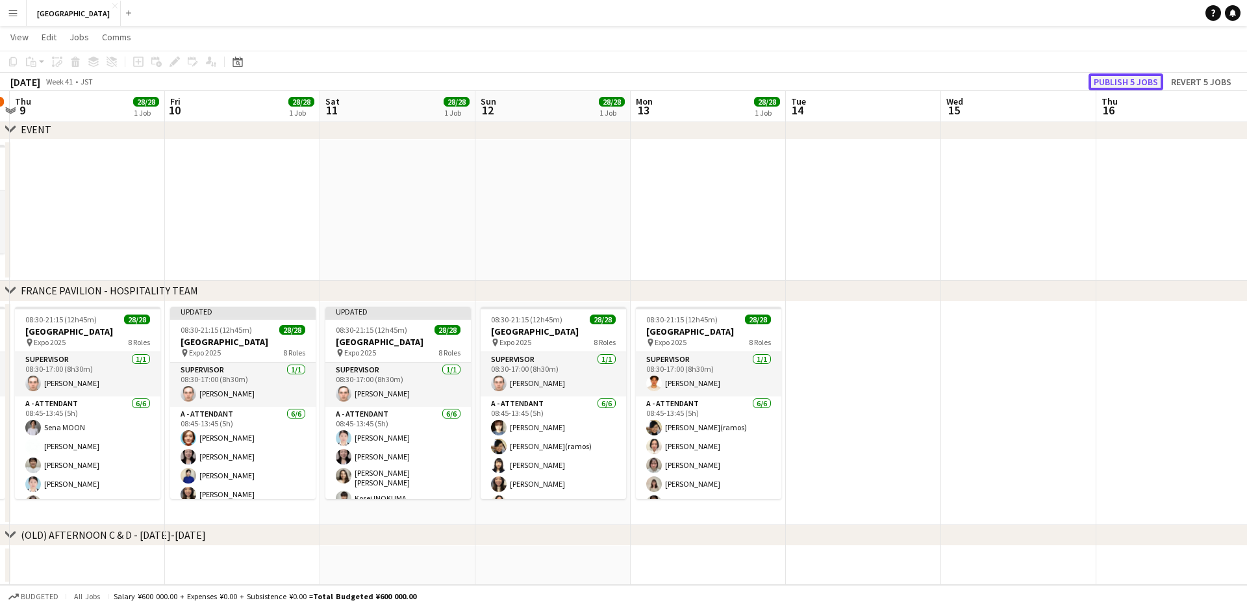
click at [633, 79] on button "Publish 5 jobs" at bounding box center [1126, 81] width 75 height 17
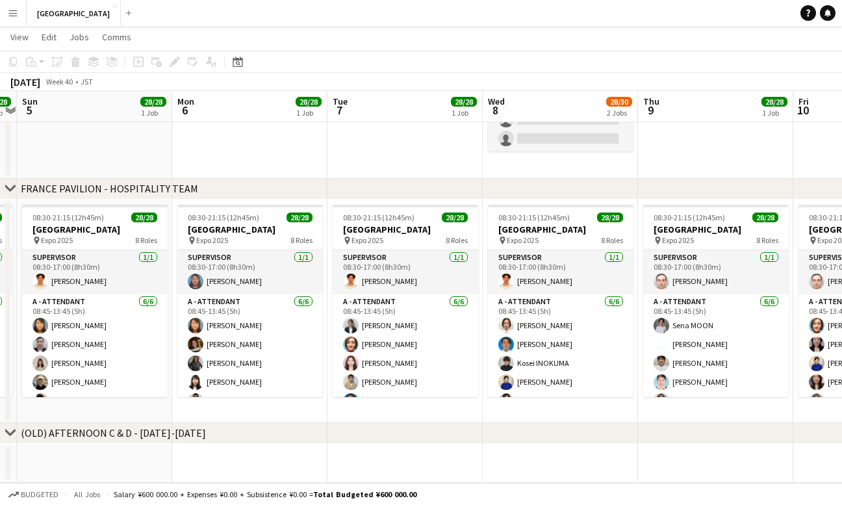
scroll to position [0, 287]
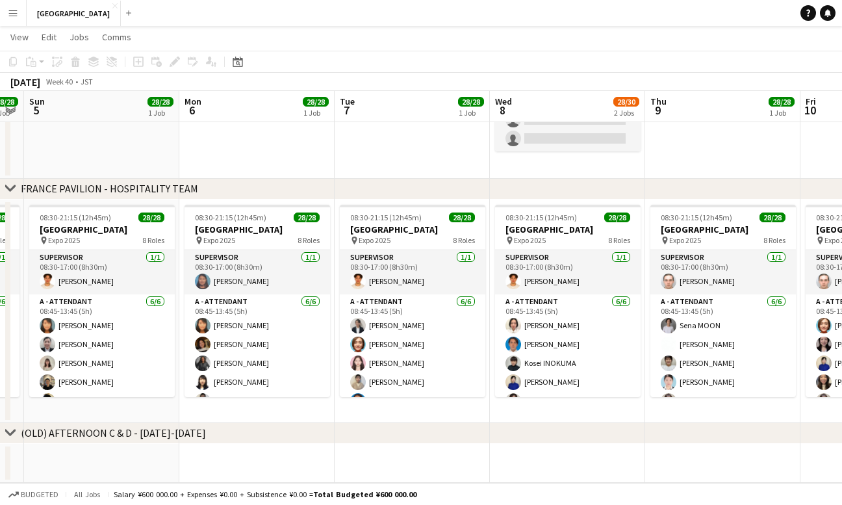
drag, startPoint x: 162, startPoint y: 161, endPoint x: 798, endPoint y: 126, distance: 637.1
click at [633, 126] on app-calendar-viewport "Fri 3 28/28 1 Job Sat 4 28/28 1 Job Sun 5 28/28 1 Job Mon 6 28/28 1 Job Tue 7 2…" at bounding box center [421, 152] width 842 height 659
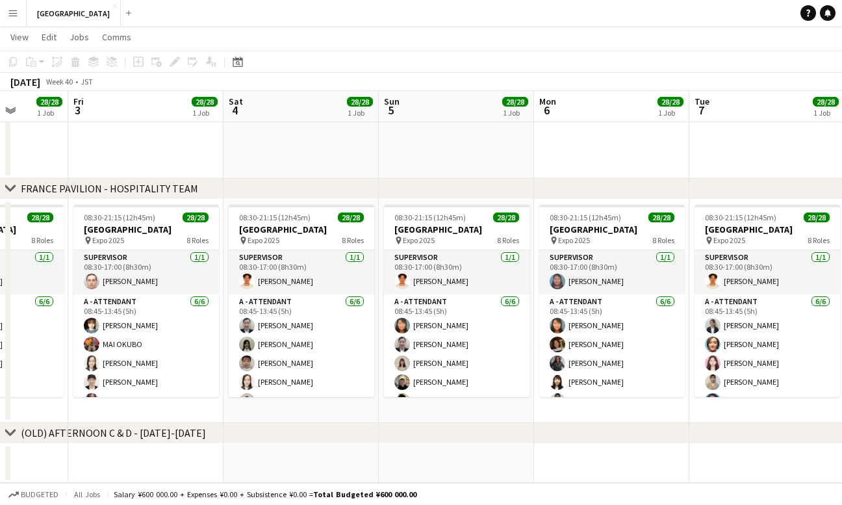
drag, startPoint x: 94, startPoint y: 160, endPoint x: 604, endPoint y: 147, distance: 510.9
click at [604, 147] on app-calendar-viewport "Tue 30 28/28 1 Job Wed 1 28/28 1 Job Thu 2 28/28 1 Job Fri 3 28/28 1 Job Sat 4 …" at bounding box center [421, 152] width 842 height 659
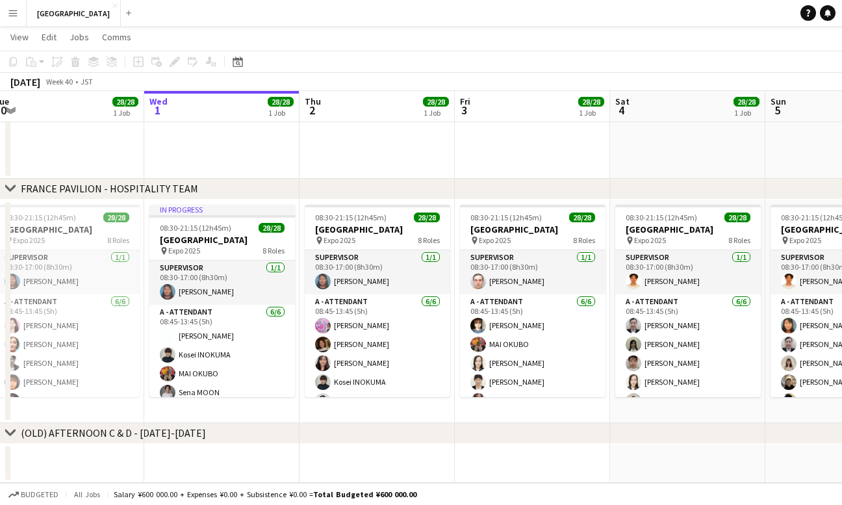
scroll to position [0, 298]
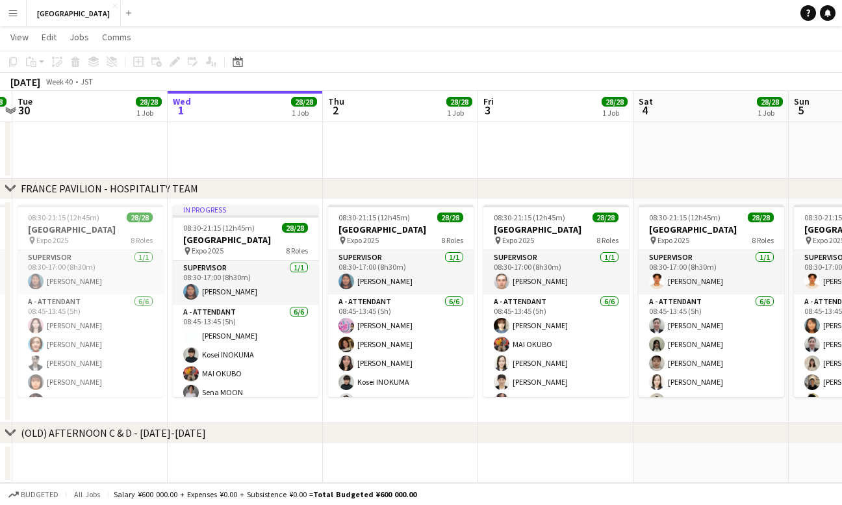
drag, startPoint x: 141, startPoint y: 153, endPoint x: 395, endPoint y: 148, distance: 254.1
click at [395, 148] on app-calendar-viewport "Sun 28 28/28 1 Job Mon 29 28/28 1 Job Tue 30 28/28 1 Job Wed 1 28/28 1 Job Thu …" at bounding box center [421, 152] width 842 height 659
